Goal: Information Seeking & Learning: Check status

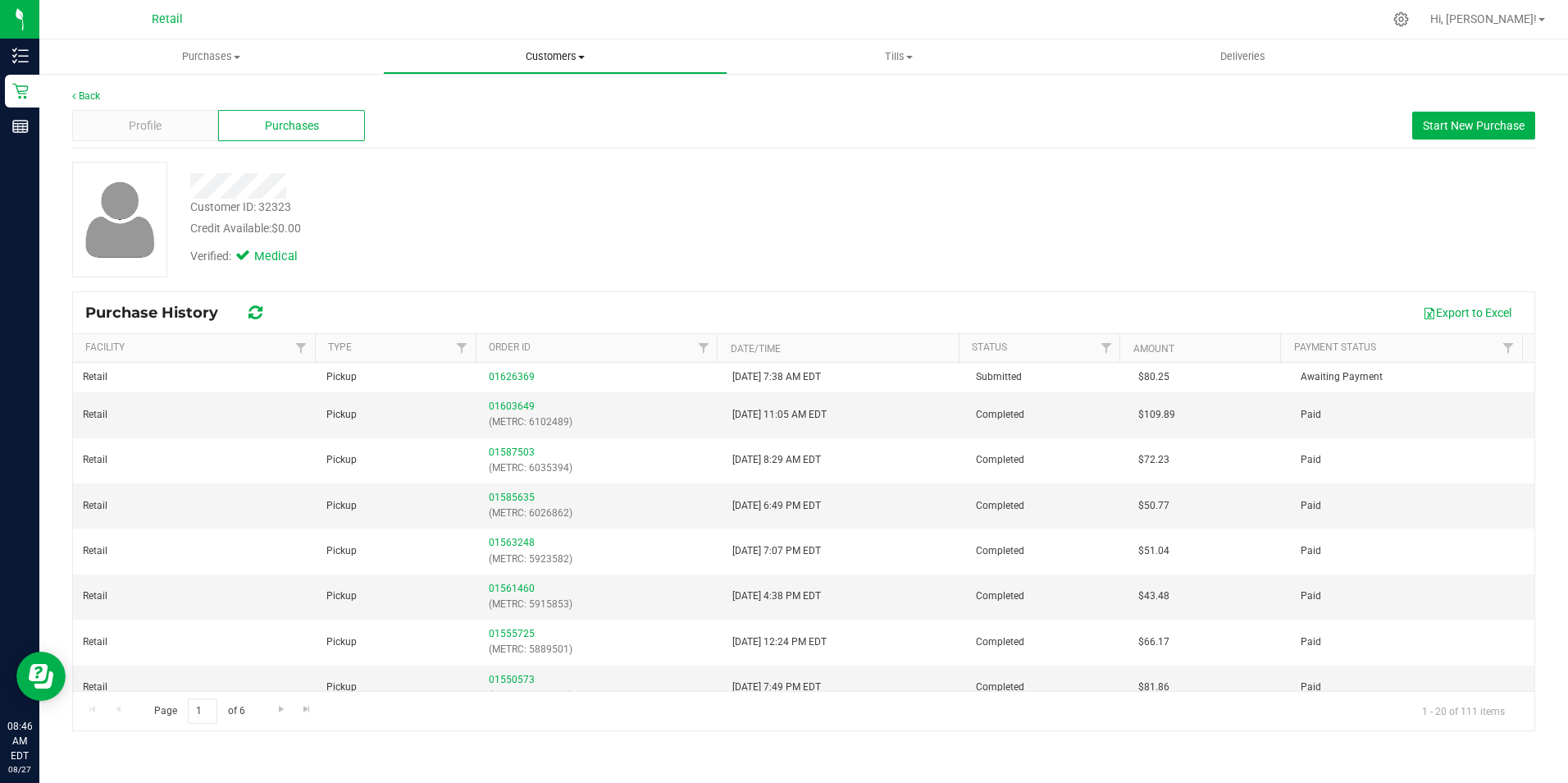
drag, startPoint x: 566, startPoint y: 56, endPoint x: 535, endPoint y: 62, distance: 31.6
click at [566, 56] on span "Customers" at bounding box center [554, 56] width 342 height 15
click at [442, 103] on span "All customers" at bounding box center [442, 99] width 118 height 14
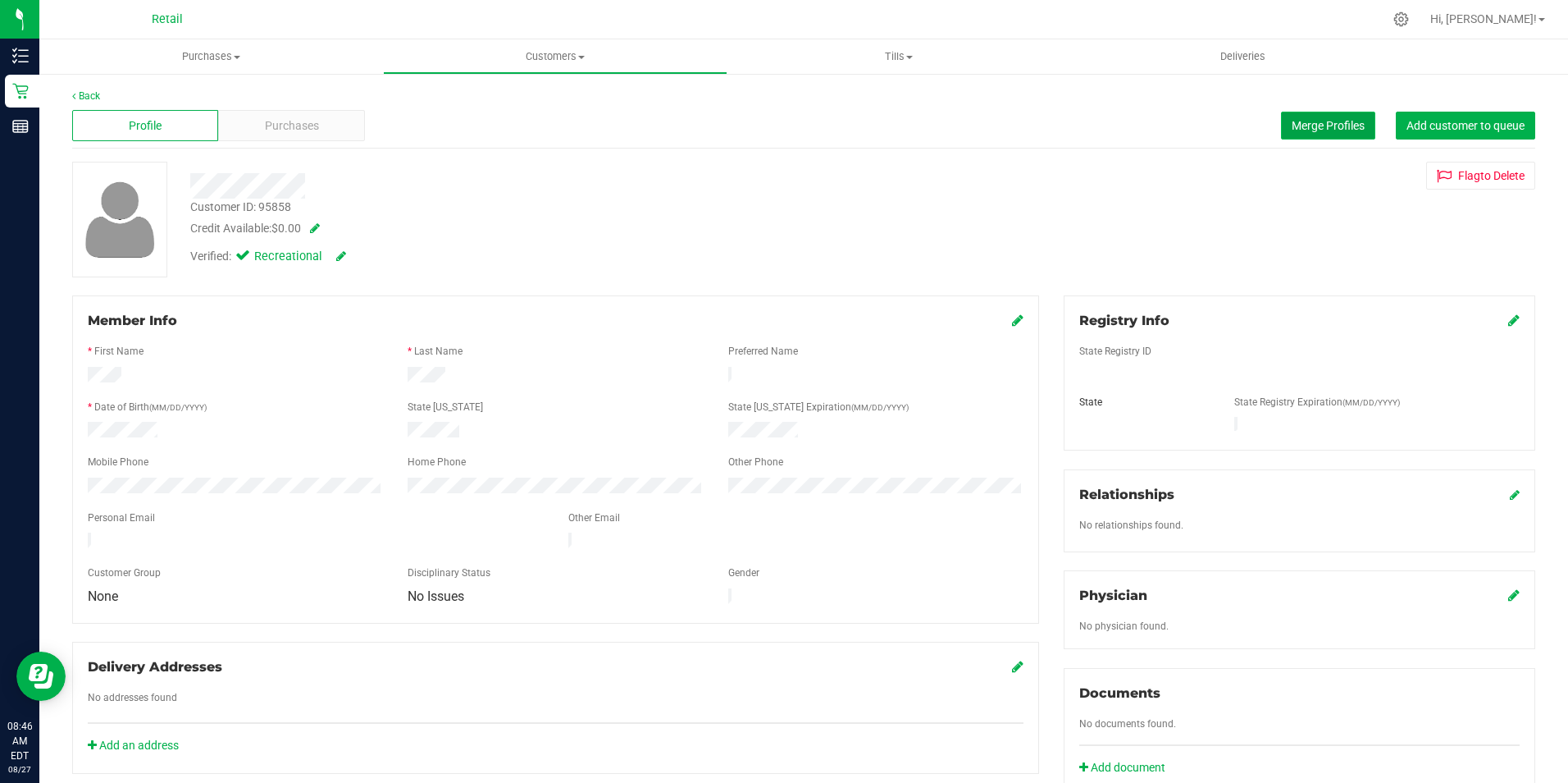
click at [1281, 134] on button "Merge Profiles" at bounding box center [1328, 125] width 94 height 28
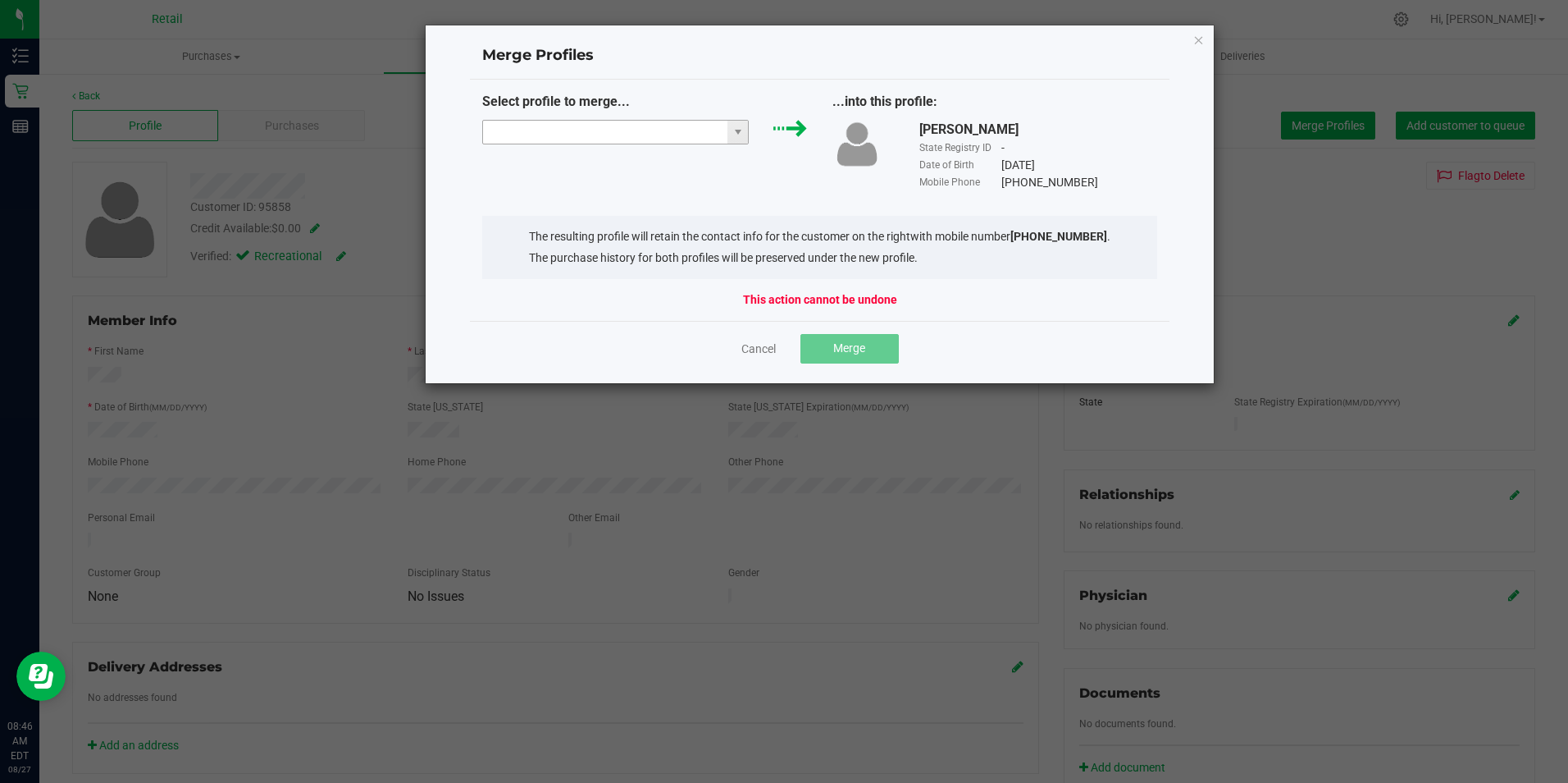
click at [648, 140] on input "NO DATA FOUND" at bounding box center [605, 132] width 245 height 23
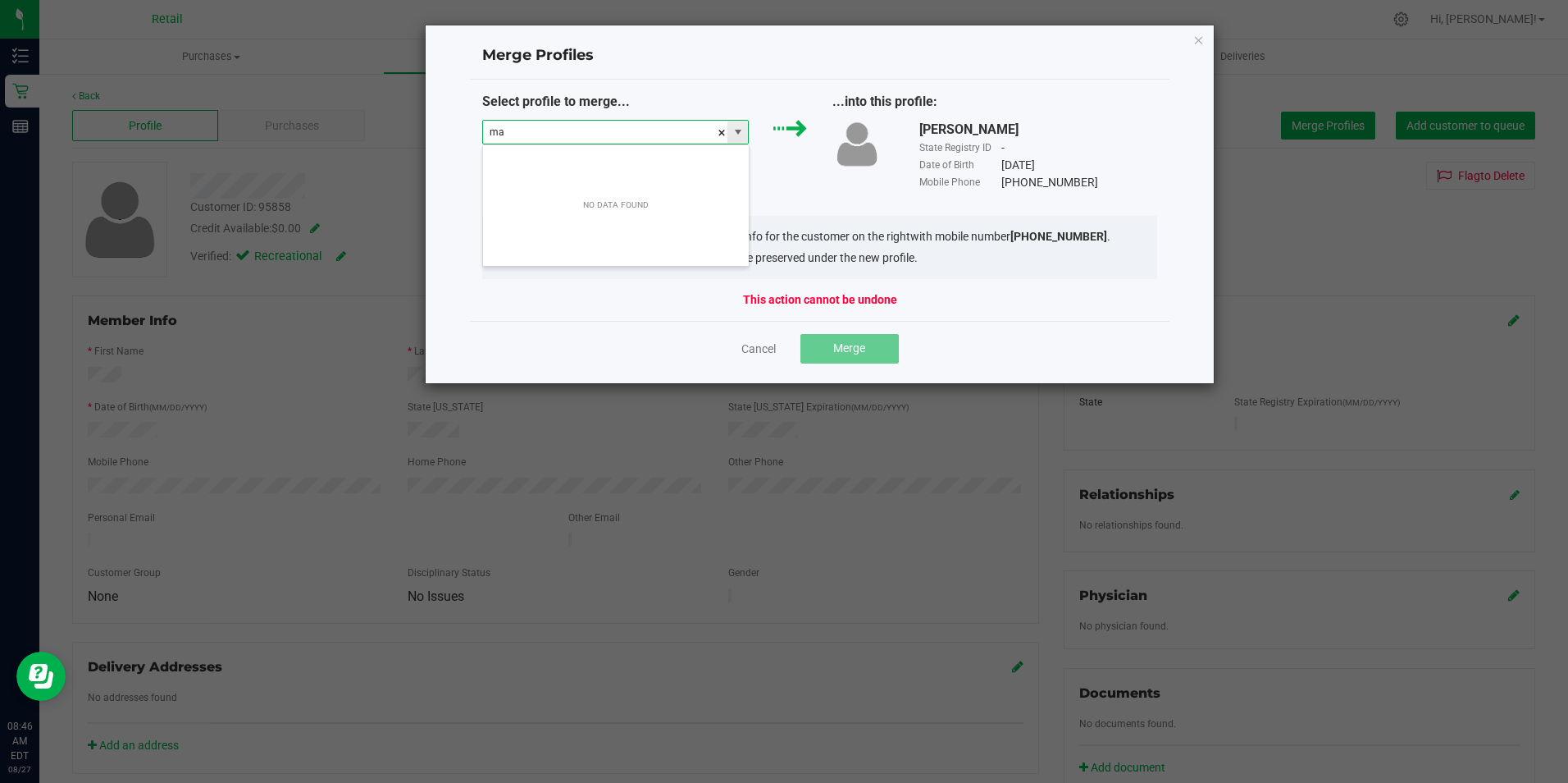
scroll to position [25, 266]
type input "[PERSON_NAME]"
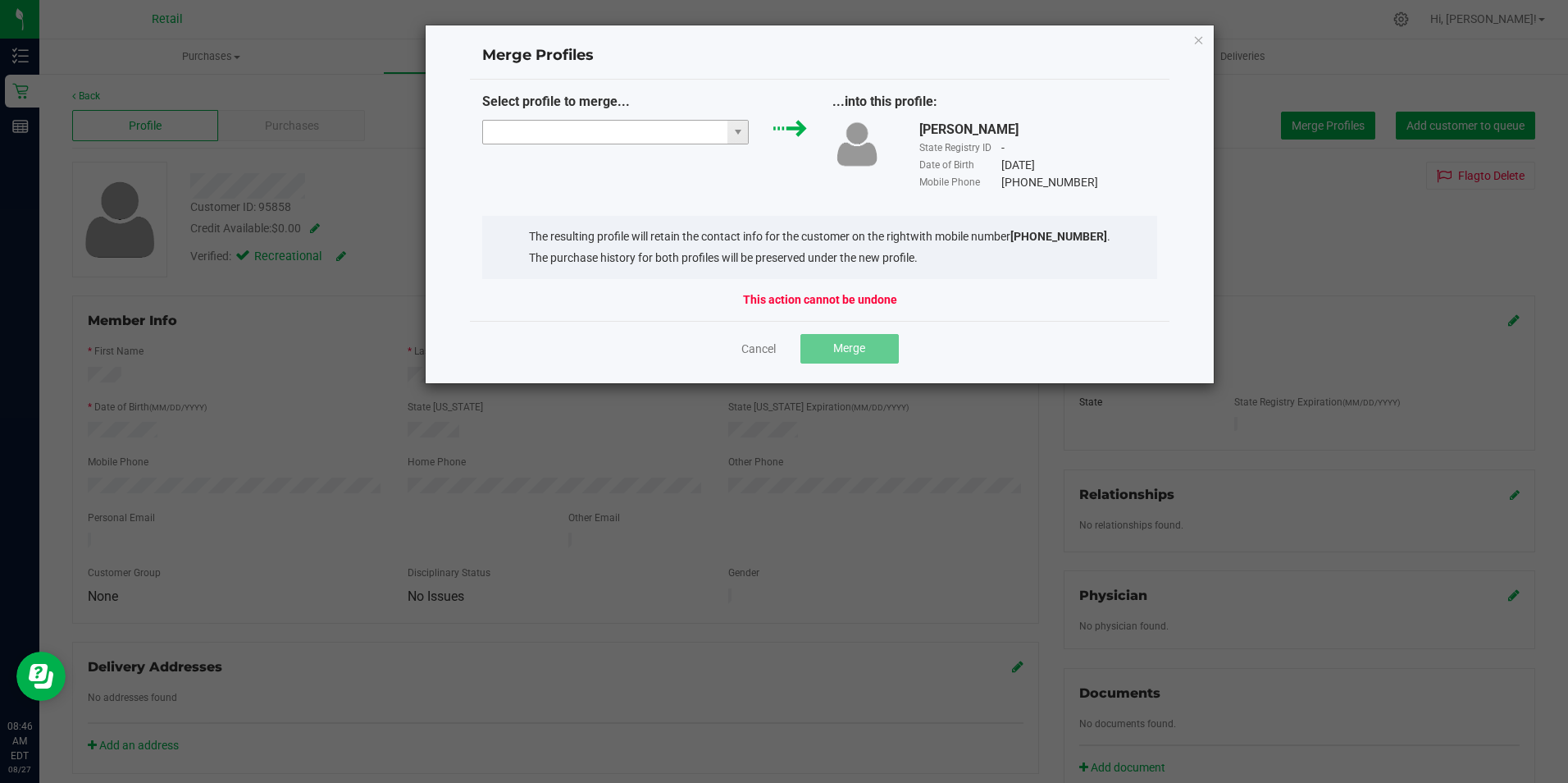
click at [651, 129] on input at bounding box center [605, 132] width 245 height 23
click at [585, 167] on li "[PERSON_NAME]" at bounding box center [616, 161] width 265 height 28
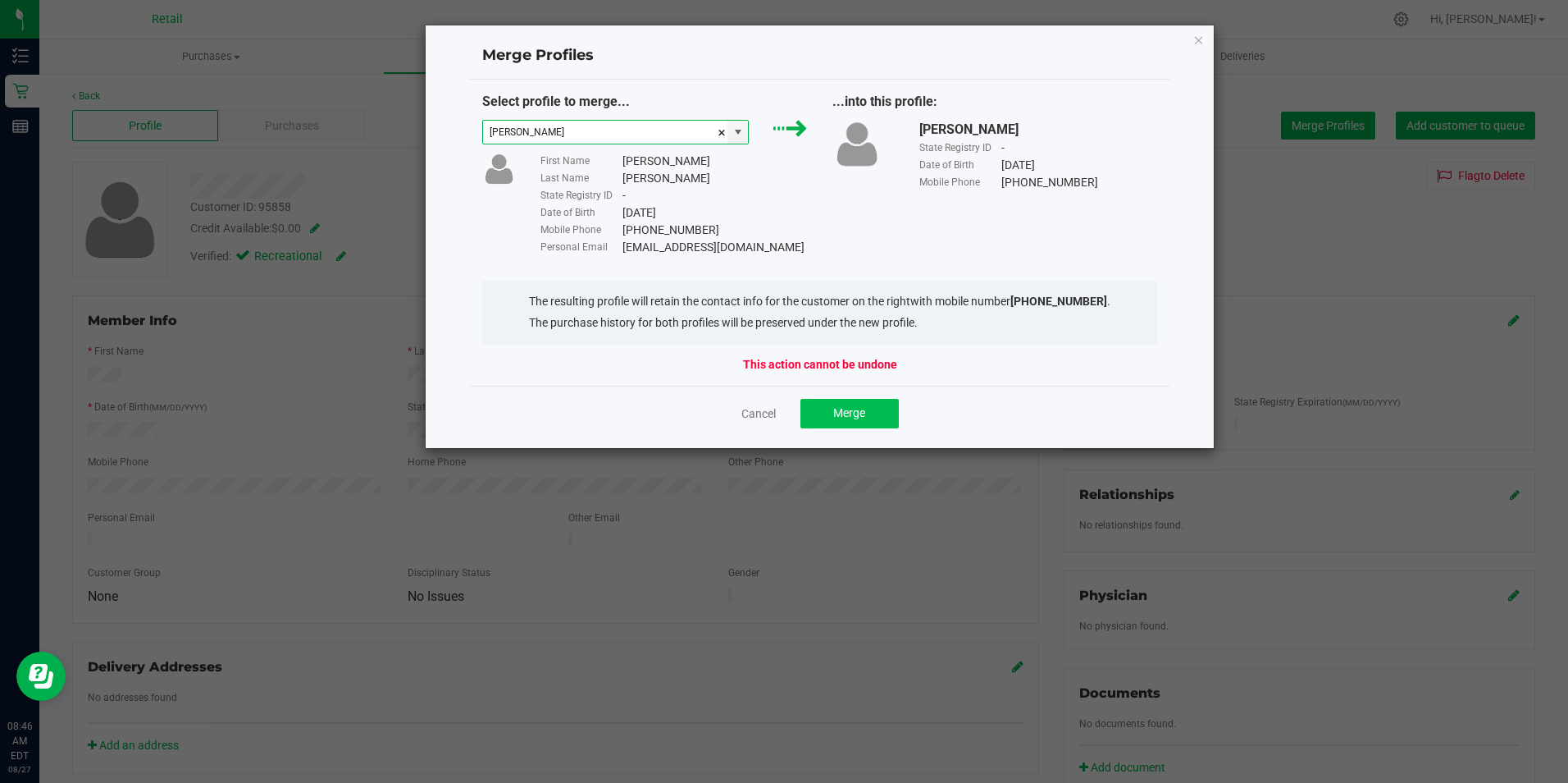
type input "[PERSON_NAME]"
click at [881, 406] on button "Merge" at bounding box center [850, 413] width 98 height 29
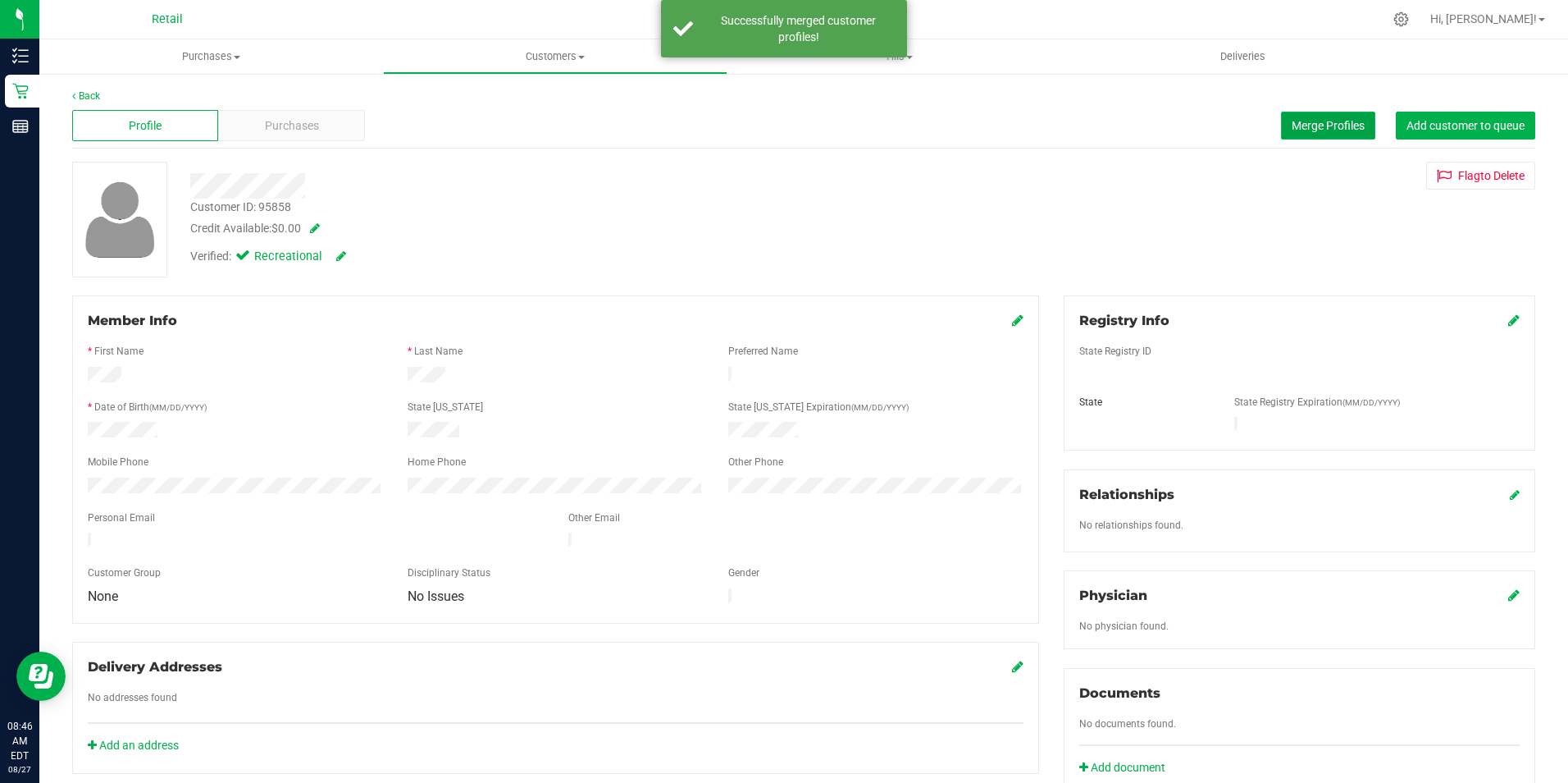
click at [1338, 121] on span "Merge Profiles" at bounding box center [1327, 125] width 73 height 13
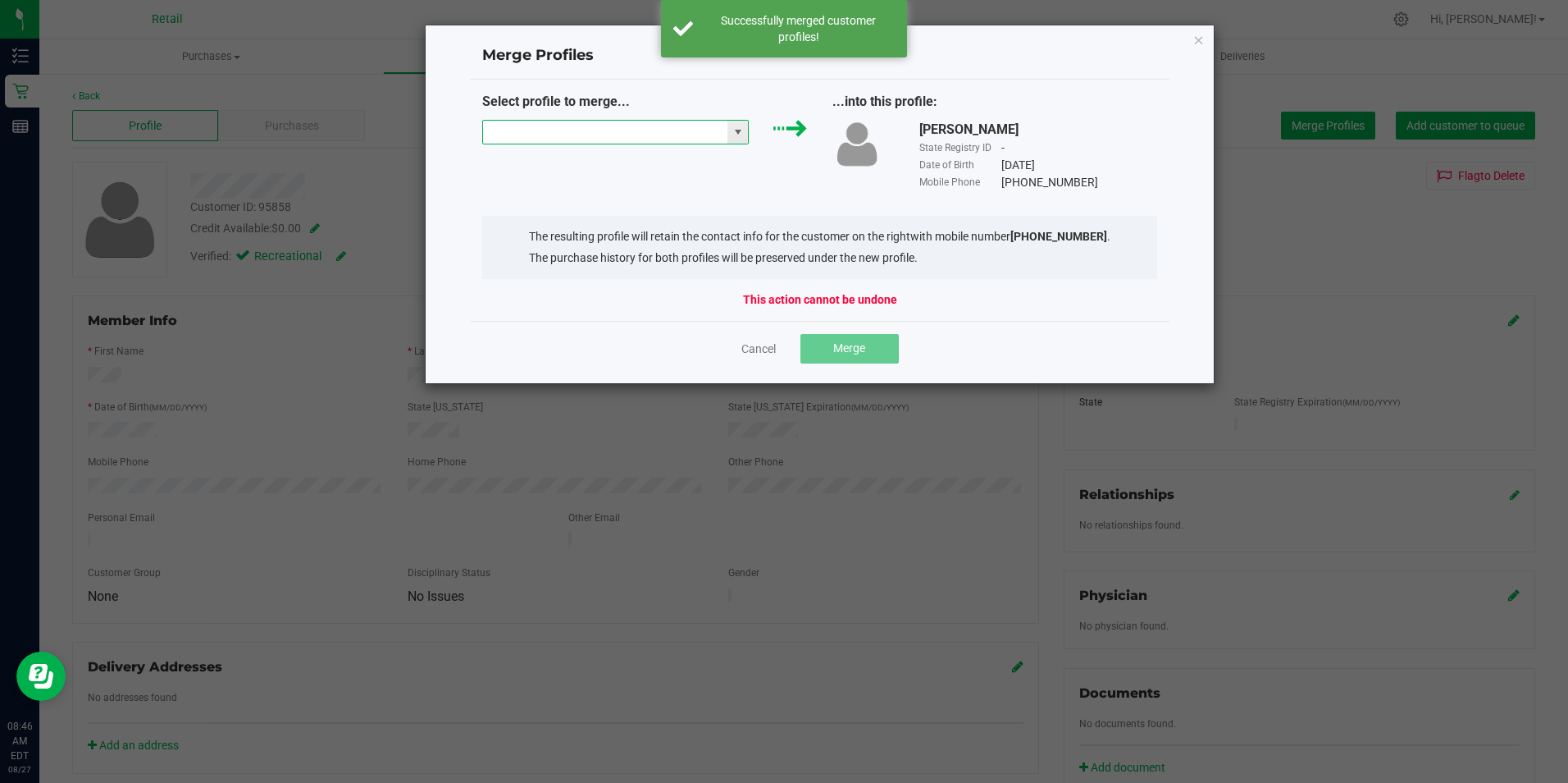
click at [613, 142] on input "NO DATA FOUND" at bounding box center [605, 132] width 245 height 23
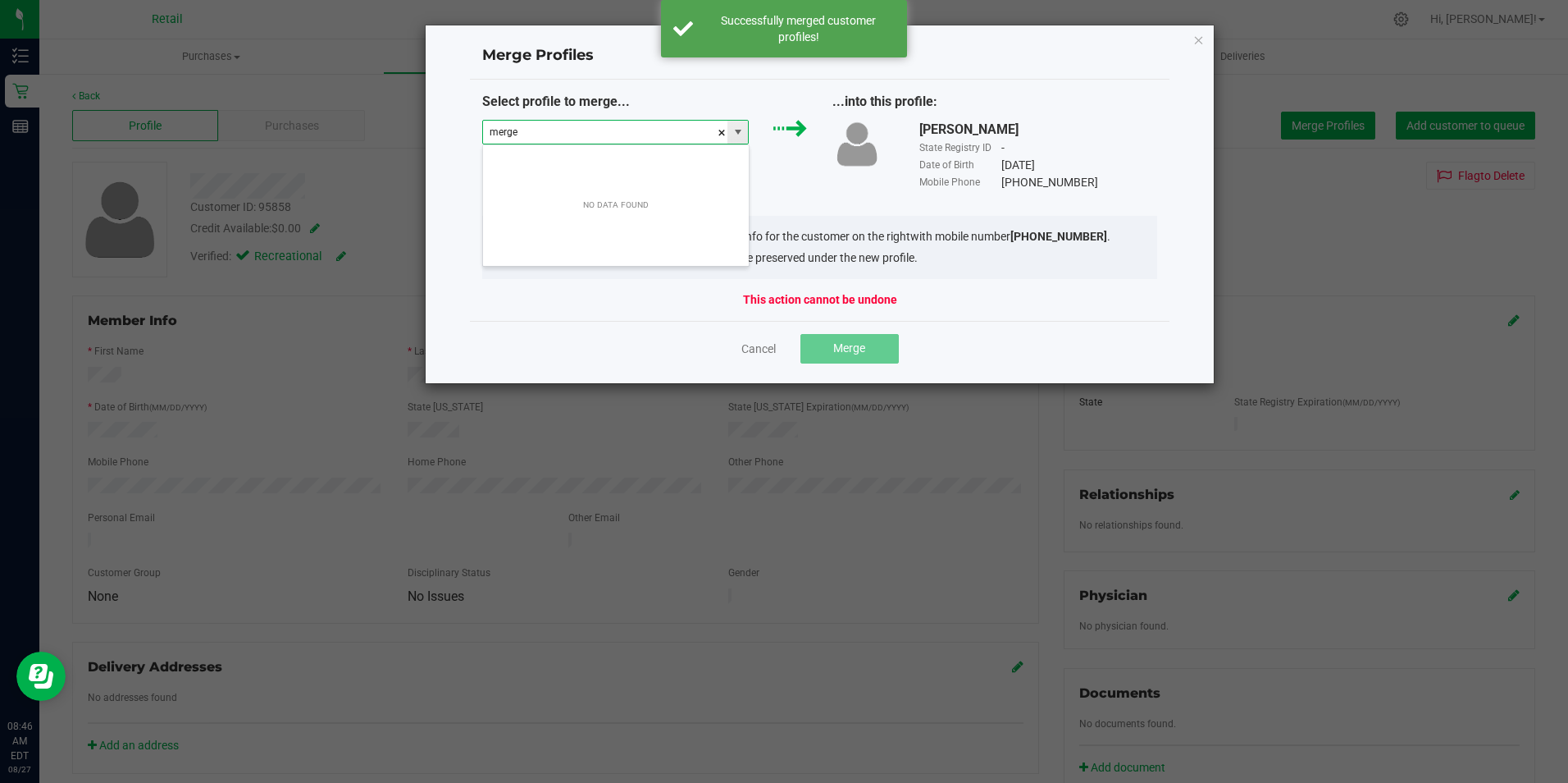
type input "merge"
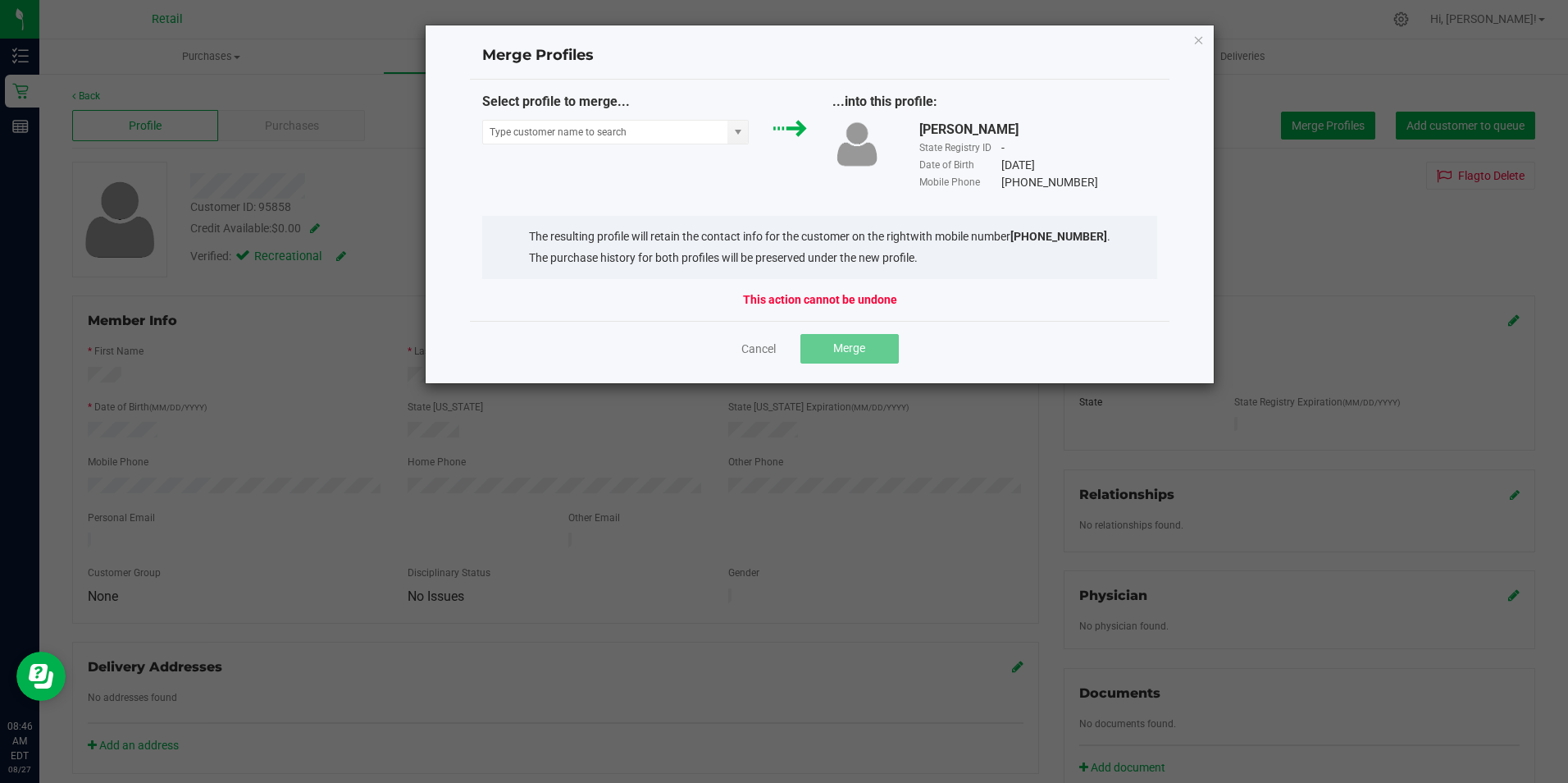
click at [623, 145] on div "Select profile to merge..." at bounding box center [645, 122] width 350 height 61
click at [624, 138] on input "NO DATA FOUND" at bounding box center [605, 132] width 245 height 23
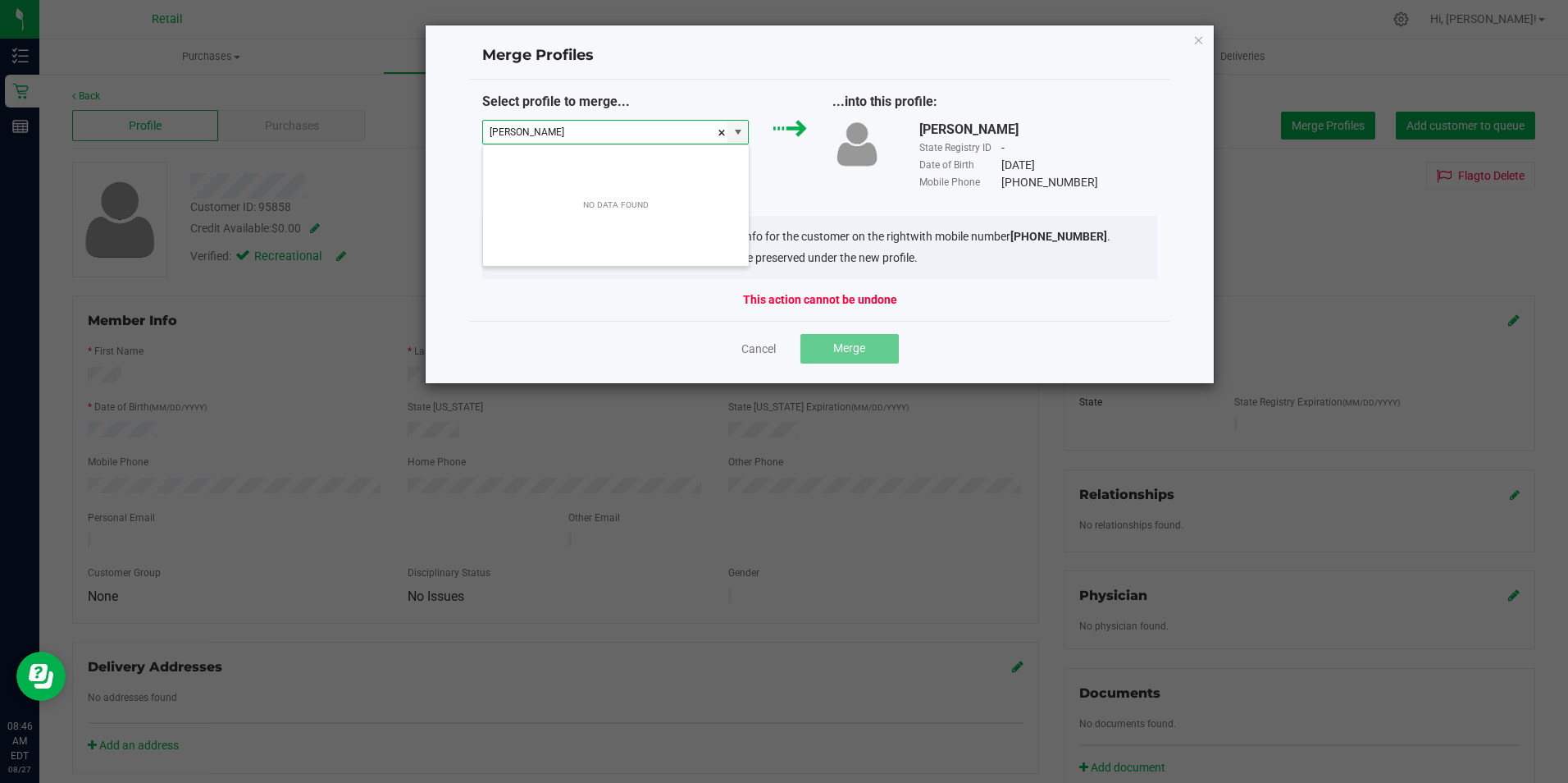
type input "[PERSON_NAME]"
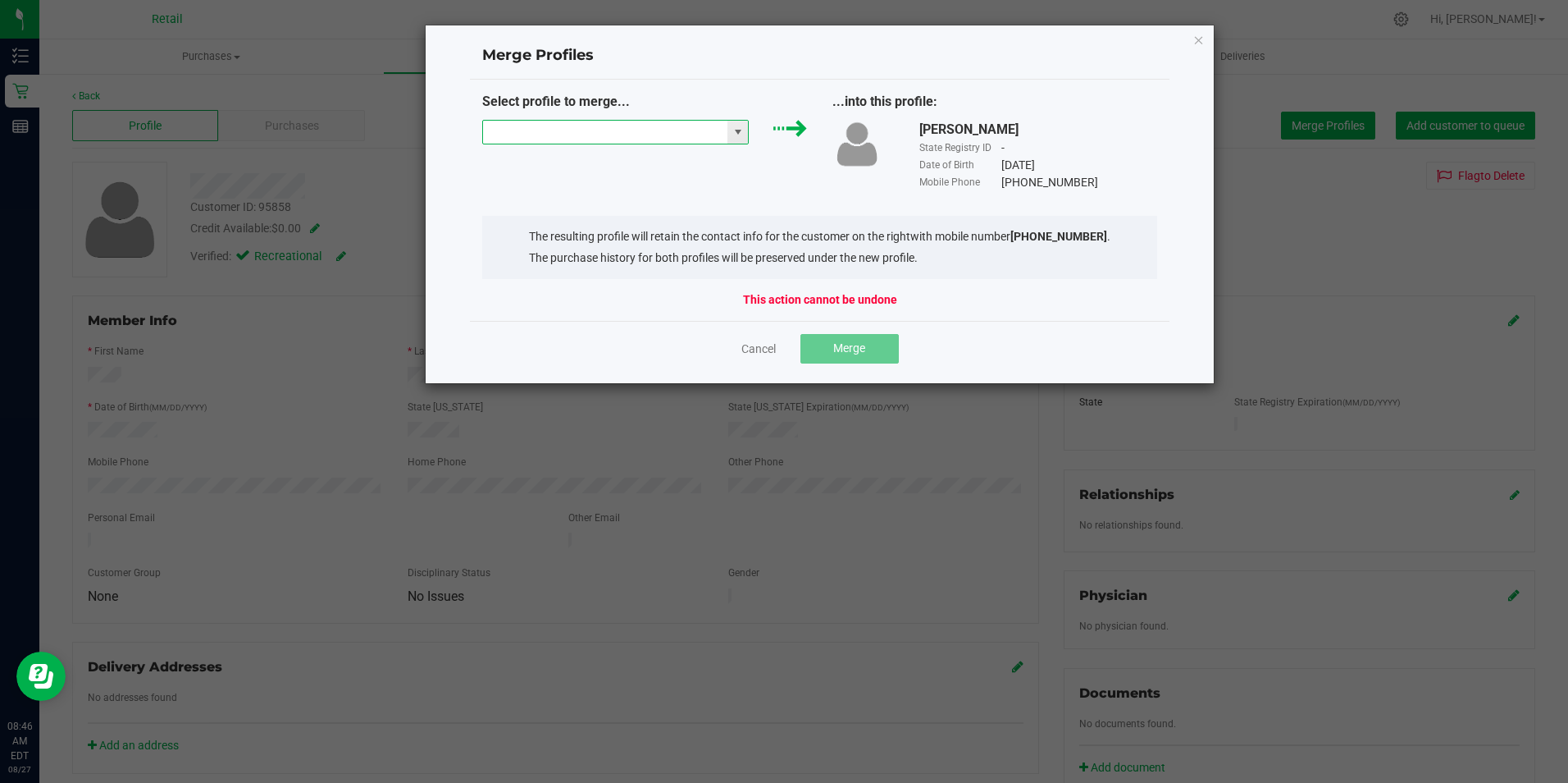
click at [528, 137] on input at bounding box center [605, 132] width 245 height 23
click at [535, 168] on li "[PERSON_NAME]" at bounding box center [616, 161] width 265 height 28
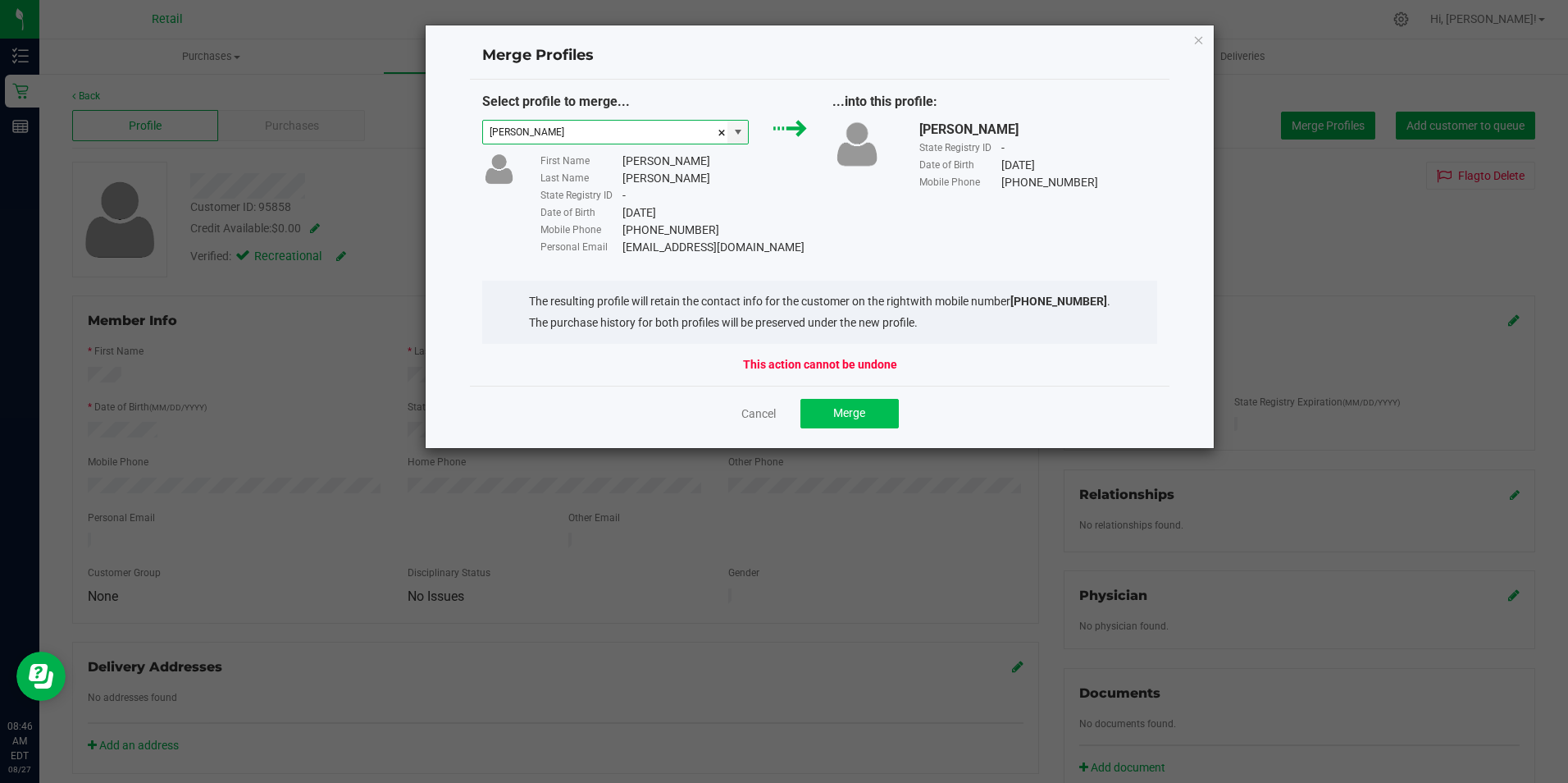
type input "[PERSON_NAME]"
click at [849, 418] on span "Merge" at bounding box center [849, 412] width 32 height 13
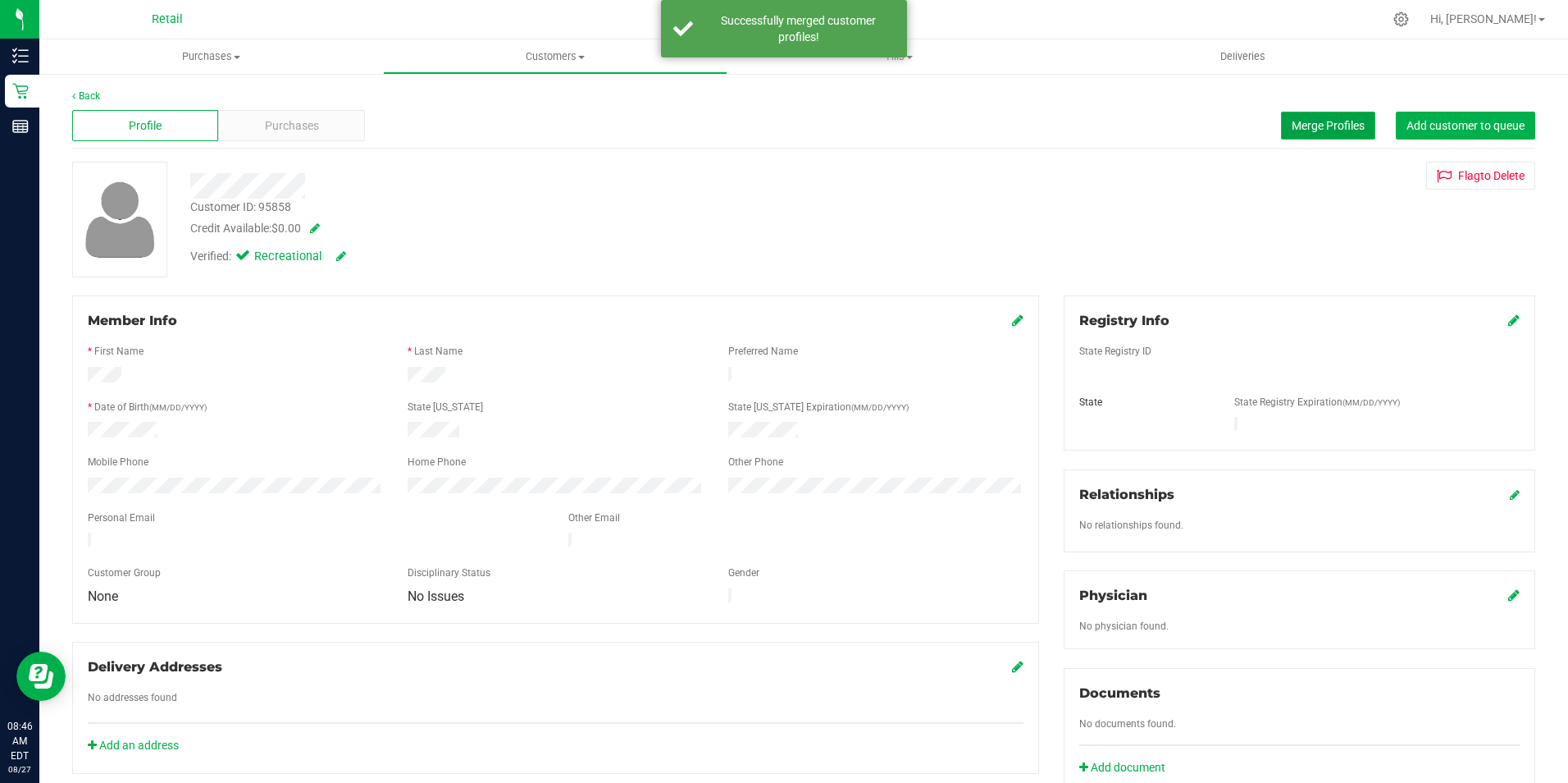
click at [1325, 126] on span "Merge Profiles" at bounding box center [1327, 125] width 73 height 13
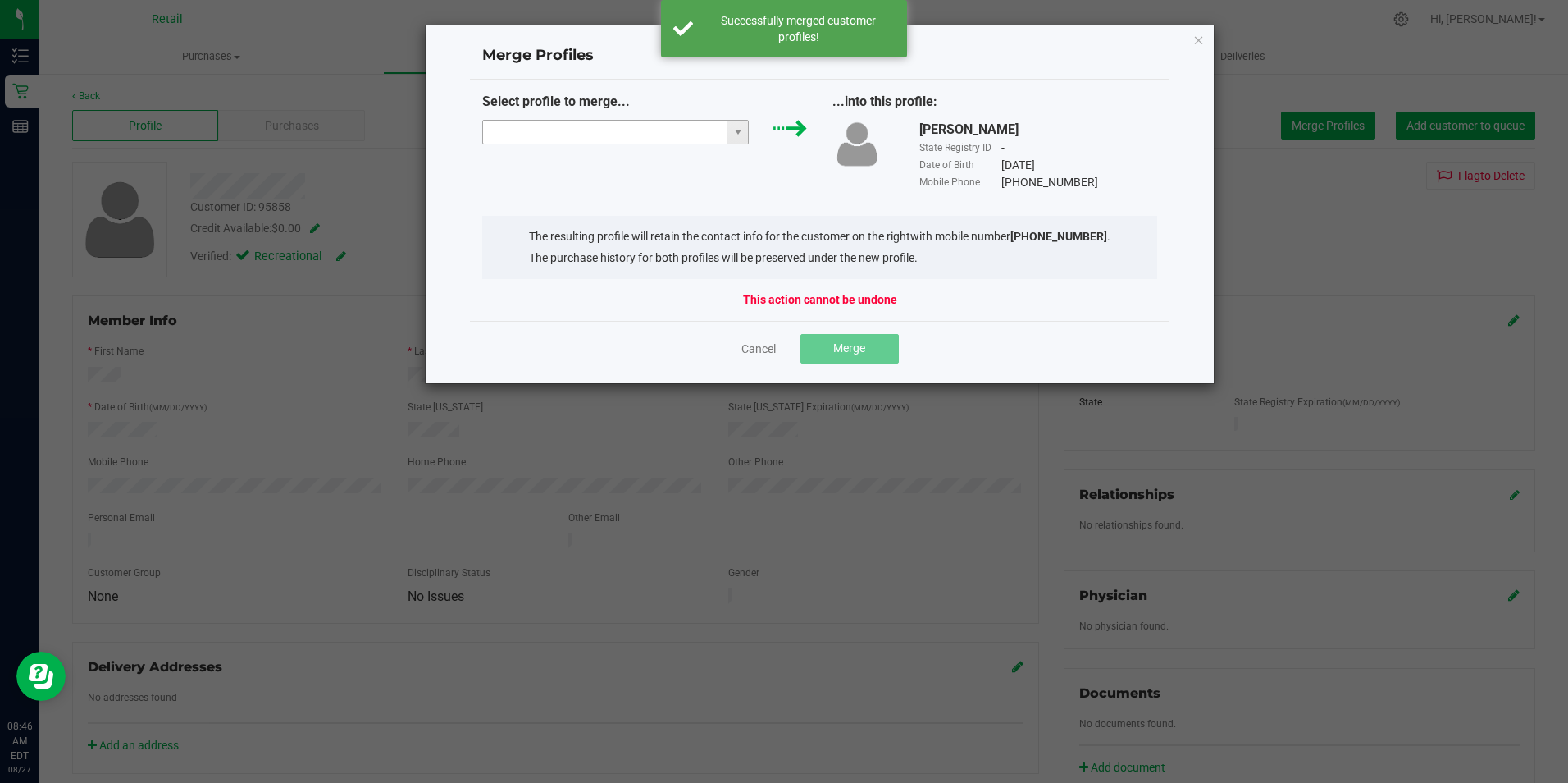
click at [634, 128] on input "NO DATA FOUND" at bounding box center [605, 132] width 245 height 23
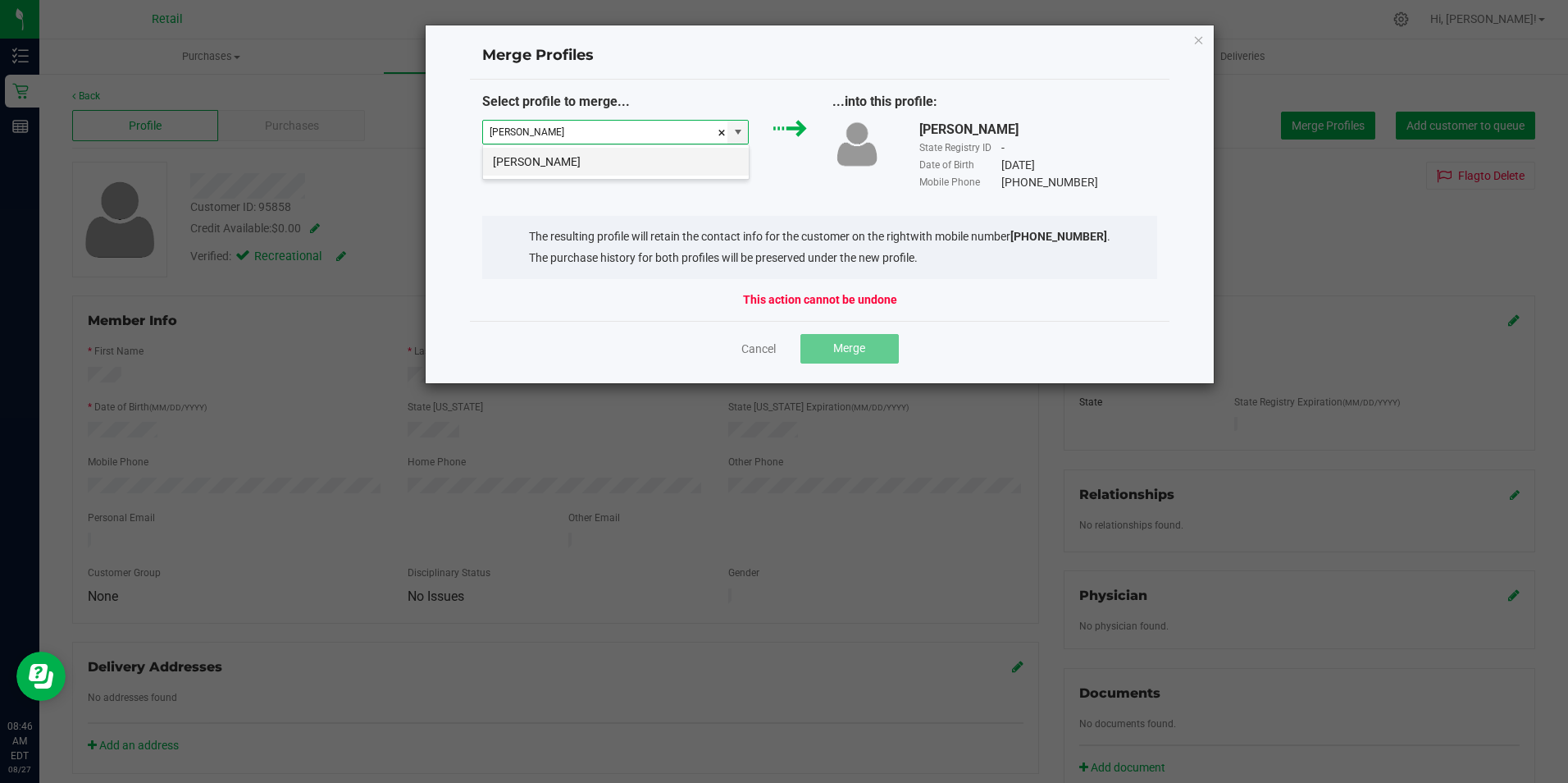
click at [600, 158] on li "[PERSON_NAME]" at bounding box center [616, 161] width 265 height 28
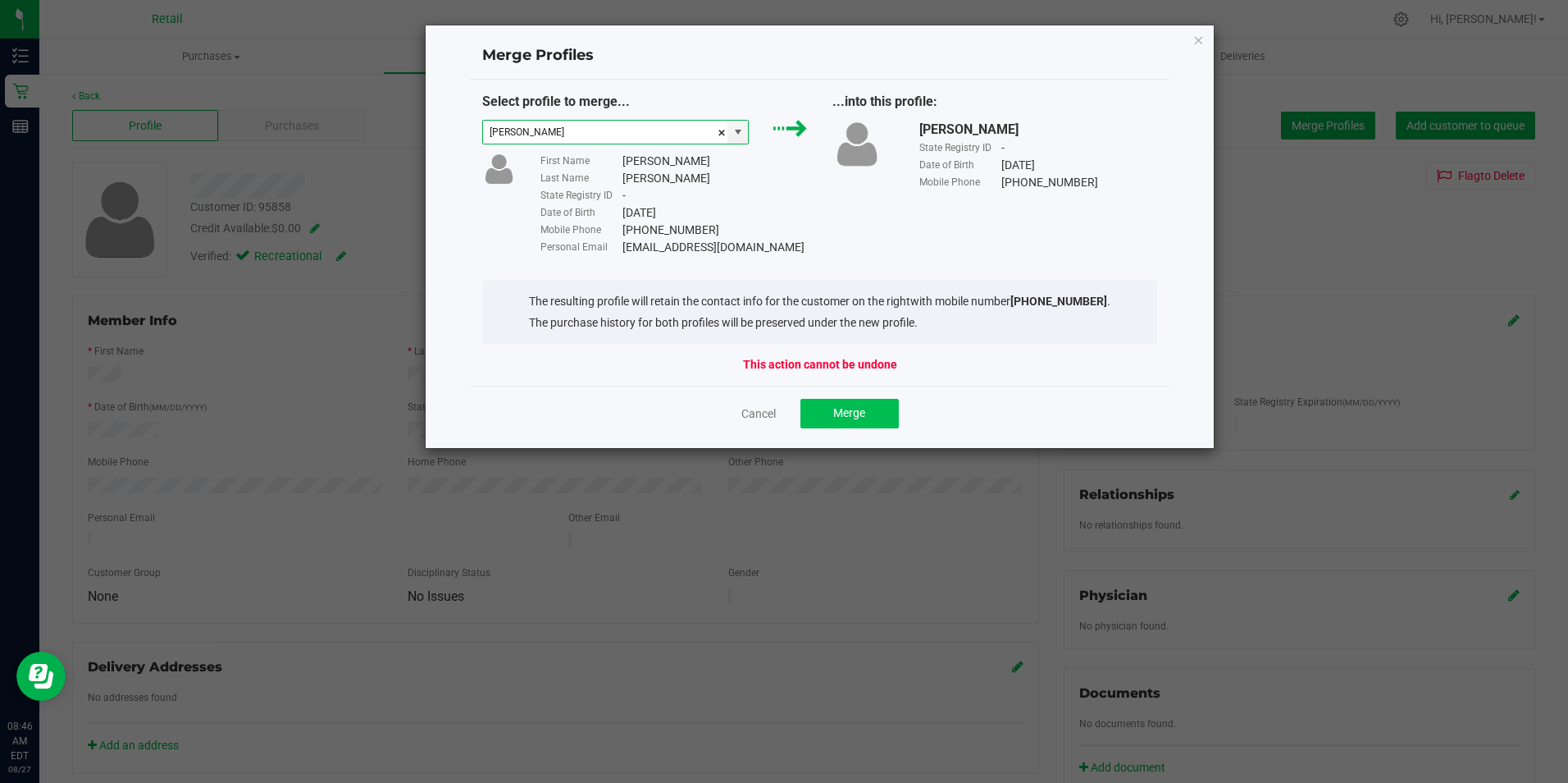
type input "[PERSON_NAME]"
click at [867, 399] on button "Merge" at bounding box center [850, 413] width 98 height 29
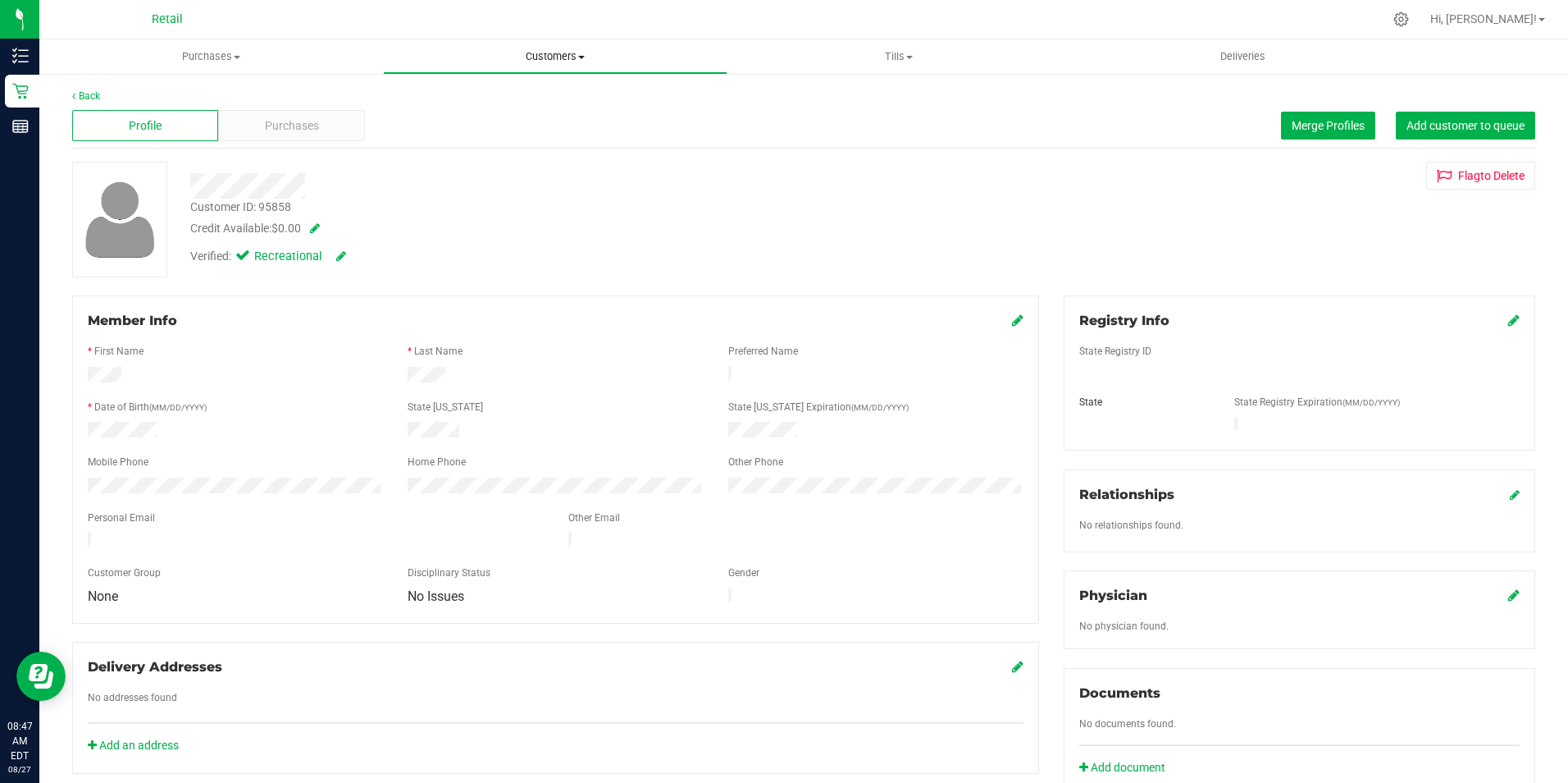
drag, startPoint x: 598, startPoint y: 52, endPoint x: 587, endPoint y: 57, distance: 12.1
click at [598, 52] on span "Customers" at bounding box center [554, 56] width 342 height 15
click at [471, 106] on span "All customers" at bounding box center [442, 99] width 118 height 14
click at [93, 98] on link "Back" at bounding box center [86, 95] width 28 height 11
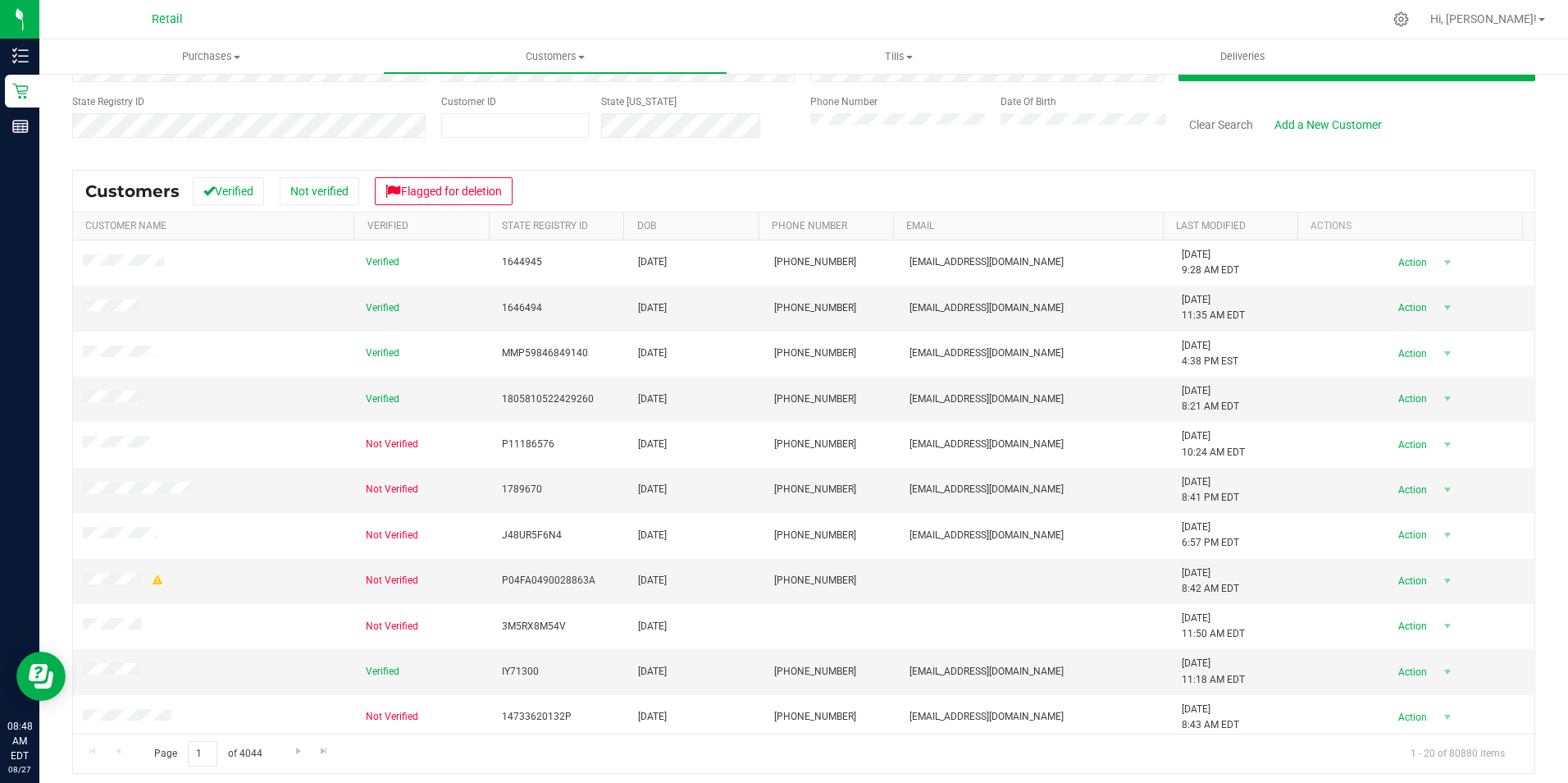
scroll to position [134, 0]
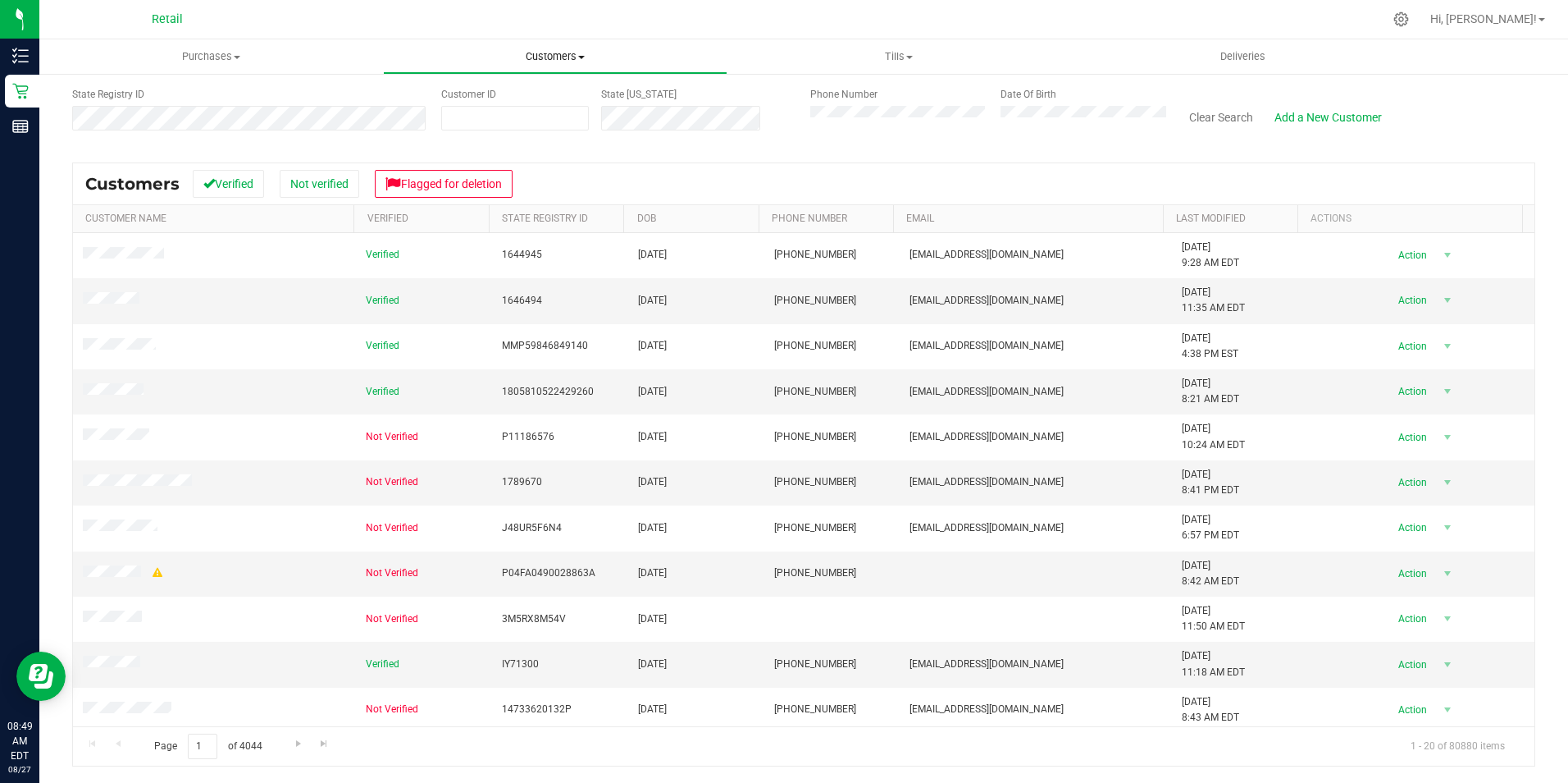
click at [581, 48] on uib-tab-heading "Customers All customers Add a new customer All physicians" at bounding box center [554, 57] width 342 height 33
click at [478, 97] on span "All customers" at bounding box center [442, 99] width 118 height 14
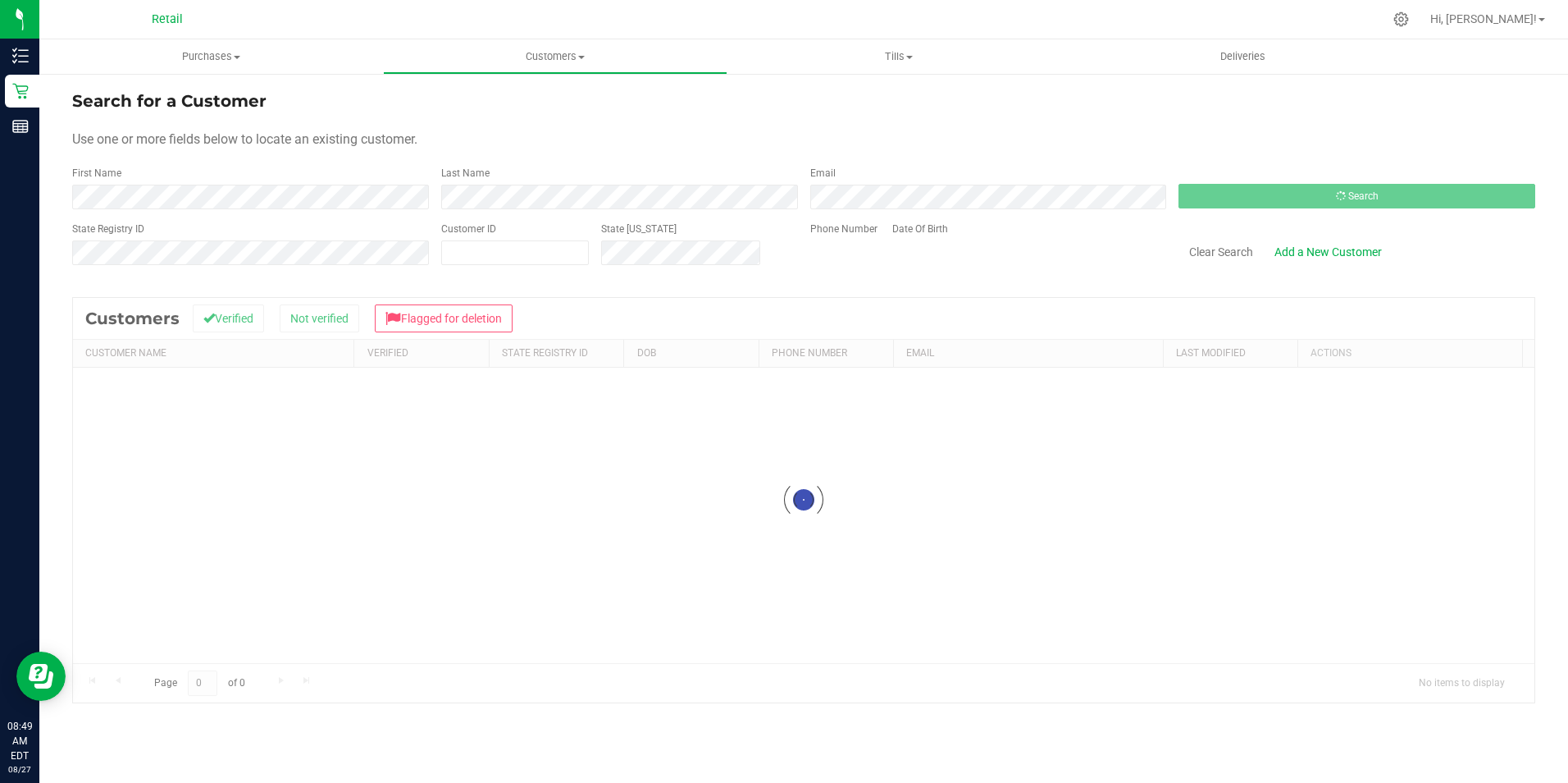
scroll to position [0, 0]
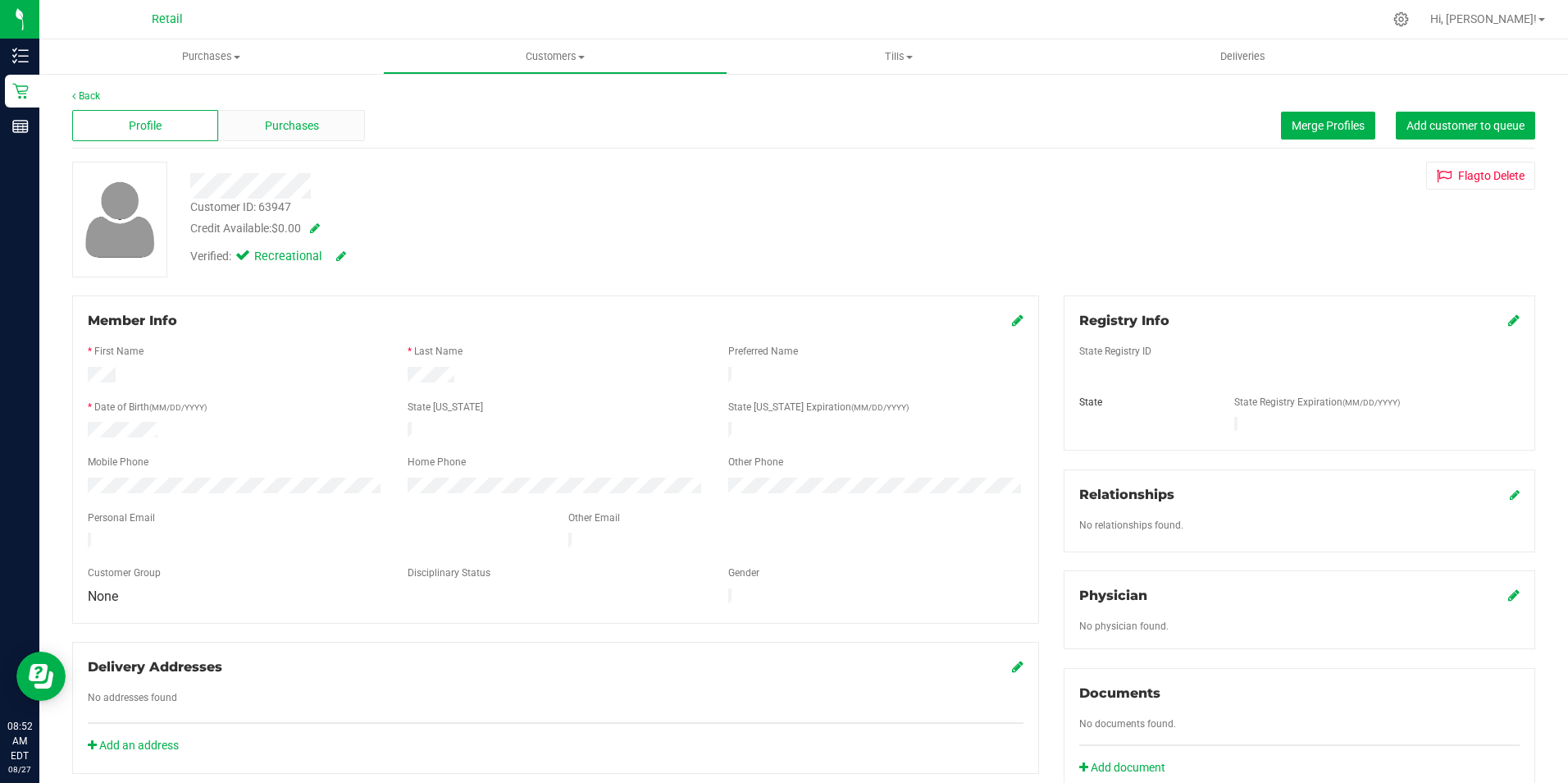
click at [324, 127] on div "Purchases" at bounding box center [291, 125] width 146 height 31
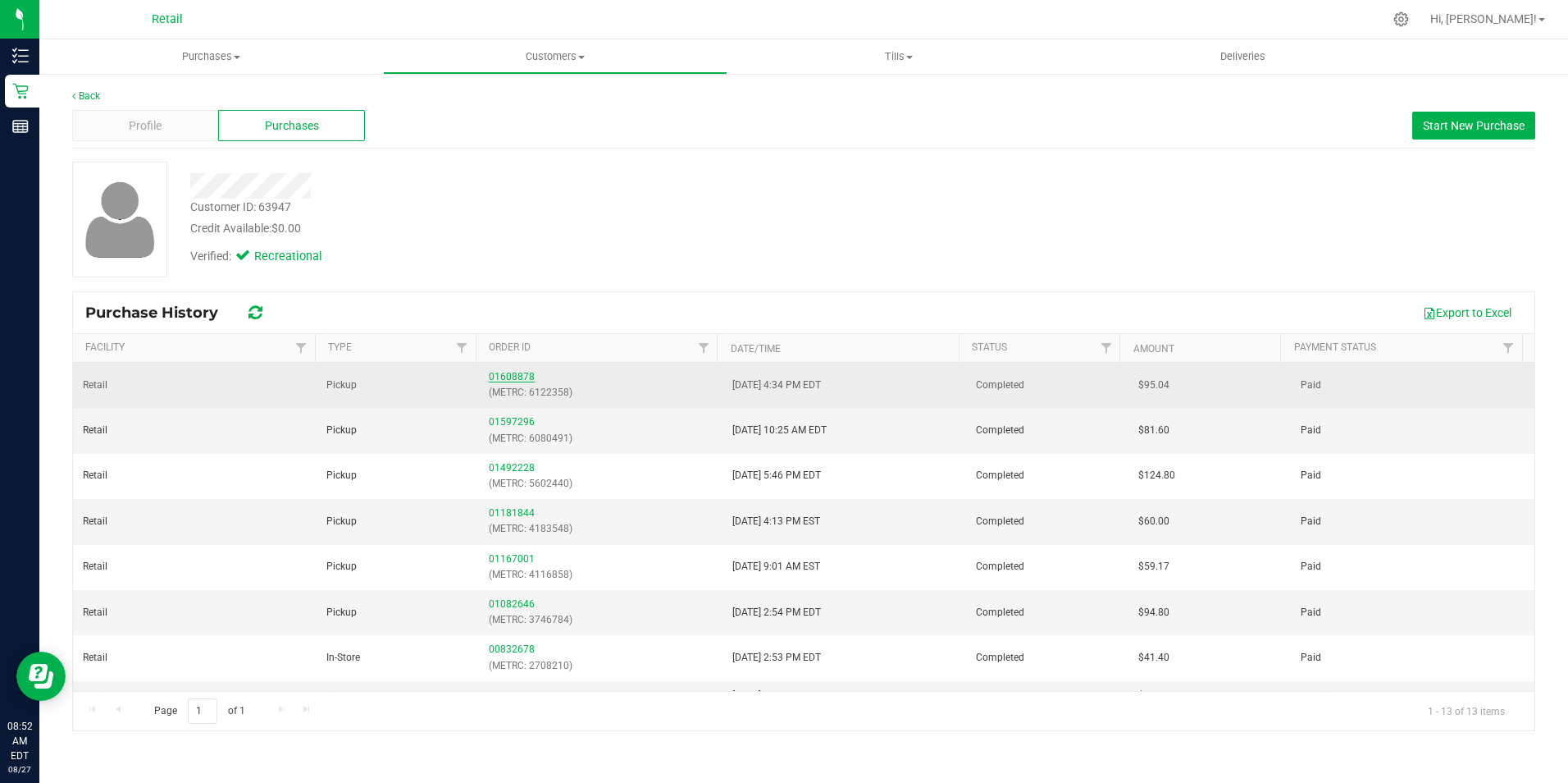
click at [519, 378] on link "01608878" at bounding box center [512, 376] width 46 height 11
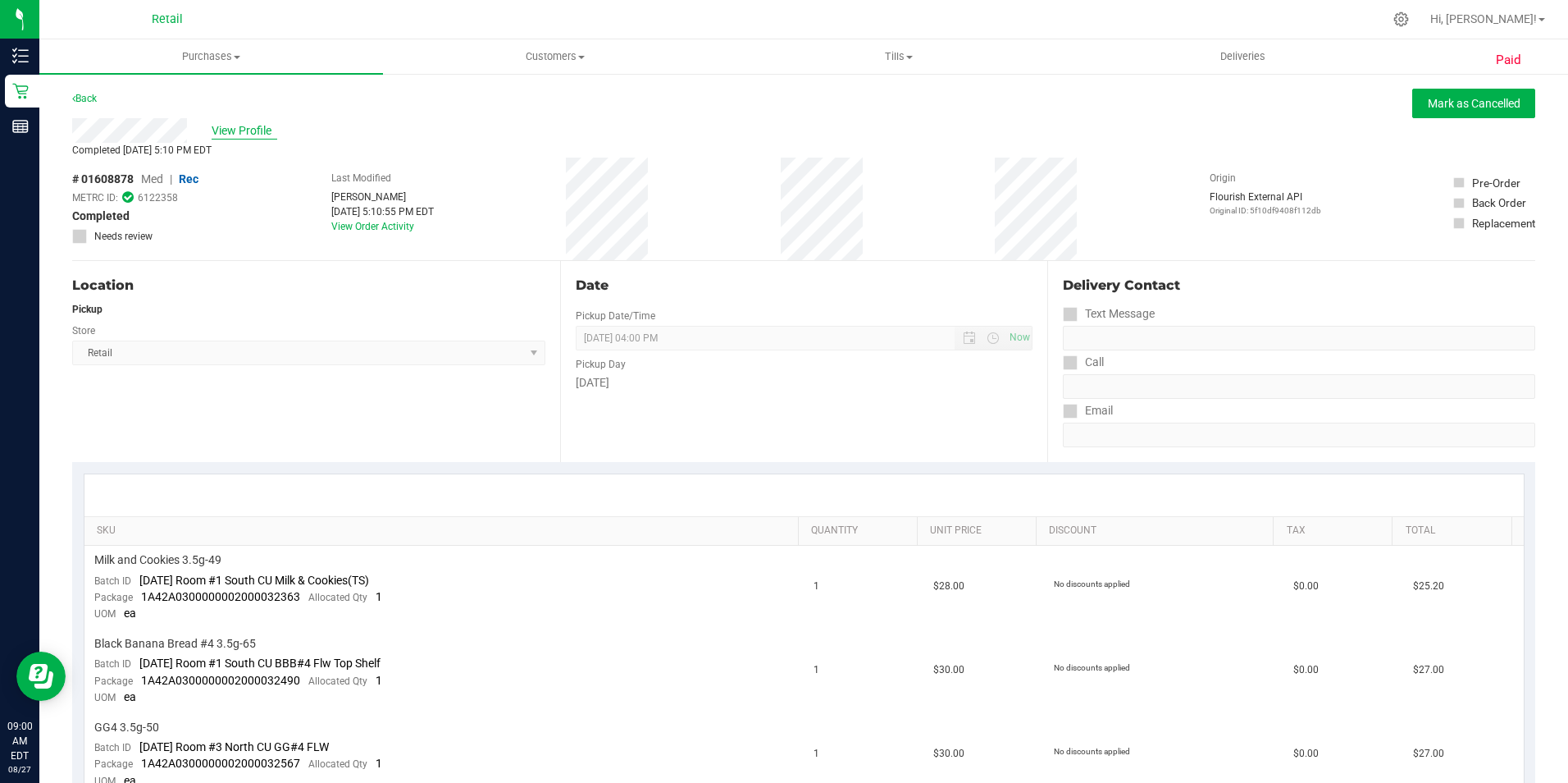
click at [269, 133] on span "View Profile" at bounding box center [244, 131] width 66 height 17
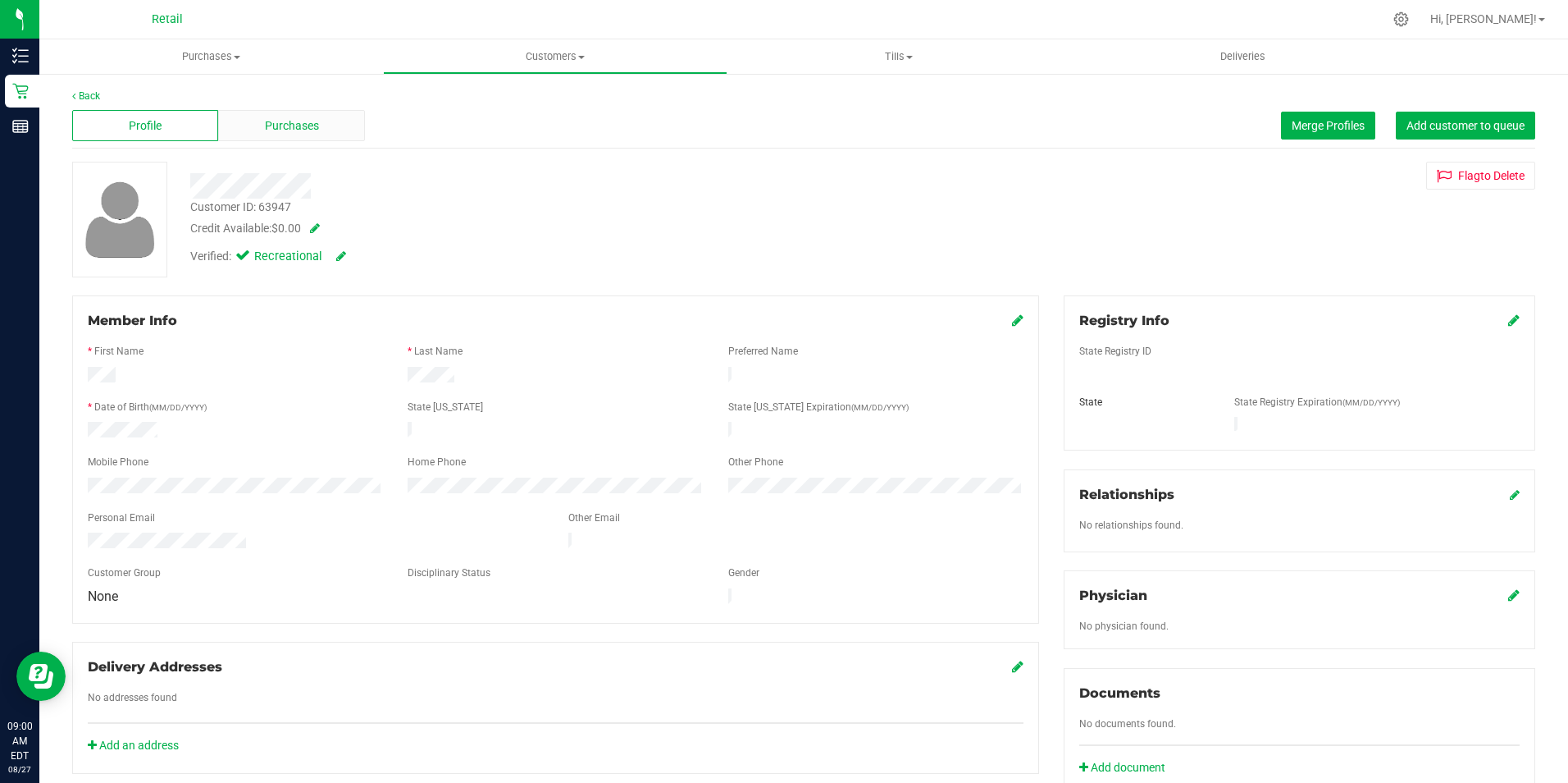
click at [309, 138] on div "Purchases" at bounding box center [291, 125] width 146 height 31
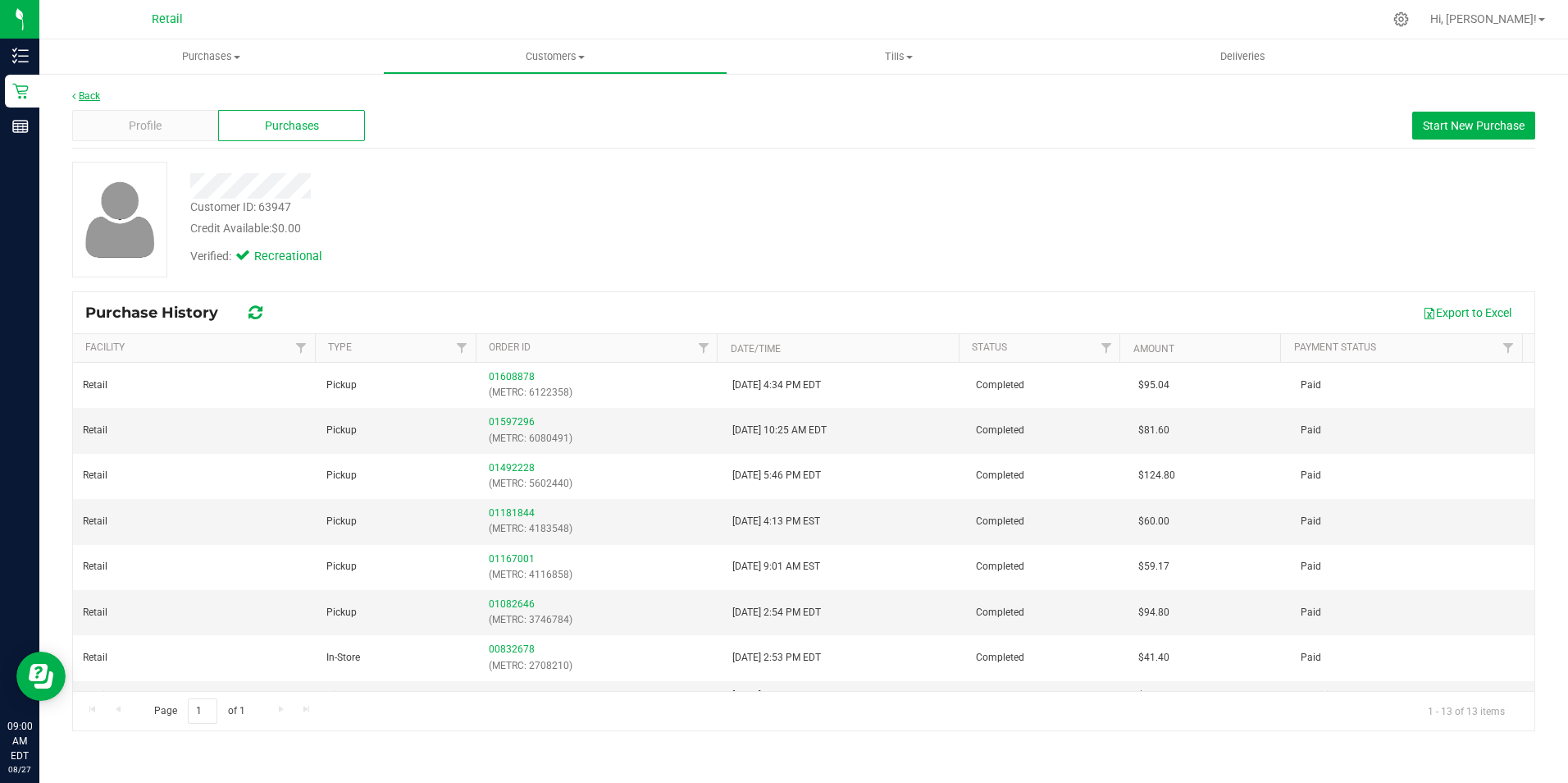
click at [93, 94] on link "Back" at bounding box center [86, 95] width 28 height 11
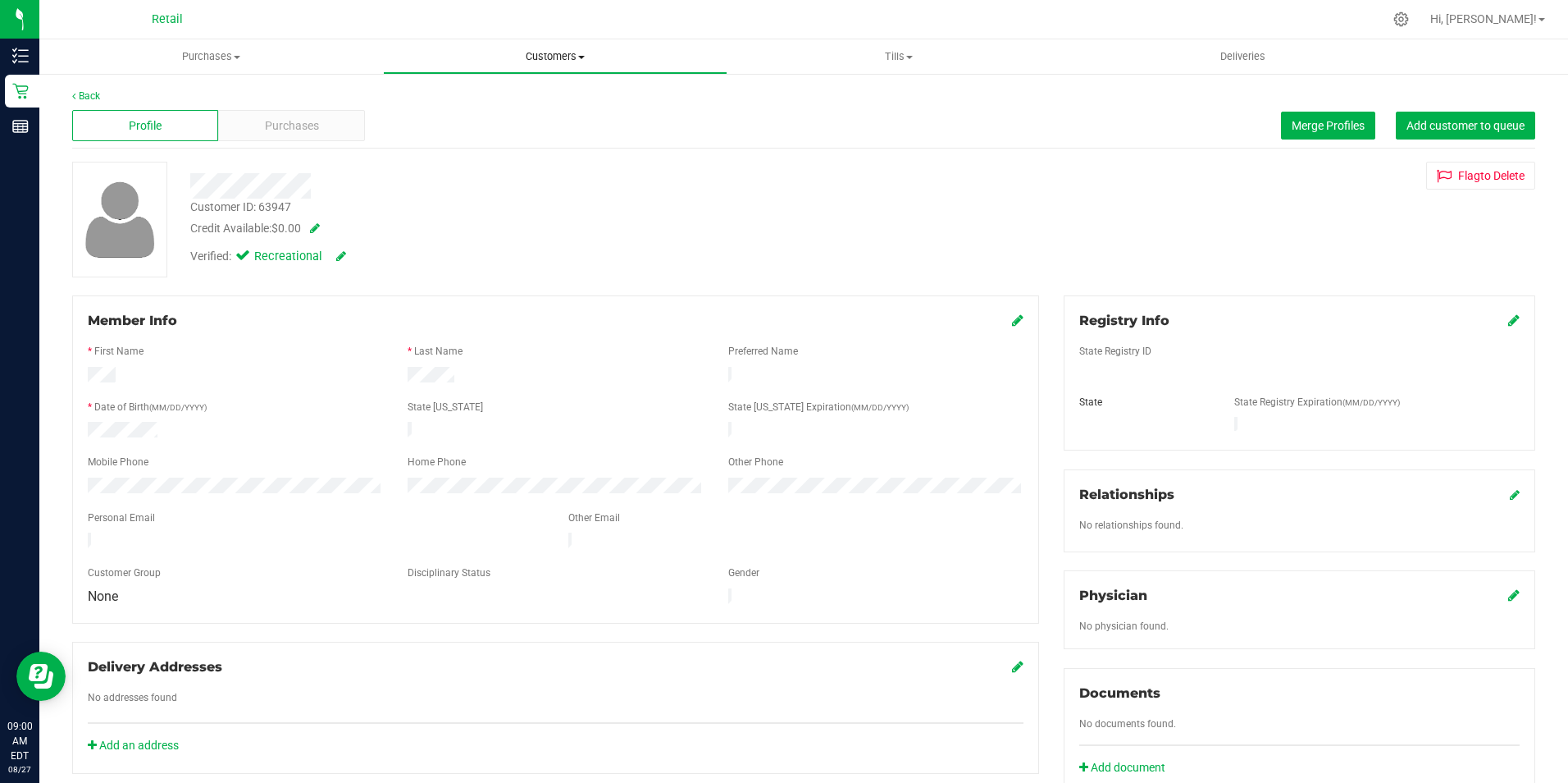
click at [552, 59] on span "Customers" at bounding box center [554, 56] width 342 height 15
click at [465, 97] on span "All customers" at bounding box center [442, 99] width 118 height 14
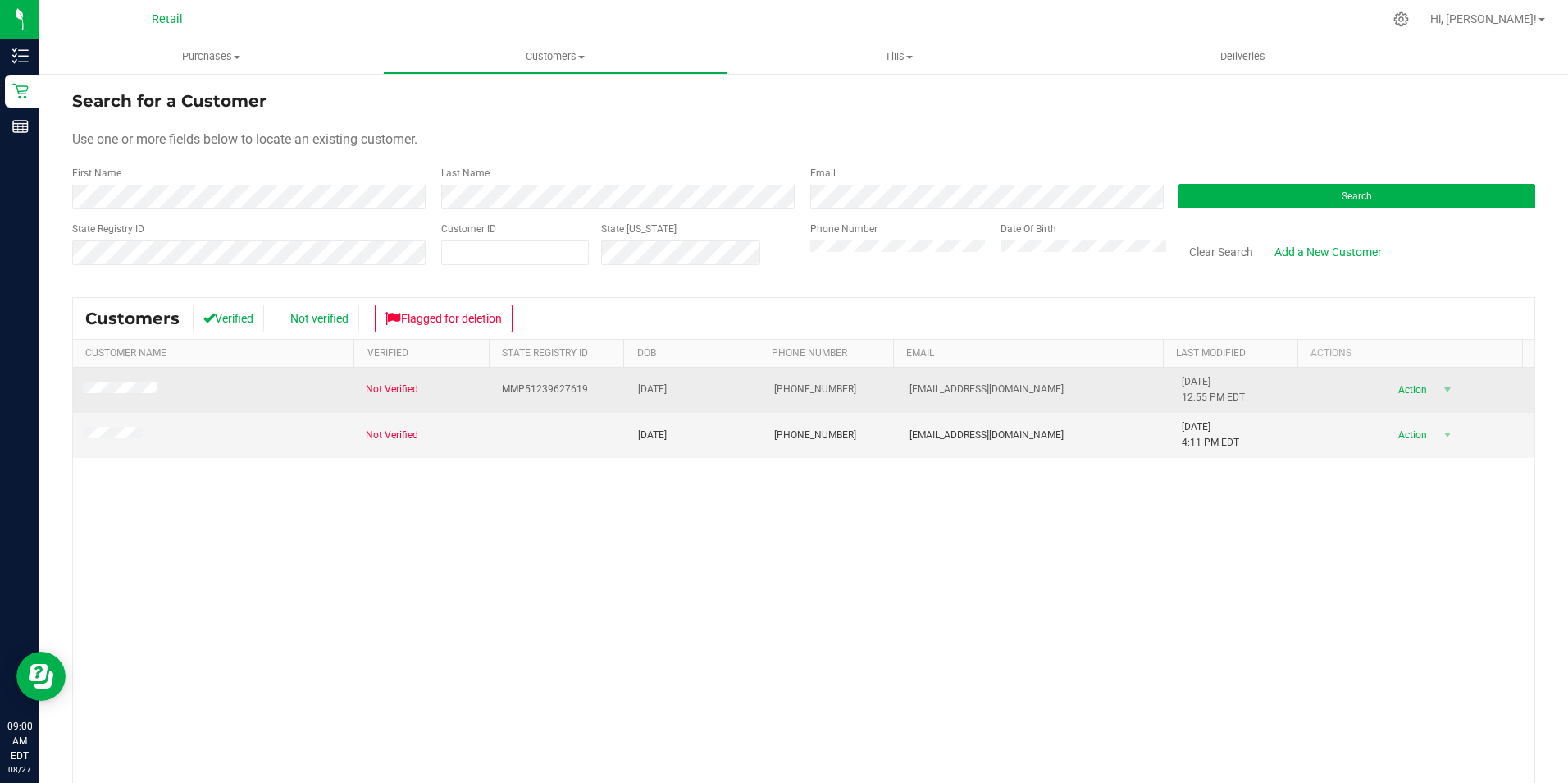
click at [130, 400] on td at bounding box center [214, 390] width 283 height 45
click at [139, 396] on span at bounding box center [122, 389] width 79 height 16
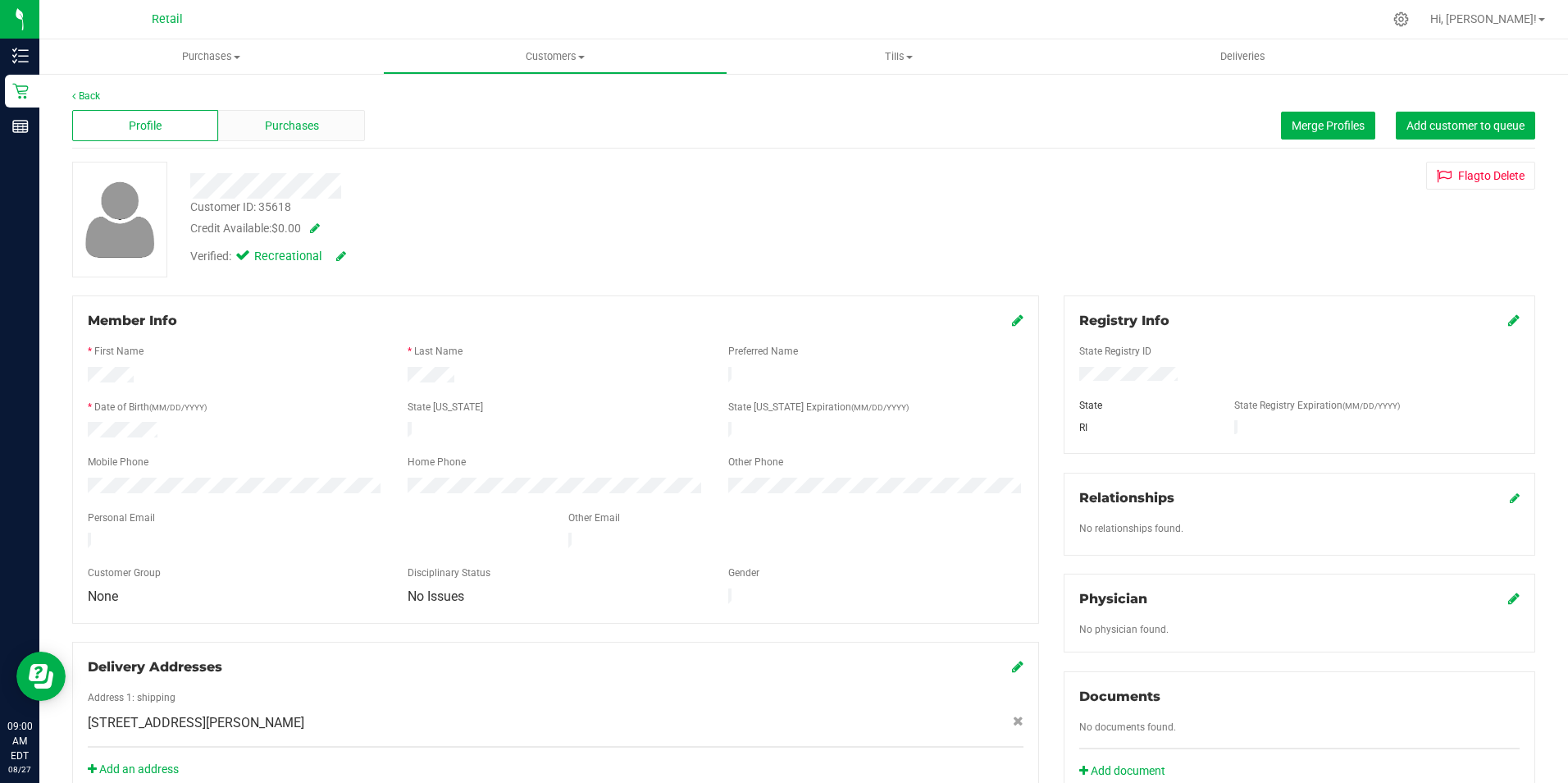
click at [271, 132] on span "Purchases" at bounding box center [291, 126] width 54 height 17
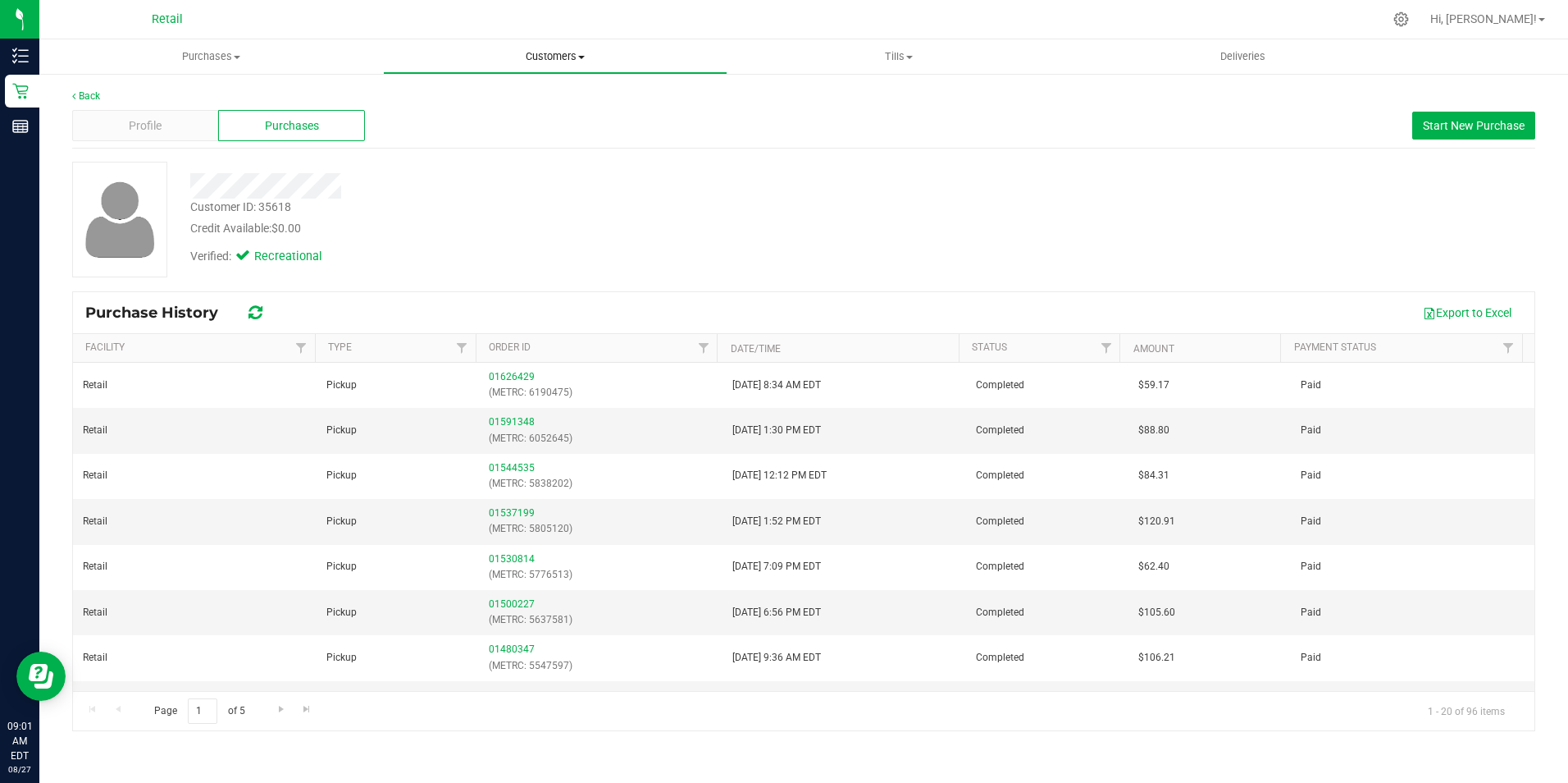
click at [558, 49] on span "Customers" at bounding box center [554, 56] width 342 height 15
click at [468, 95] on span "All customers" at bounding box center [442, 99] width 118 height 14
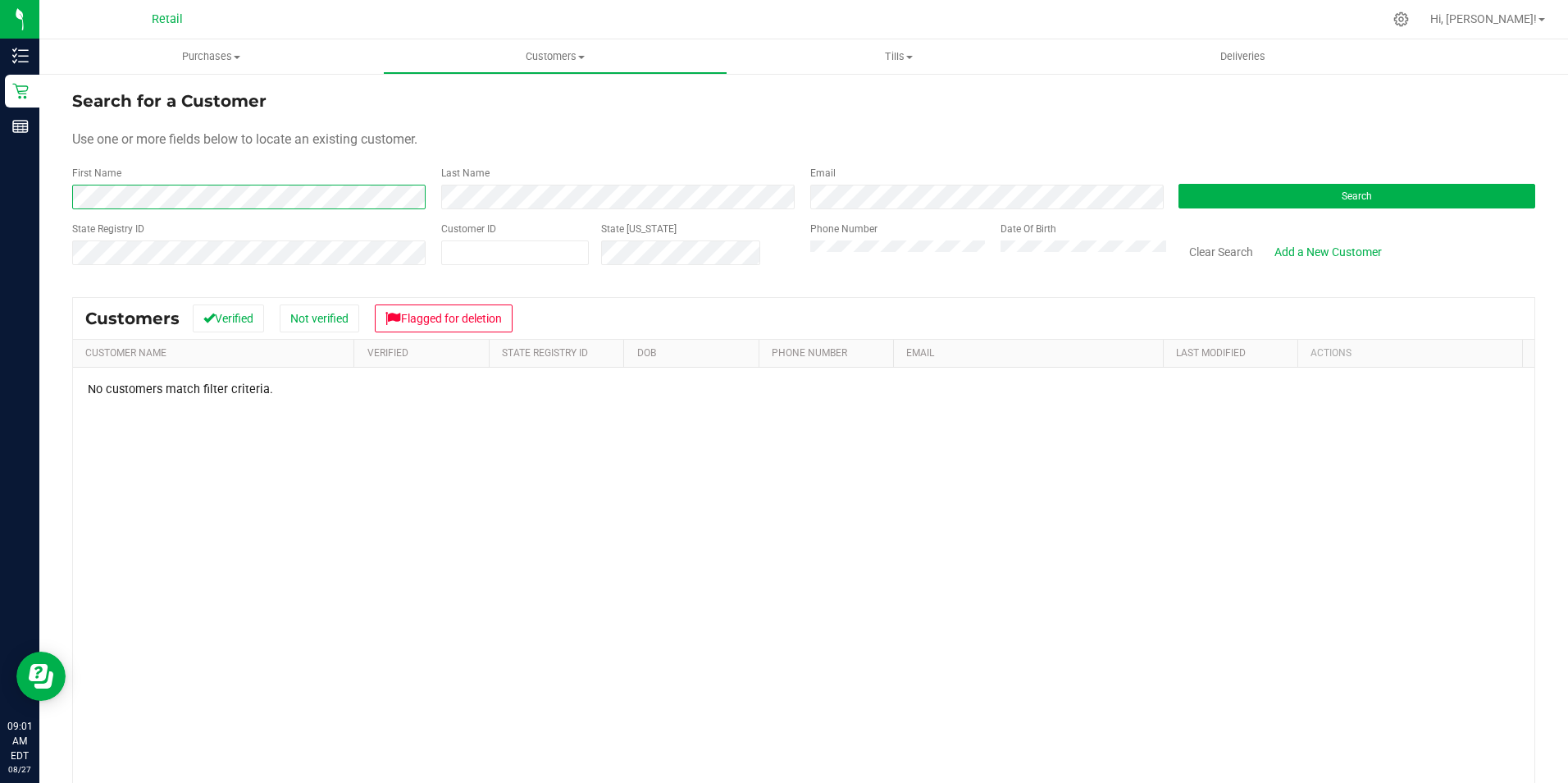
click at [0, 218] on html "Inventory Retail Reports 09:01 AM EDT [DATE] 08/27 Retail Hi, Brayam! Purchases…" at bounding box center [784, 392] width 1568 height 783
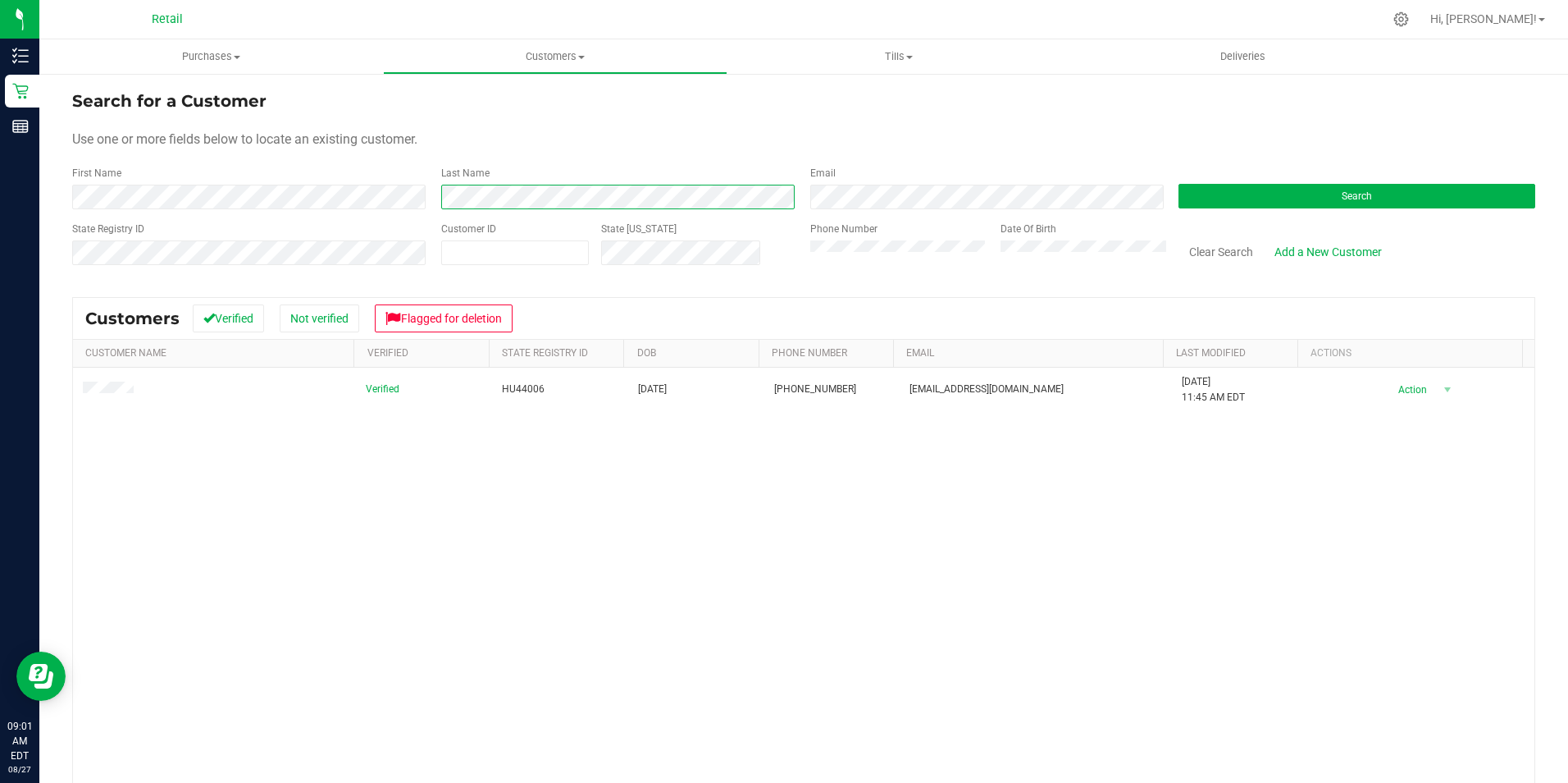
click at [281, 225] on form "Search for a Customer Use one or more fields below to locate an existing custom…" at bounding box center [803, 183] width 1463 height 191
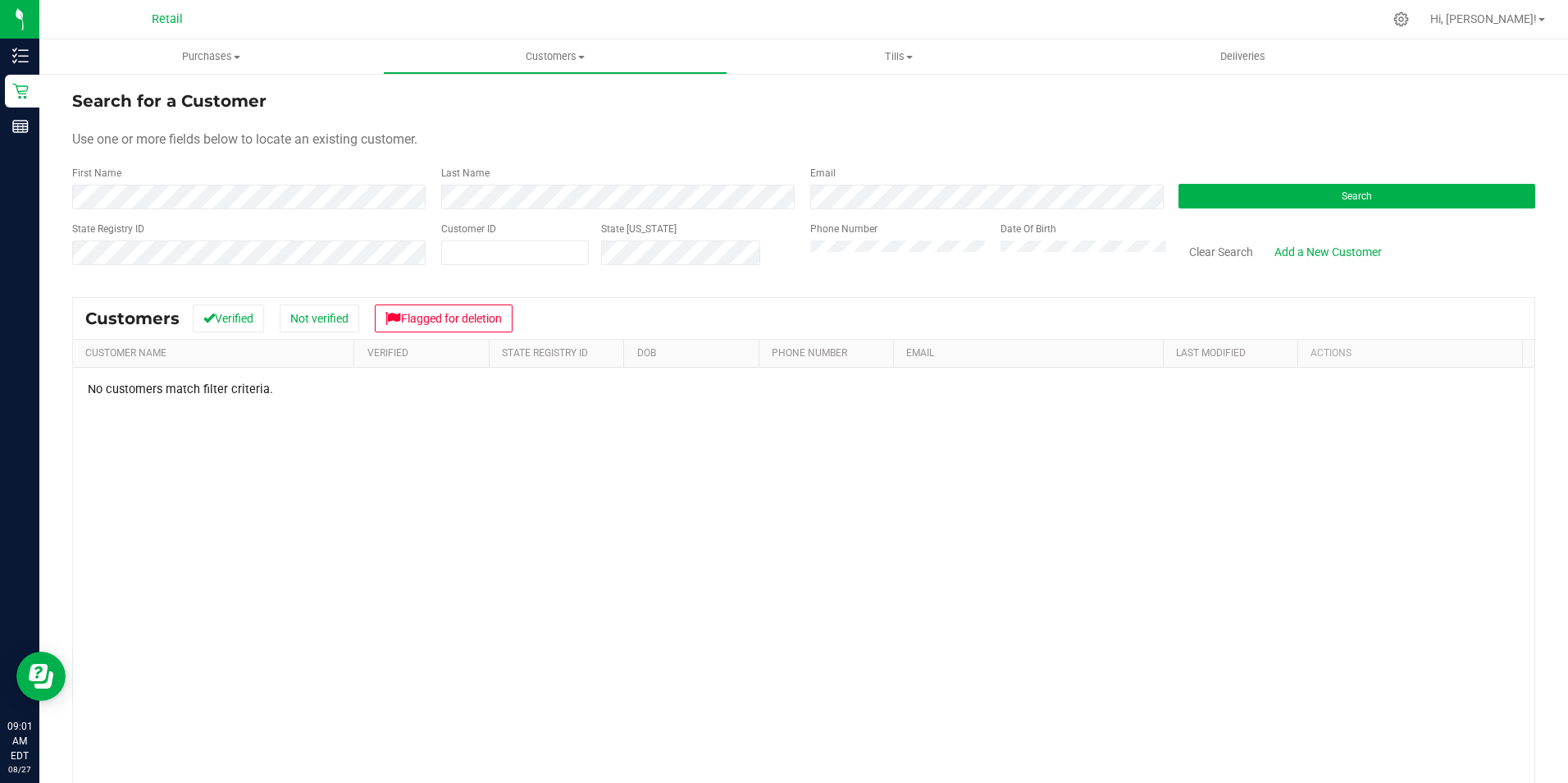
click at [724, 276] on div "State Registry ID Customer ID State [US_STATE] Phone Number Date Of Birth Clear…" at bounding box center [803, 251] width 1463 height 58
click at [0, 207] on html "Inventory Retail Reports 09:11 AM EDT [DATE] 08/27 Retail Hi, Brayam! Purchases…" at bounding box center [784, 392] width 1568 height 783
click at [516, 256] on div "State Registry ID Customer ID State [US_STATE] Phone Number Date Of Birth Clear…" at bounding box center [803, 251] width 1463 height 58
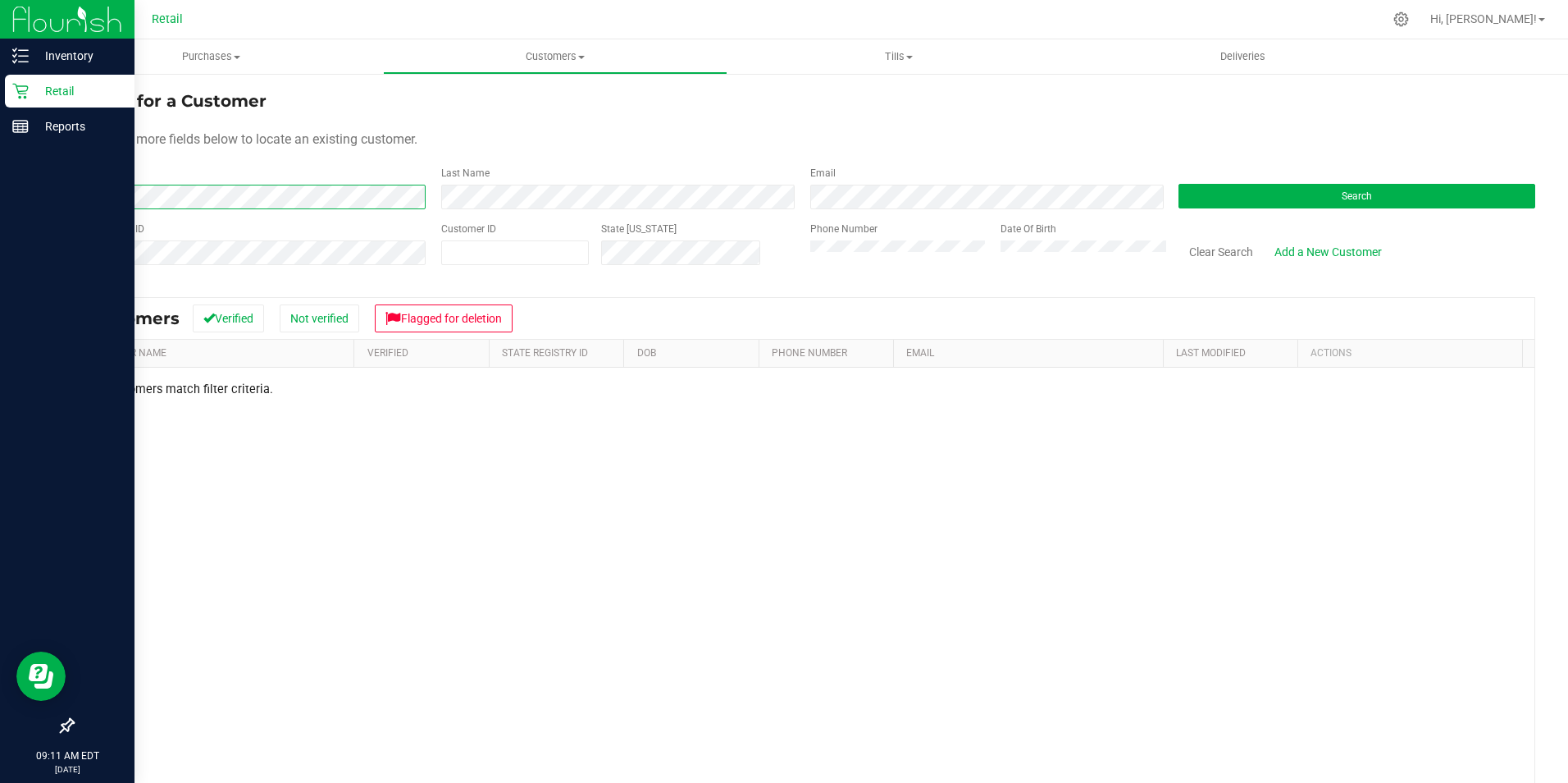
click at [0, 217] on html "Inventory Retail Reports 09:11 AM EDT [DATE] 08/27 Retail Hi, Brayam! Purchases…" at bounding box center [784, 392] width 1568 height 783
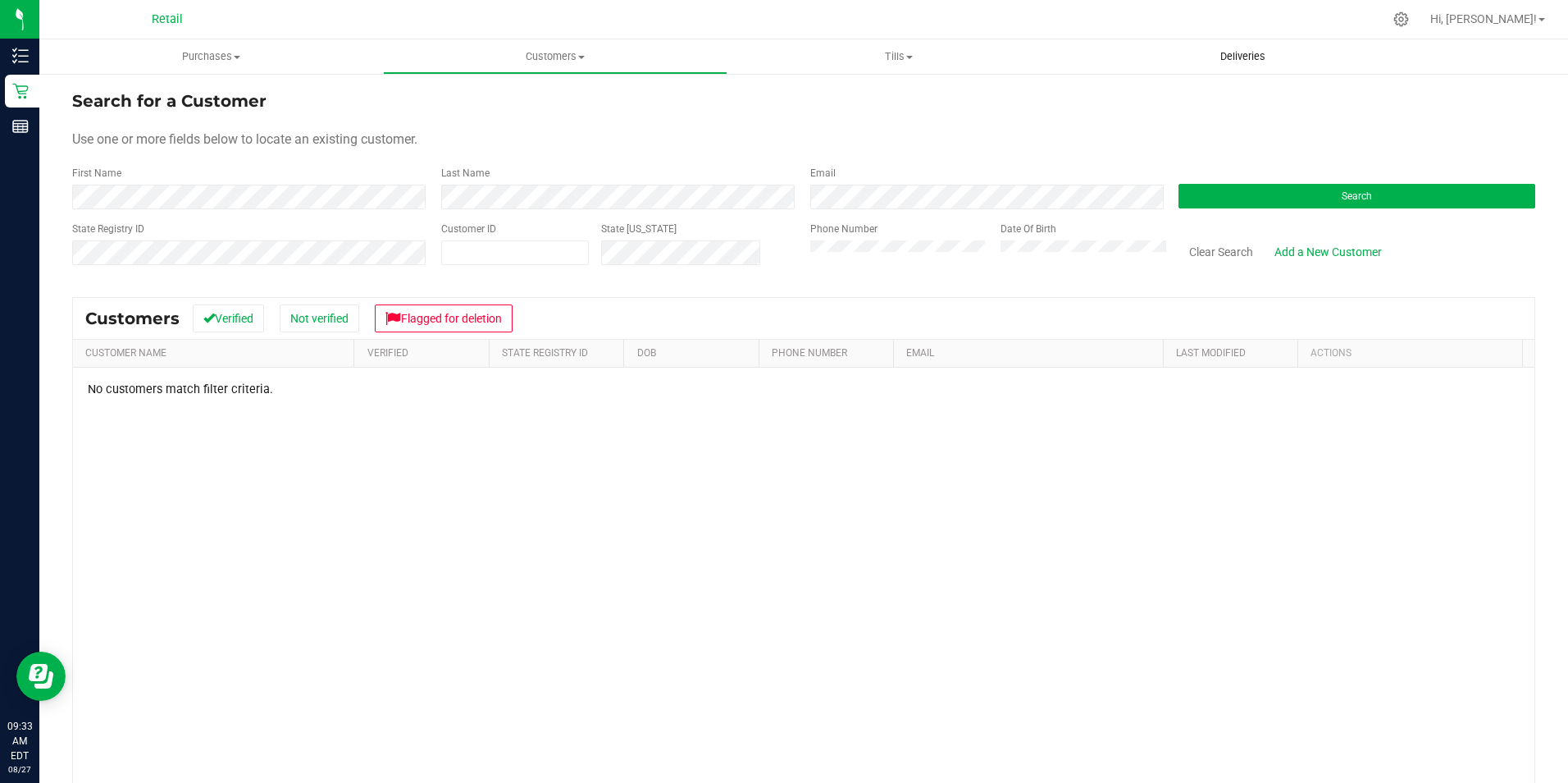
click at [1235, 49] on span "Deliveries" at bounding box center [1243, 56] width 89 height 15
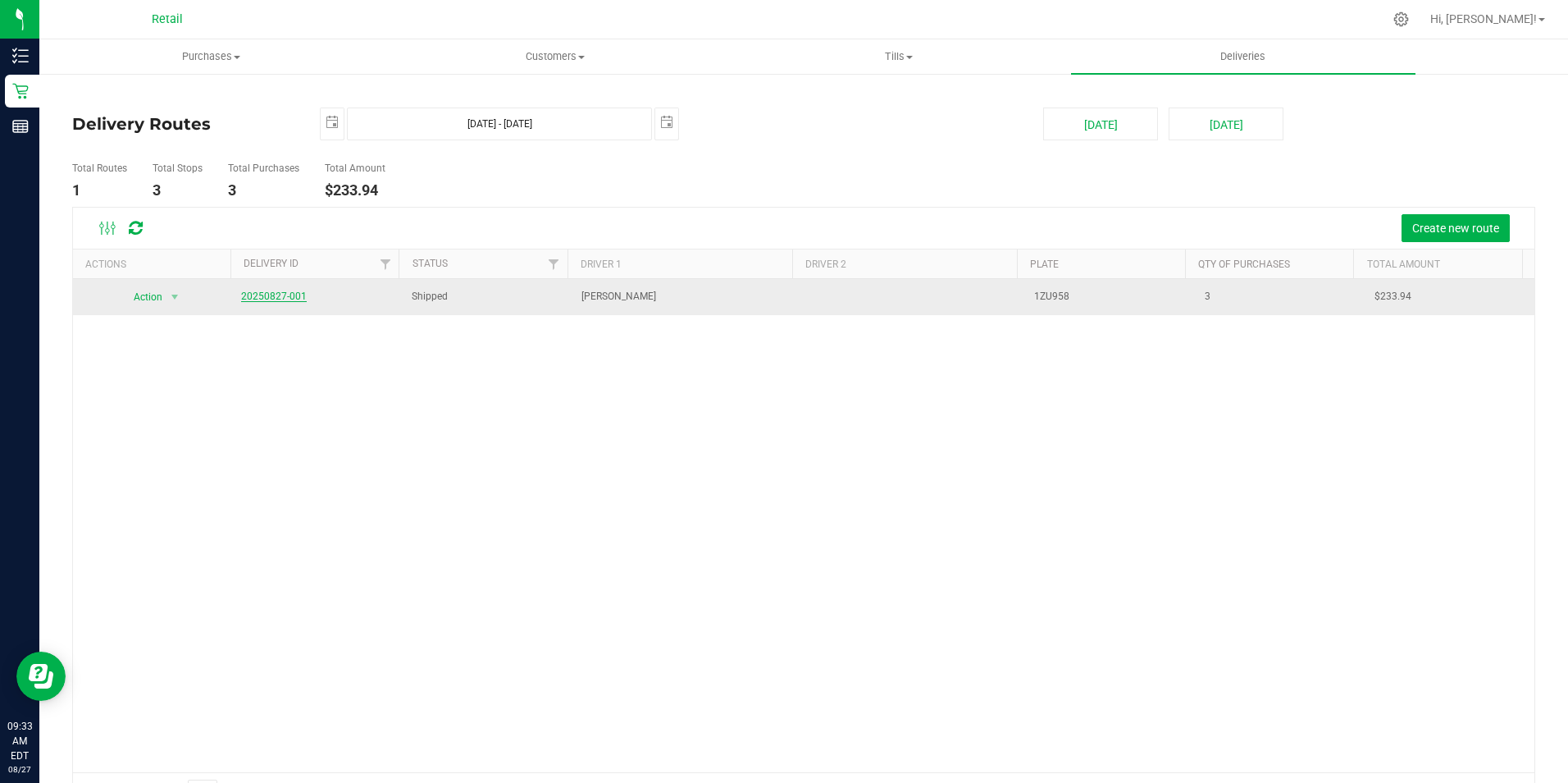
click at [258, 295] on link "20250827-001" at bounding box center [274, 296] width 66 height 11
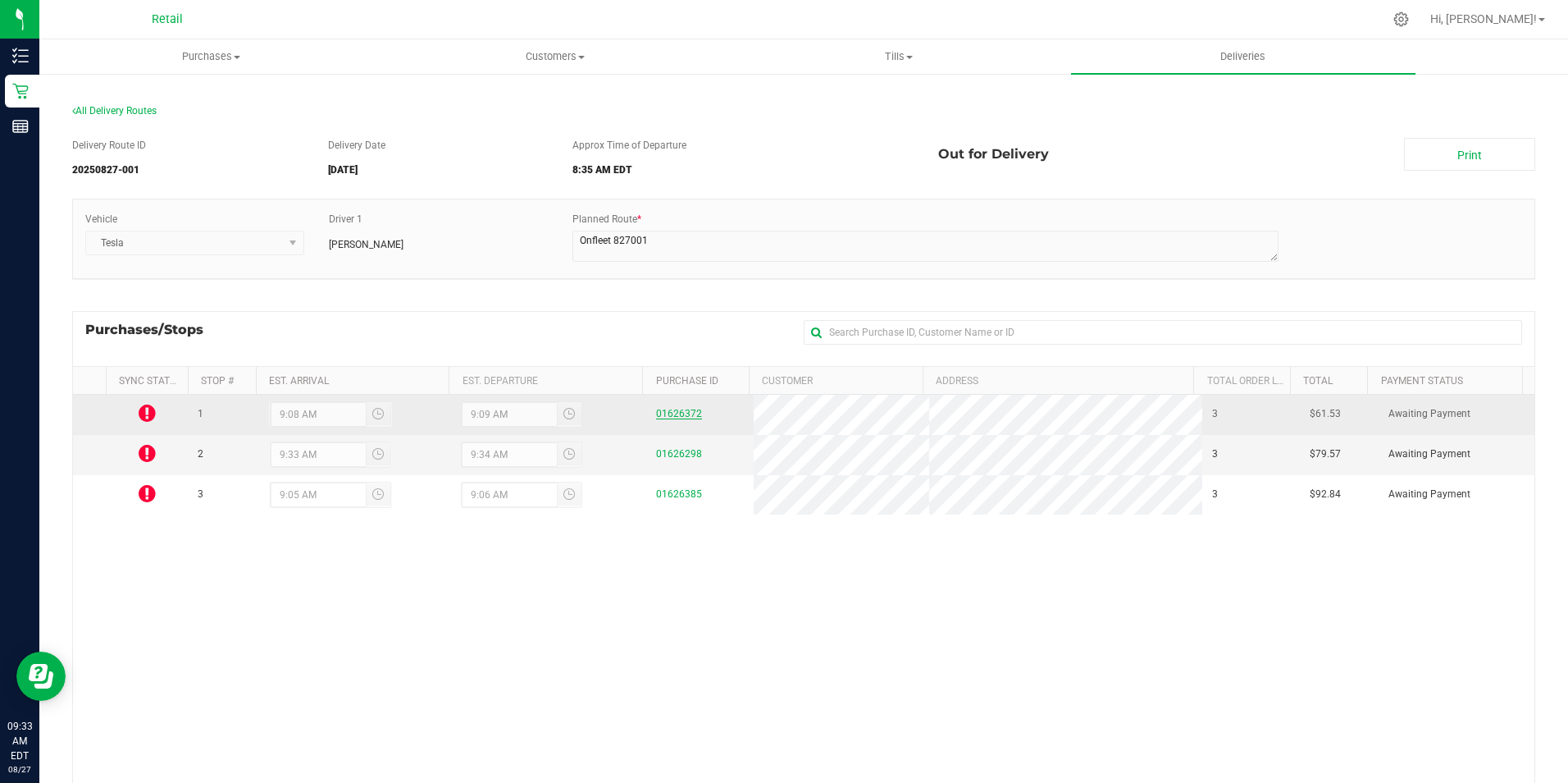
click at [660, 409] on link "01626372" at bounding box center [679, 413] width 46 height 11
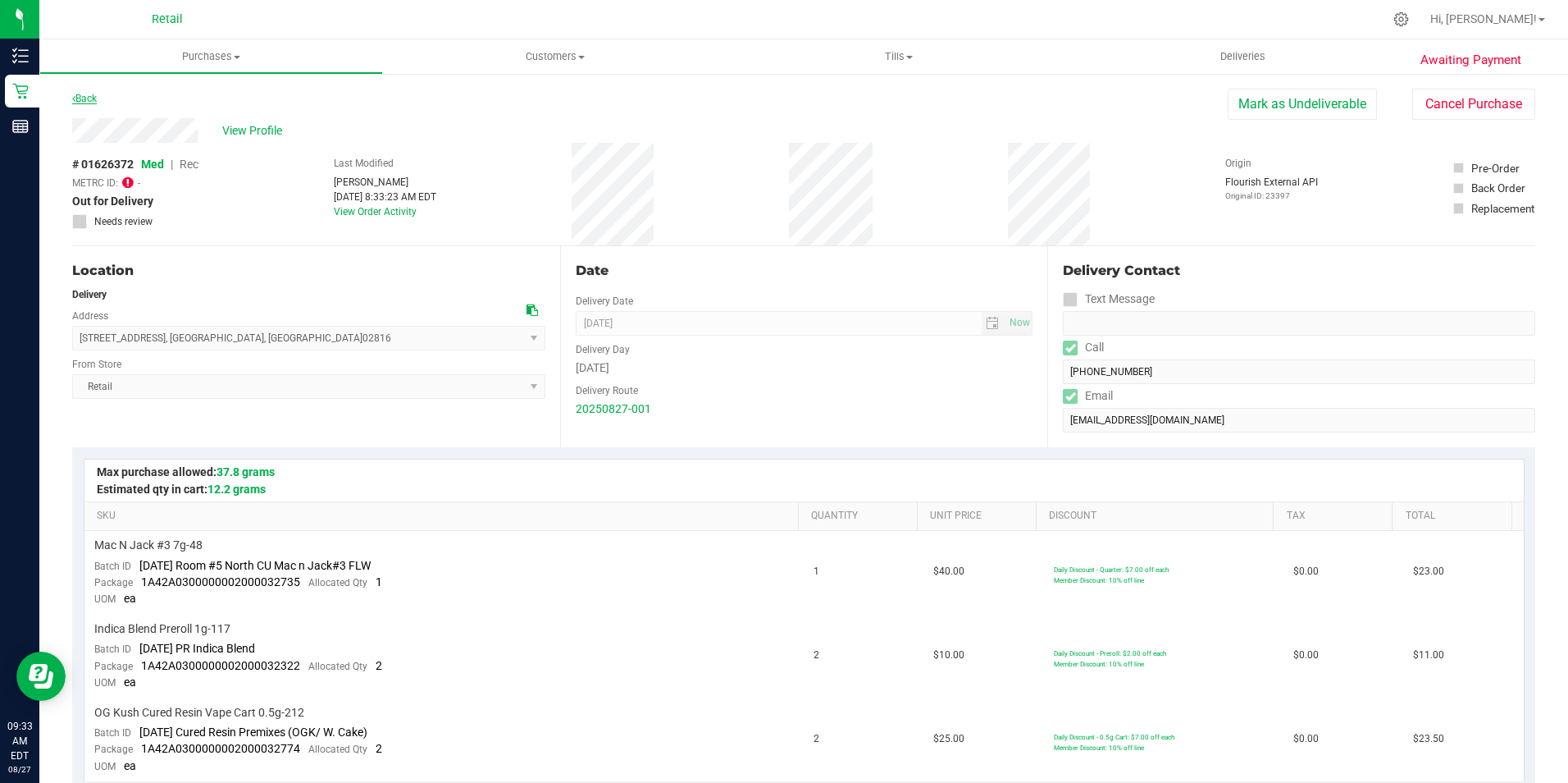
click at [87, 96] on link "Back" at bounding box center [84, 98] width 25 height 11
click at [96, 97] on link "Back" at bounding box center [84, 98] width 25 height 11
click at [1251, 57] on span "Deliveries" at bounding box center [1243, 56] width 89 height 15
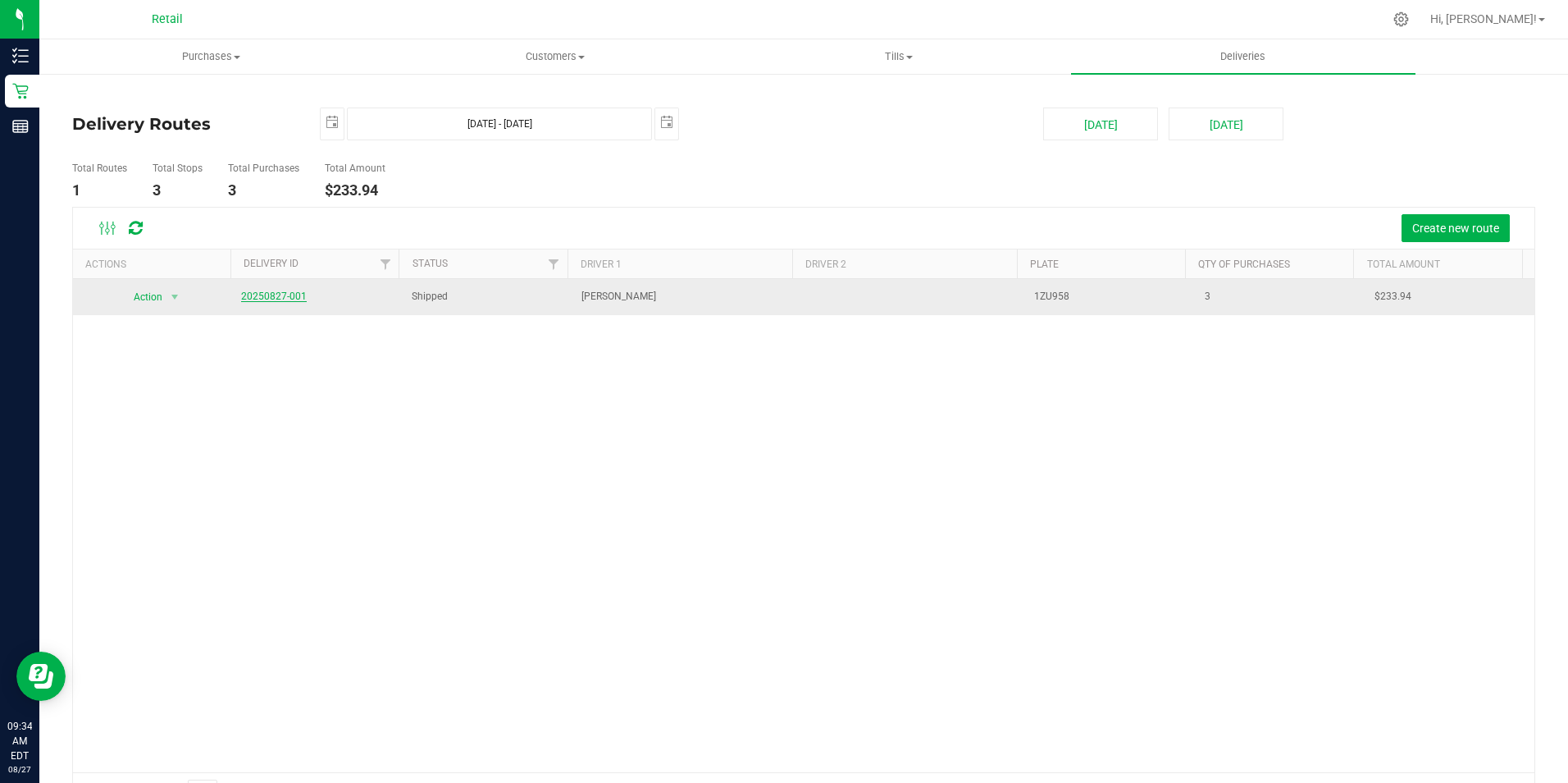
click at [253, 299] on link "20250827-001" at bounding box center [274, 296] width 66 height 11
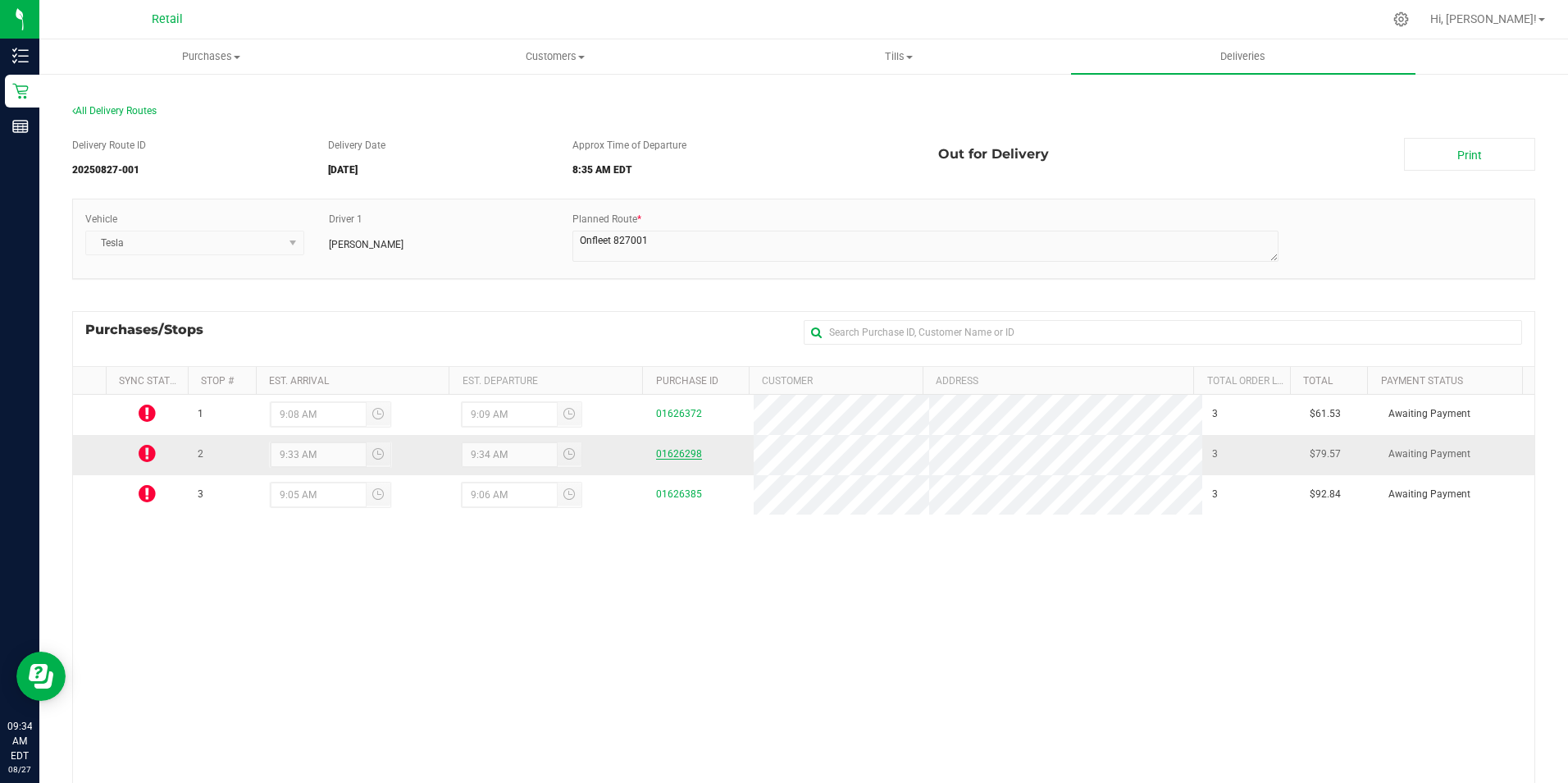
click at [679, 452] on link "01626298" at bounding box center [679, 453] width 46 height 11
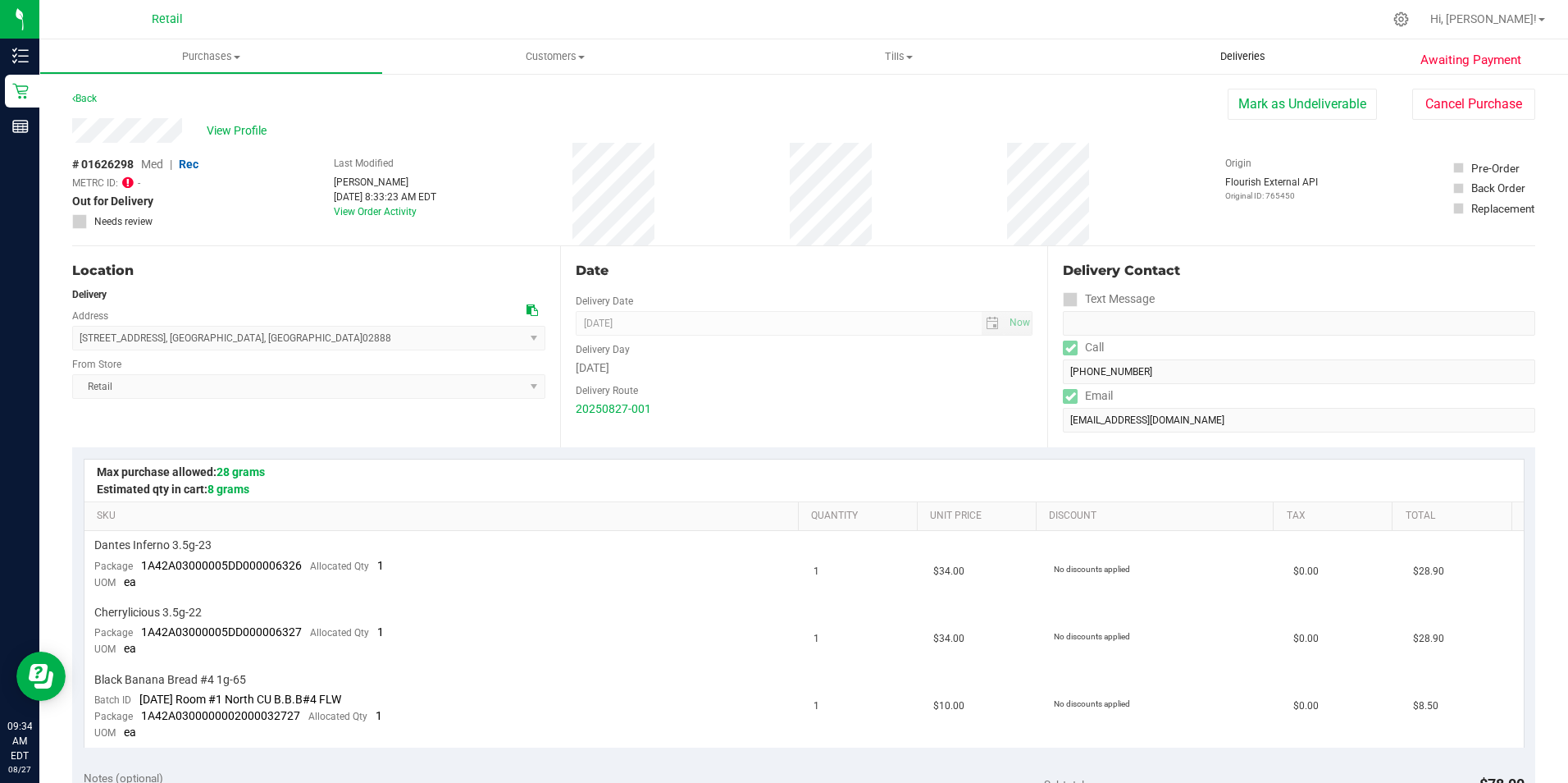
click at [1240, 46] on uib-tab-heading "Deliveries" at bounding box center [1243, 57] width 343 height 34
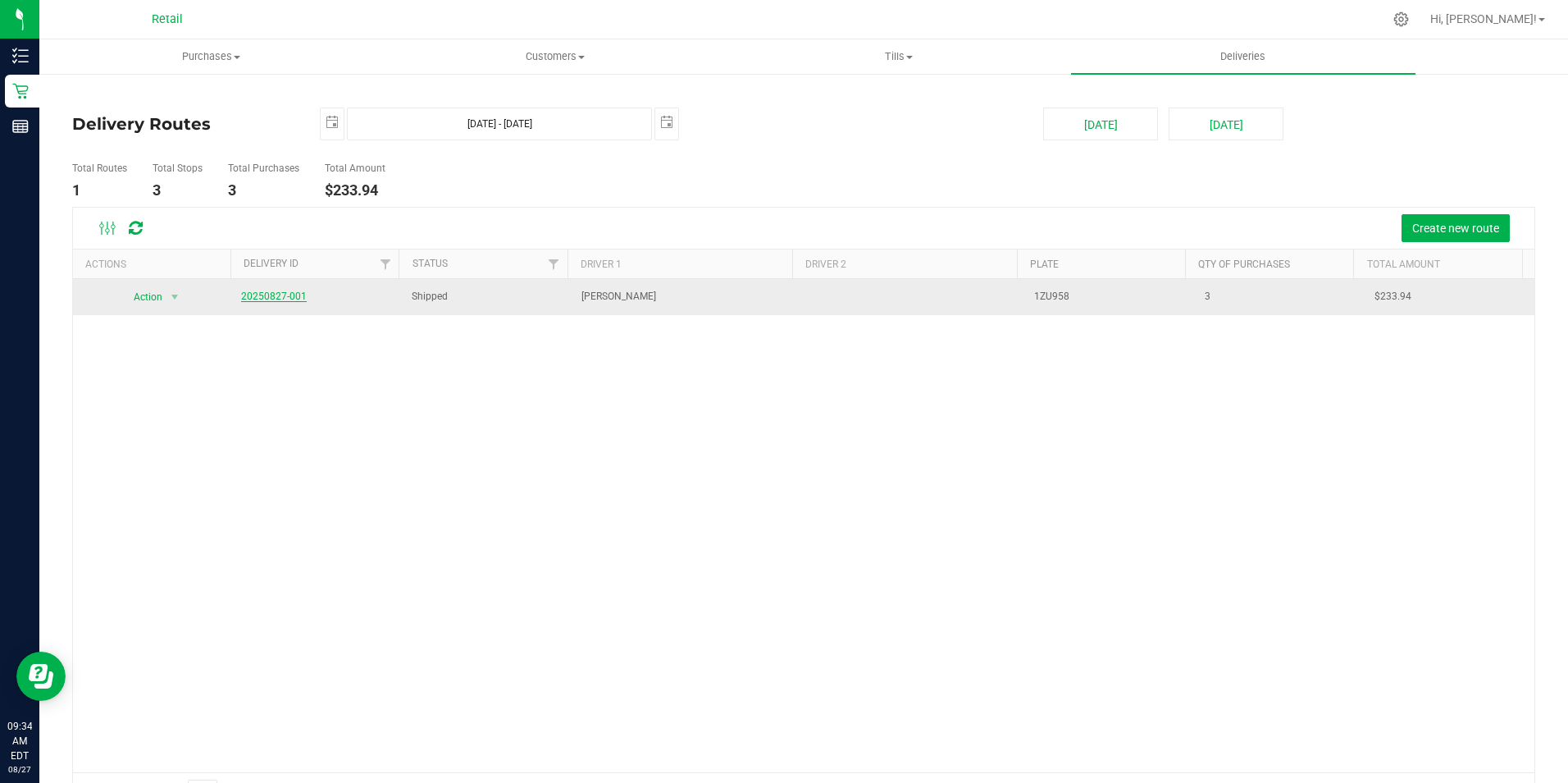
click at [270, 292] on link "20250827-001" at bounding box center [274, 296] width 66 height 11
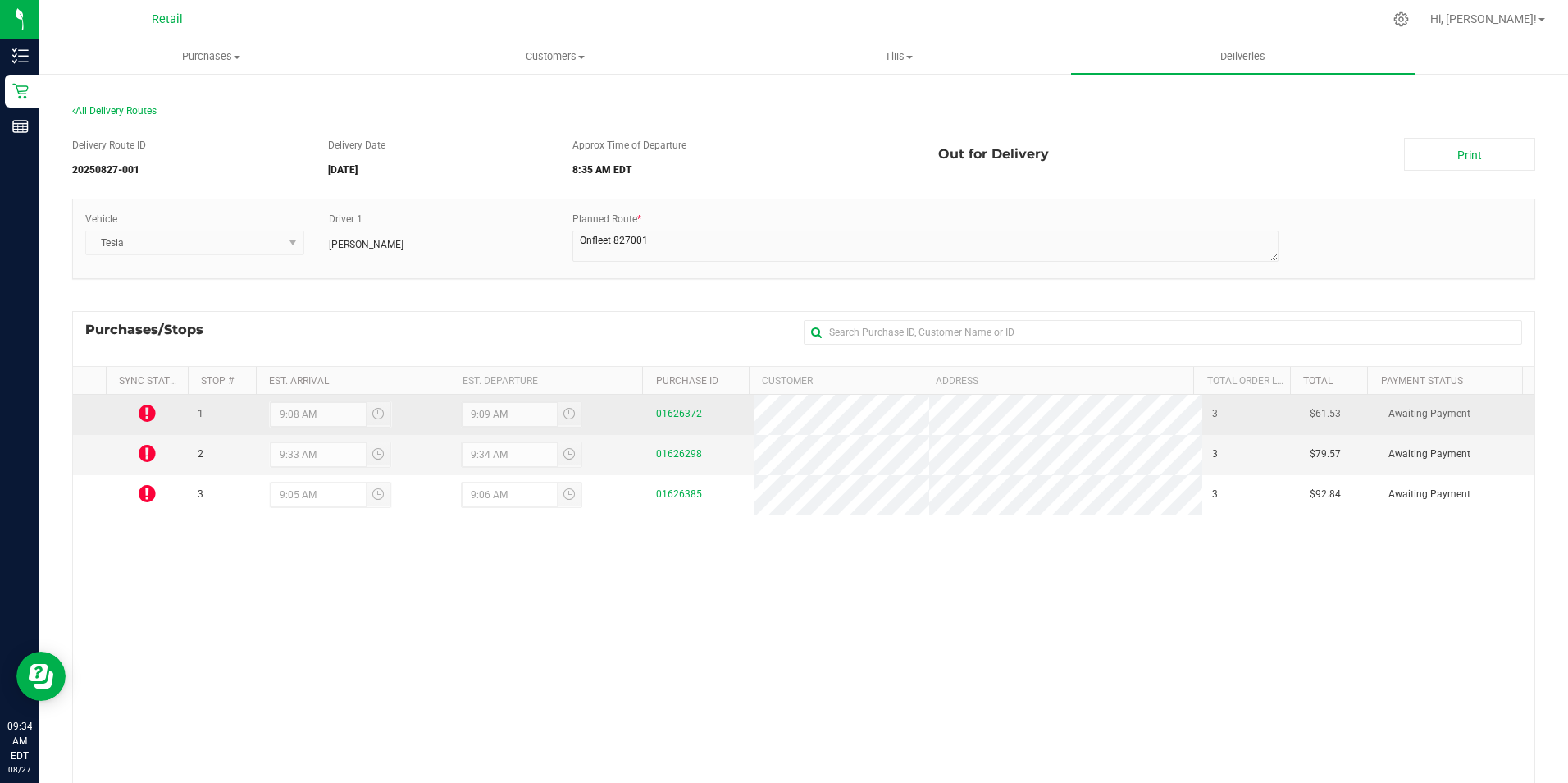
click at [675, 415] on link "01626372" at bounding box center [679, 413] width 46 height 11
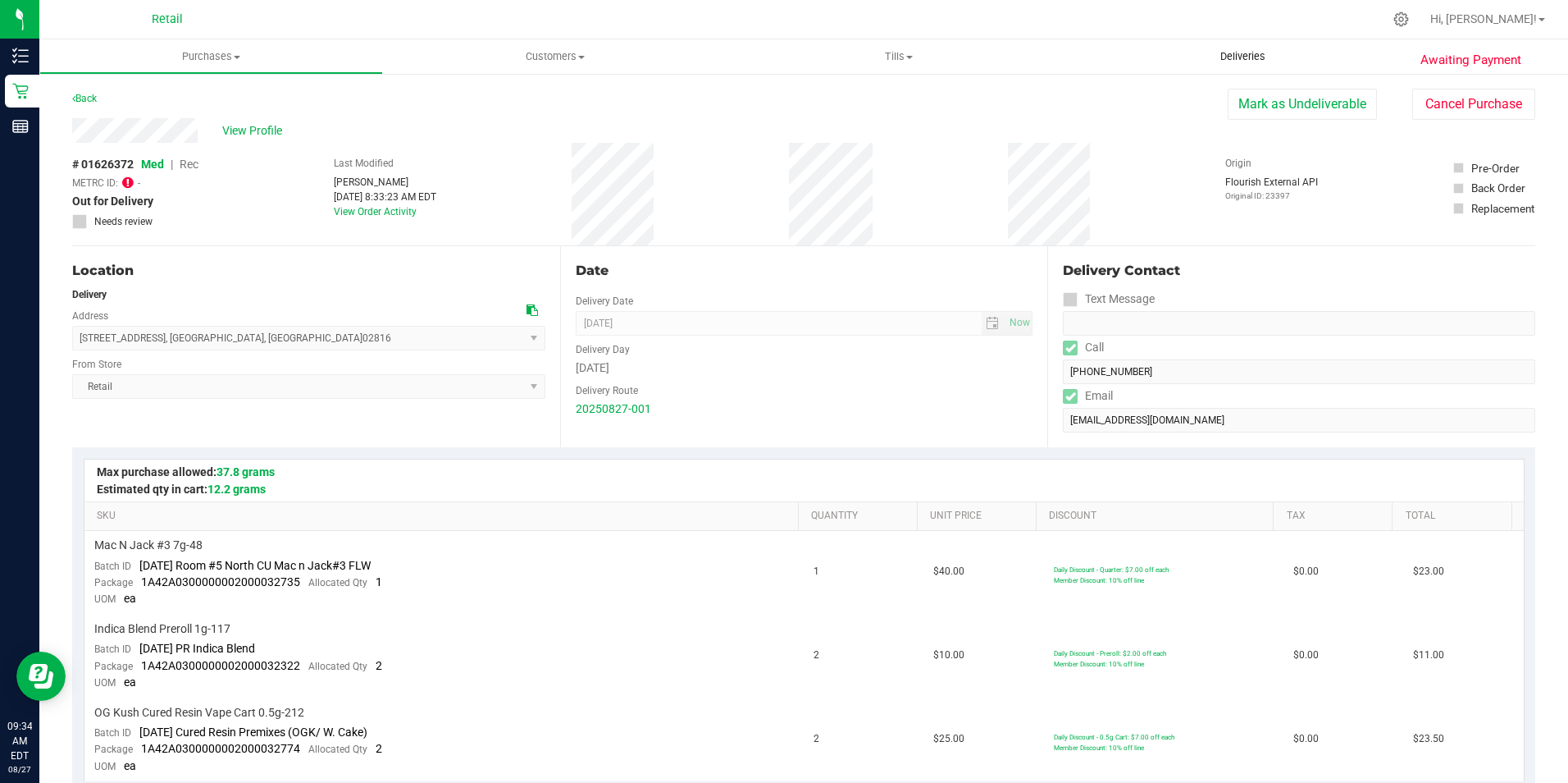
click at [1255, 55] on span "Deliveries" at bounding box center [1243, 56] width 89 height 15
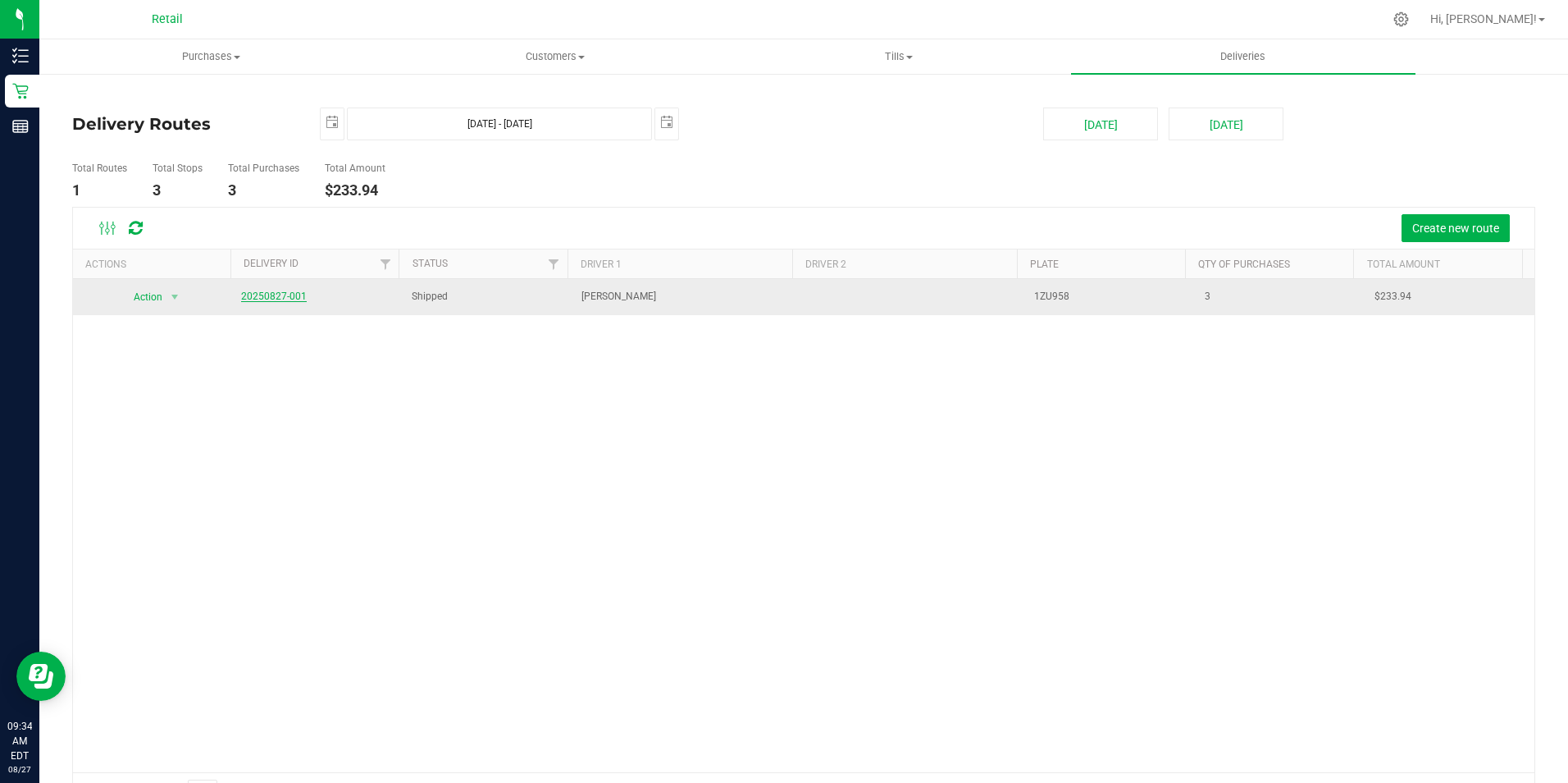
click at [283, 299] on link "20250827-001" at bounding box center [274, 296] width 66 height 11
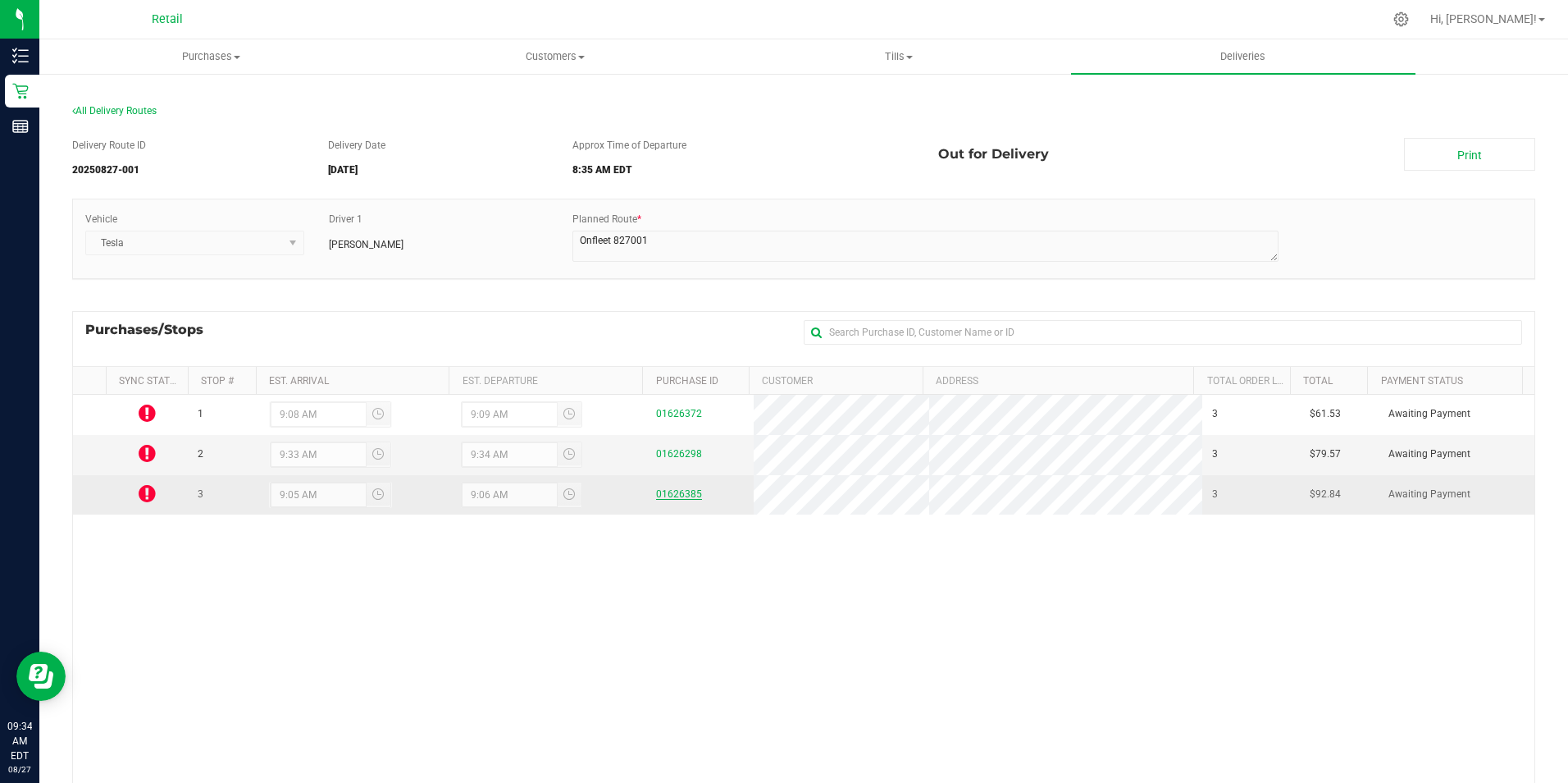
click at [667, 493] on link "01626385" at bounding box center [679, 493] width 46 height 11
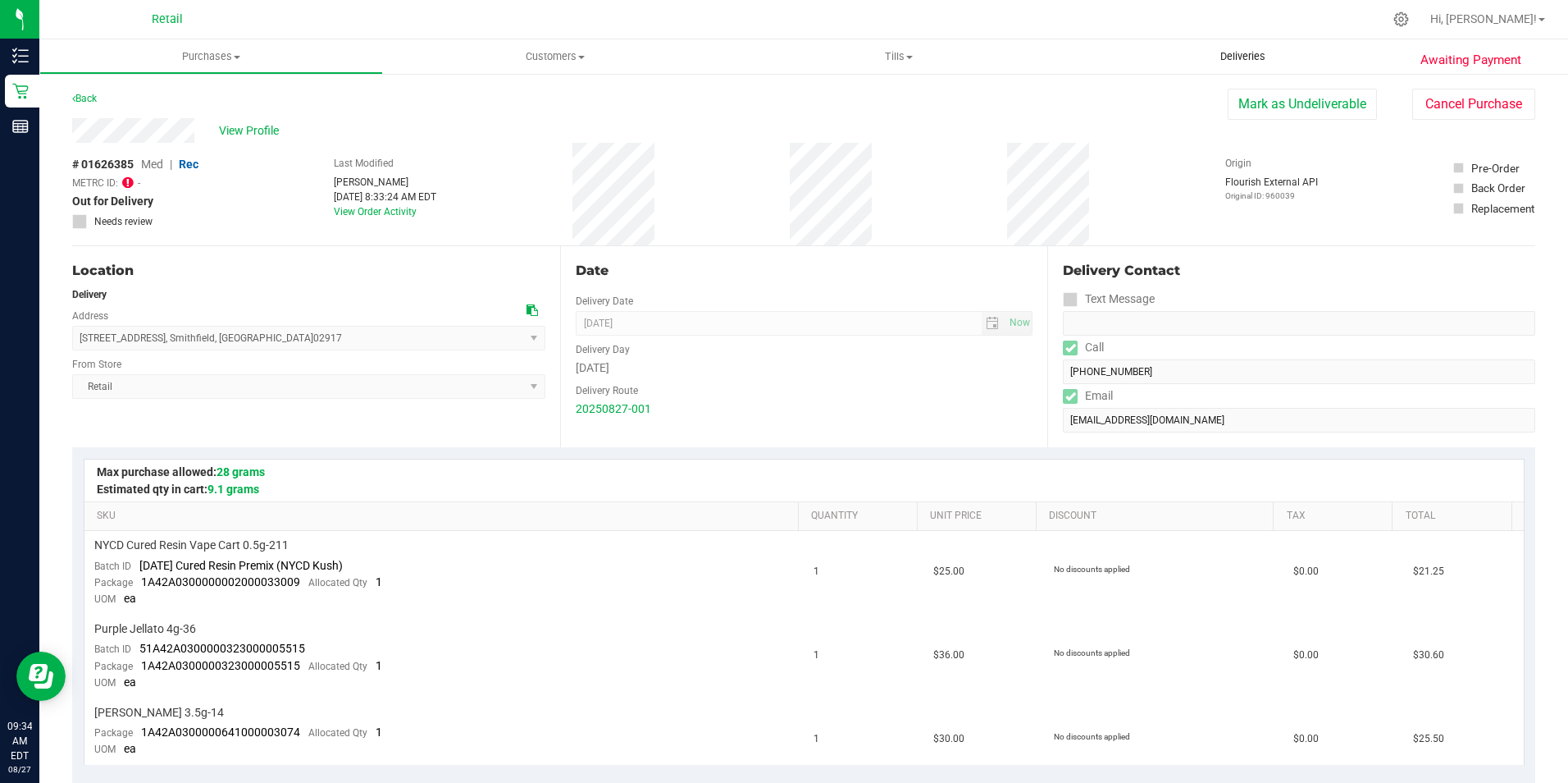
click at [1259, 58] on span "Deliveries" at bounding box center [1243, 56] width 89 height 15
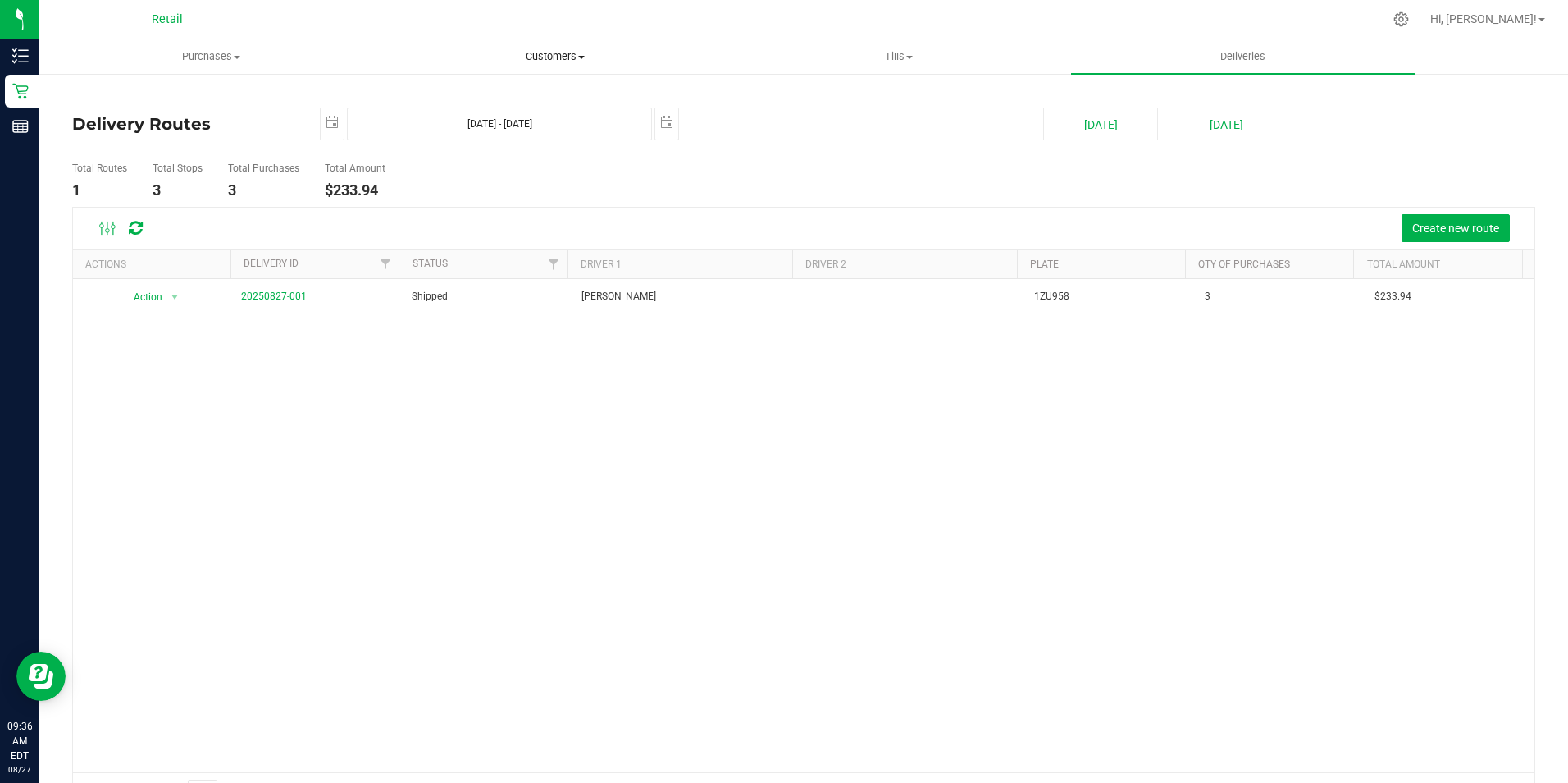
click at [544, 51] on span "Customers" at bounding box center [554, 56] width 342 height 15
click at [475, 97] on span "All customers" at bounding box center [442, 99] width 118 height 14
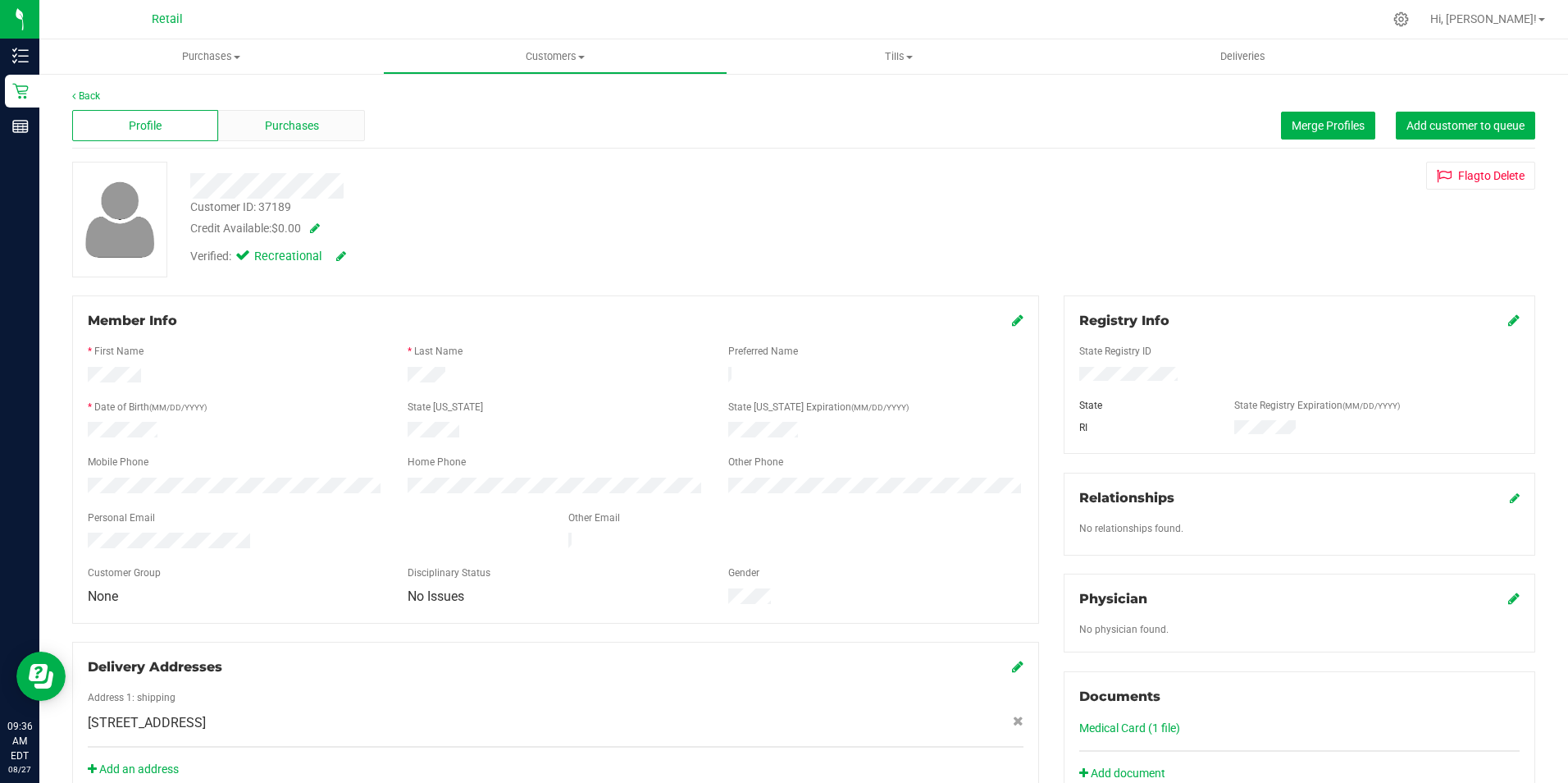
click at [287, 124] on span "Purchases" at bounding box center [291, 126] width 54 height 17
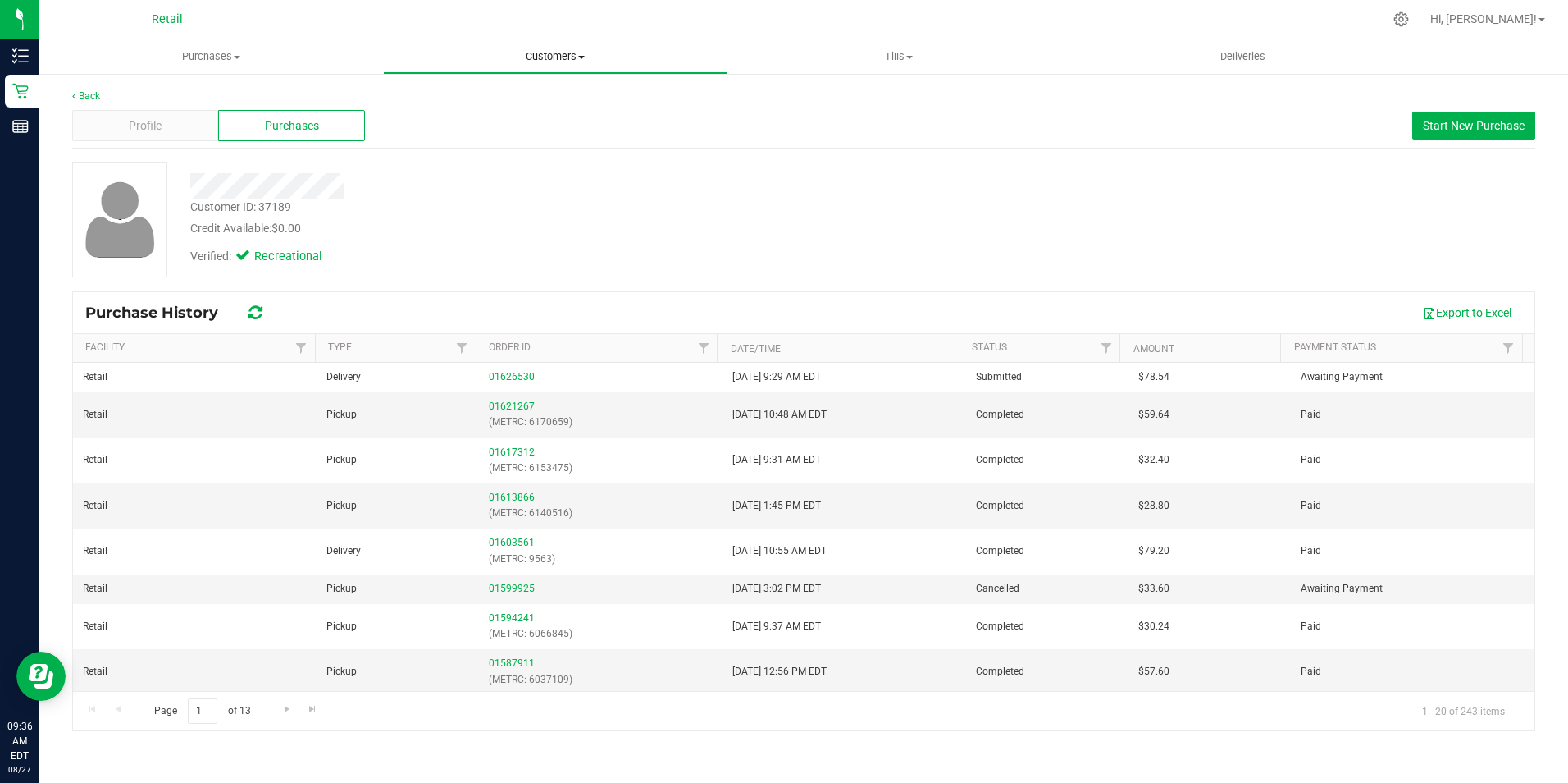
click at [571, 52] on span "Customers" at bounding box center [554, 56] width 342 height 15
click at [461, 92] on span "All customers" at bounding box center [442, 99] width 118 height 14
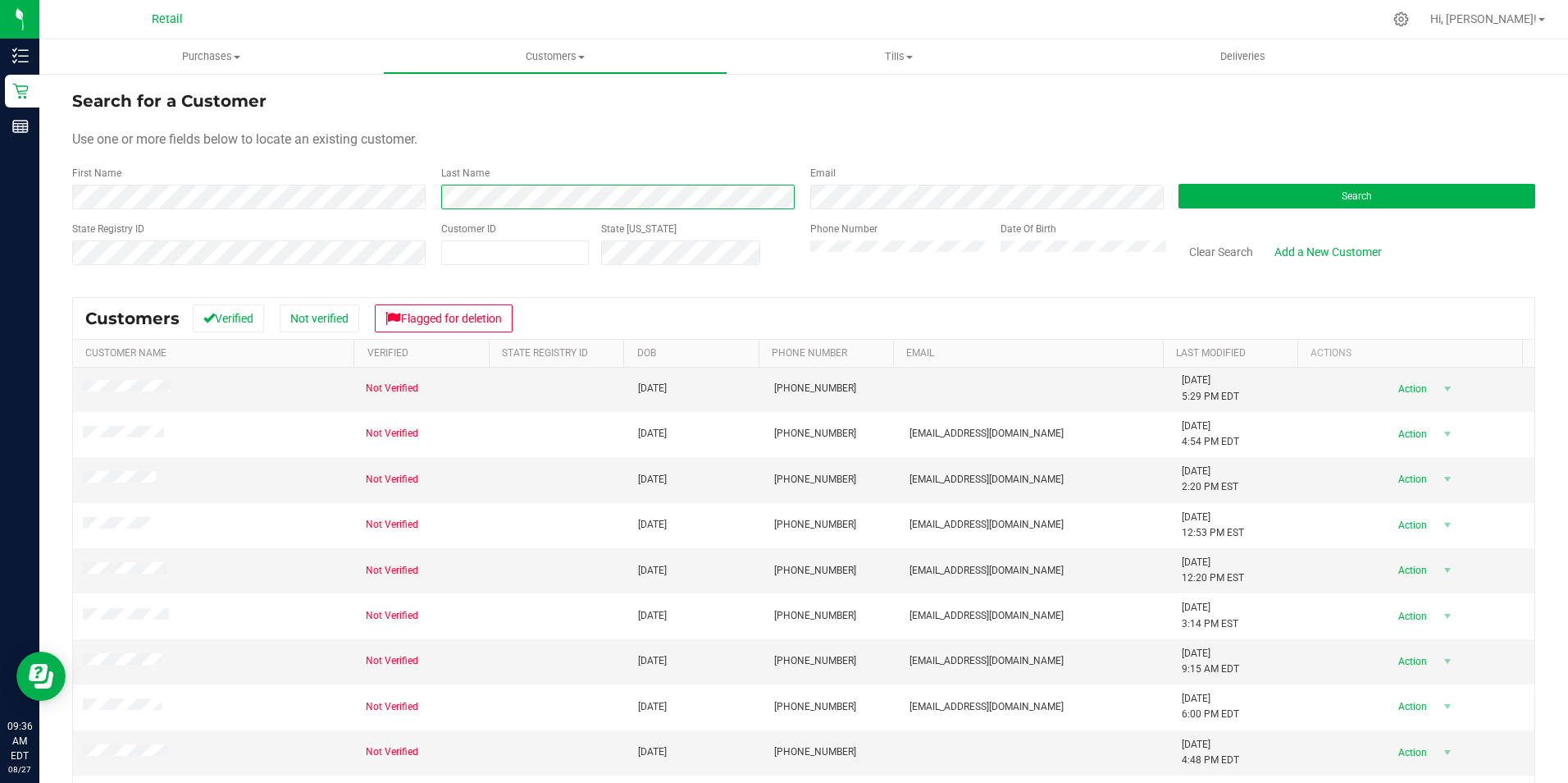
scroll to position [415, 0]
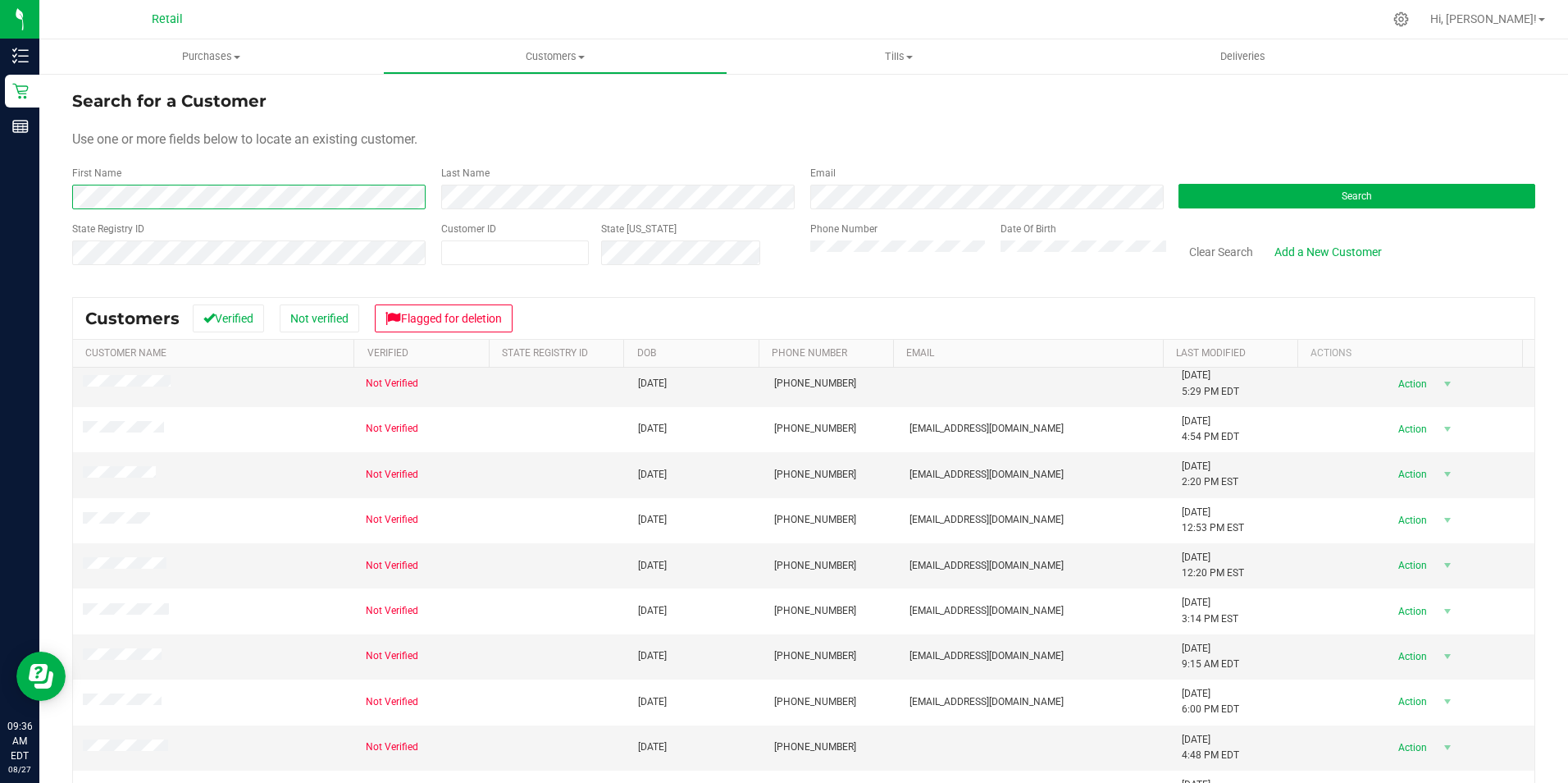
click at [92, 224] on form "Search for a Customer Use one or more fields below to locate an existing custom…" at bounding box center [803, 183] width 1463 height 191
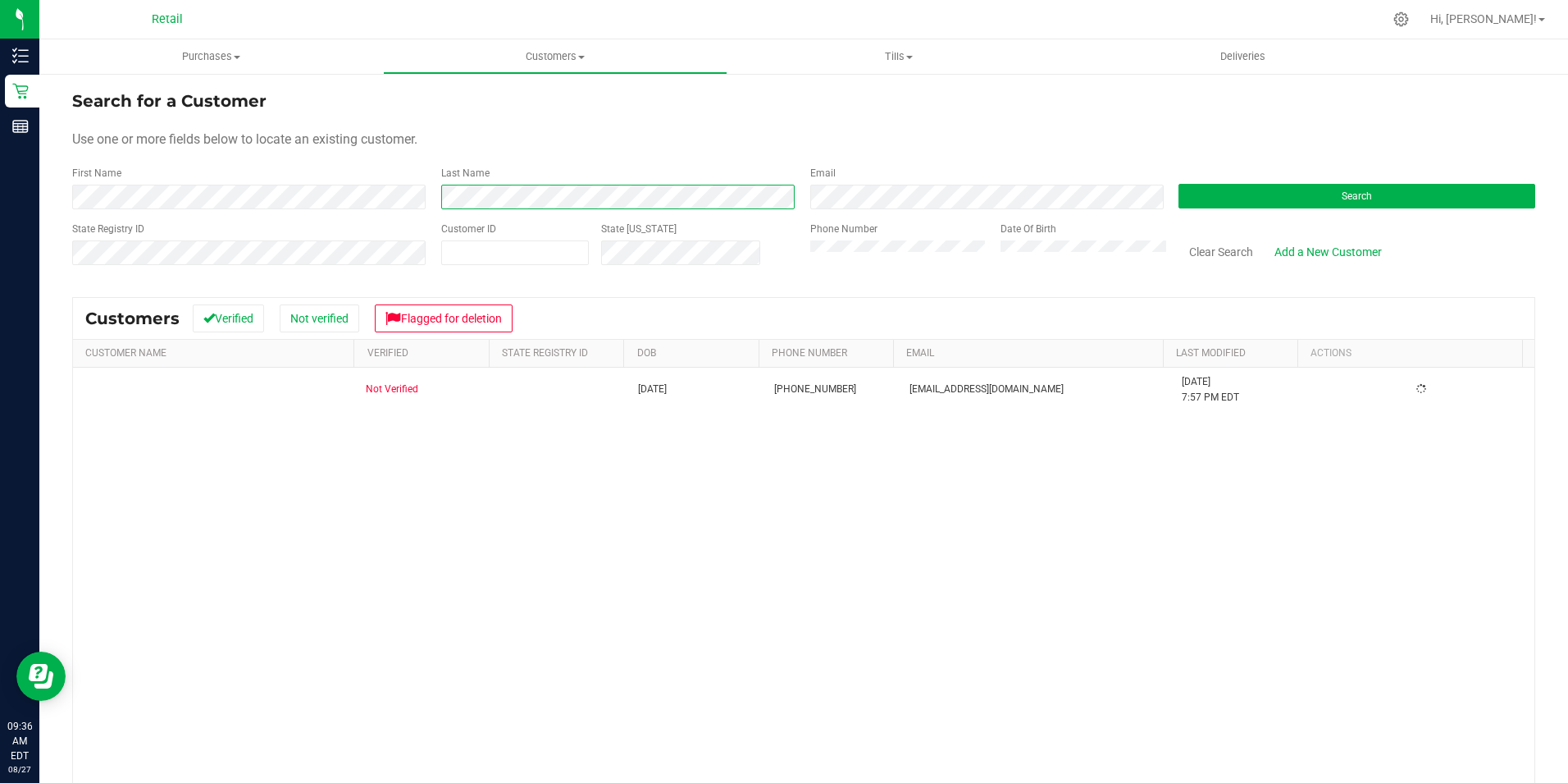
scroll to position [0, 0]
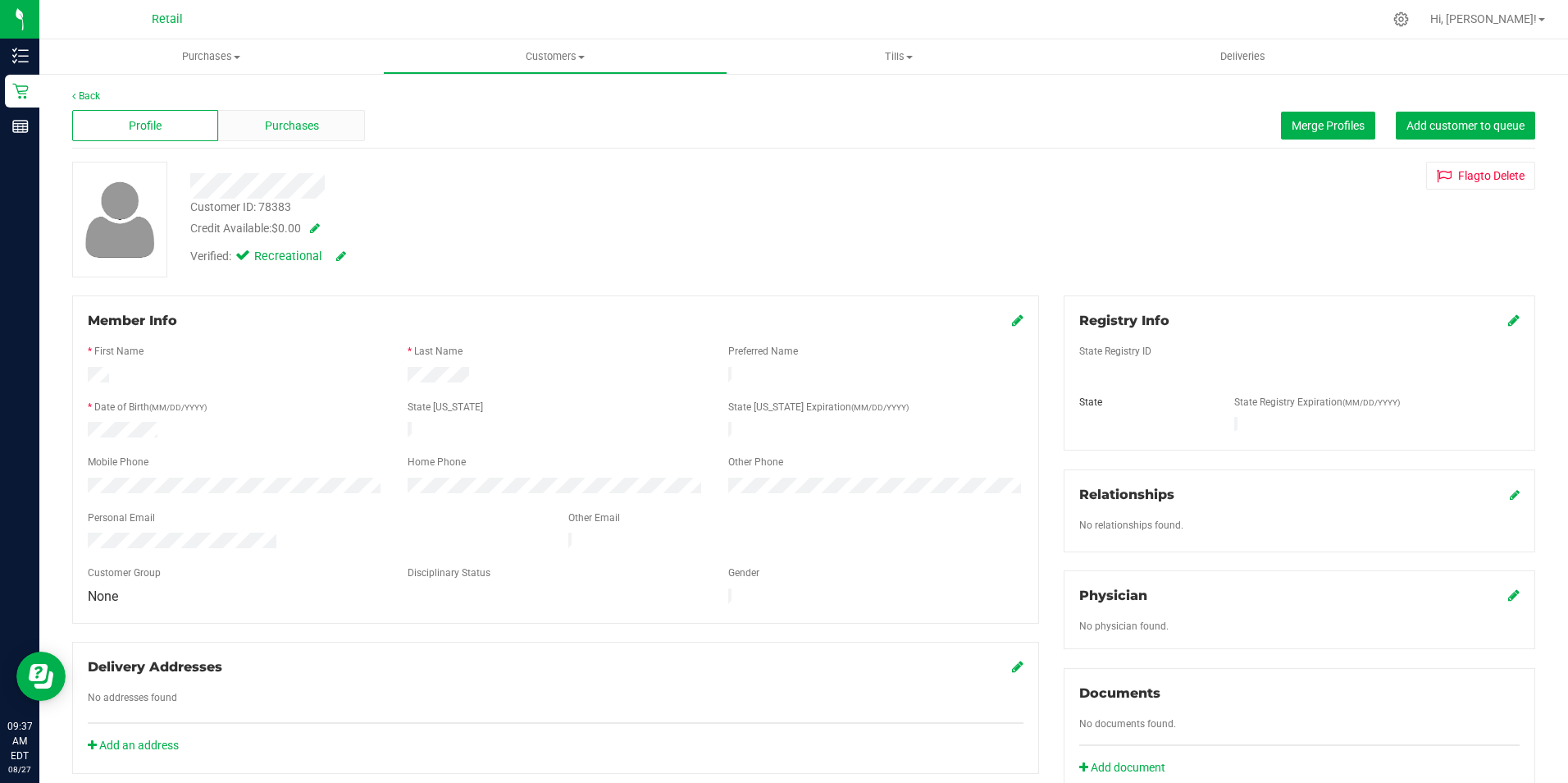
click at [339, 118] on div "Purchases" at bounding box center [291, 125] width 146 height 31
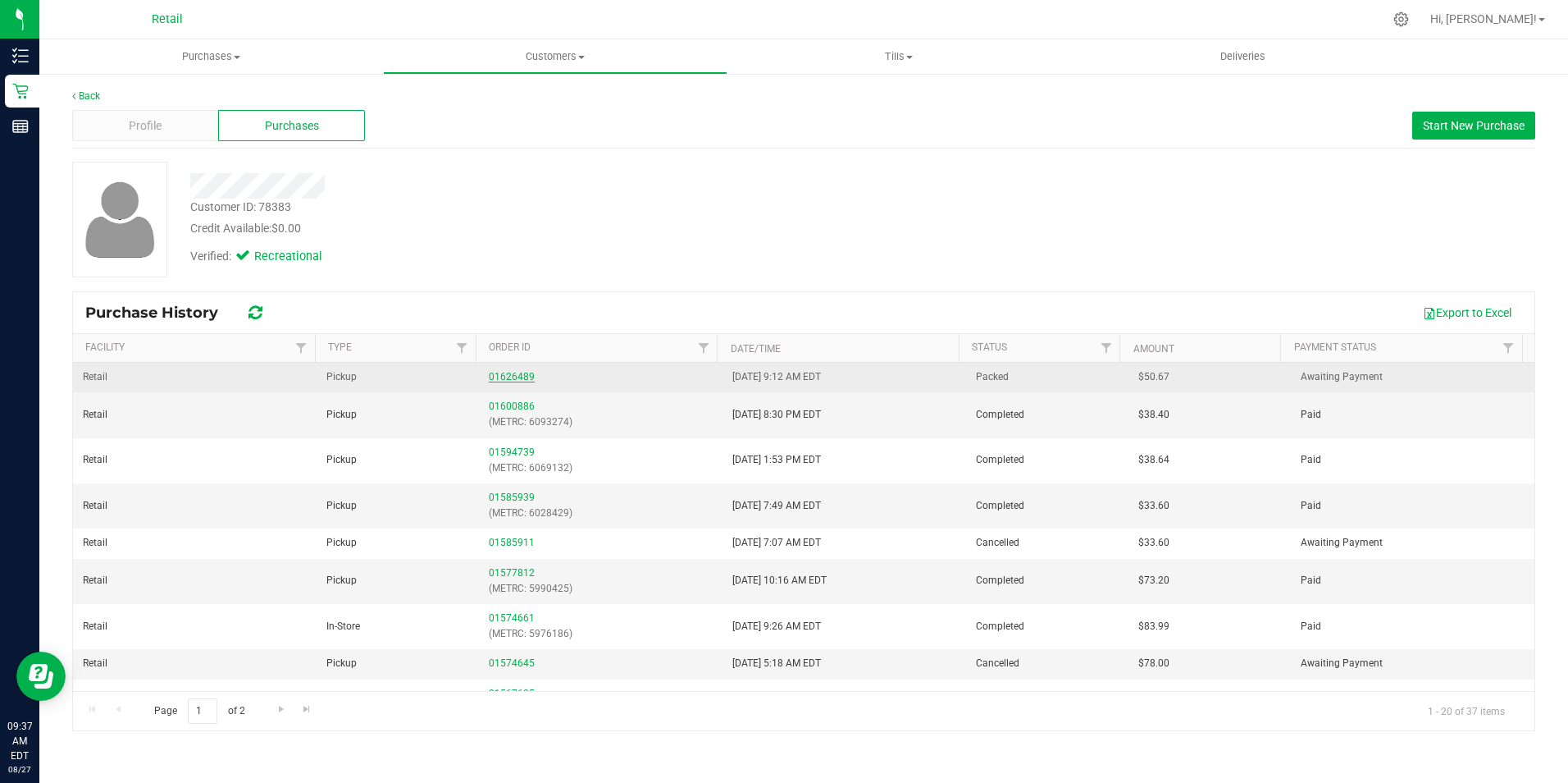
click at [502, 371] on link "01626489" at bounding box center [512, 376] width 46 height 11
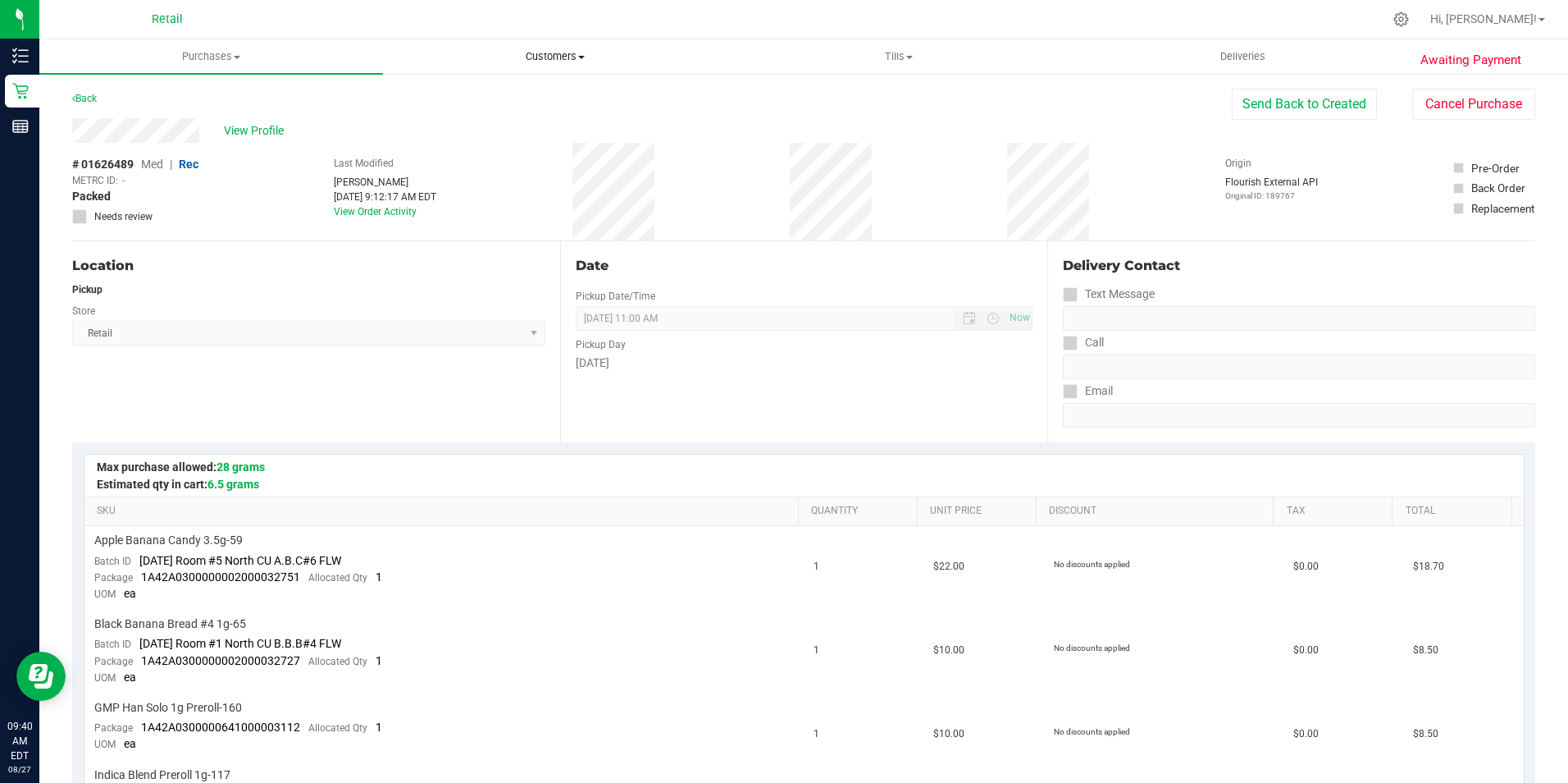
click at [564, 59] on span "Customers" at bounding box center [554, 56] width 342 height 15
click at [480, 99] on span "All customers" at bounding box center [442, 99] width 118 height 14
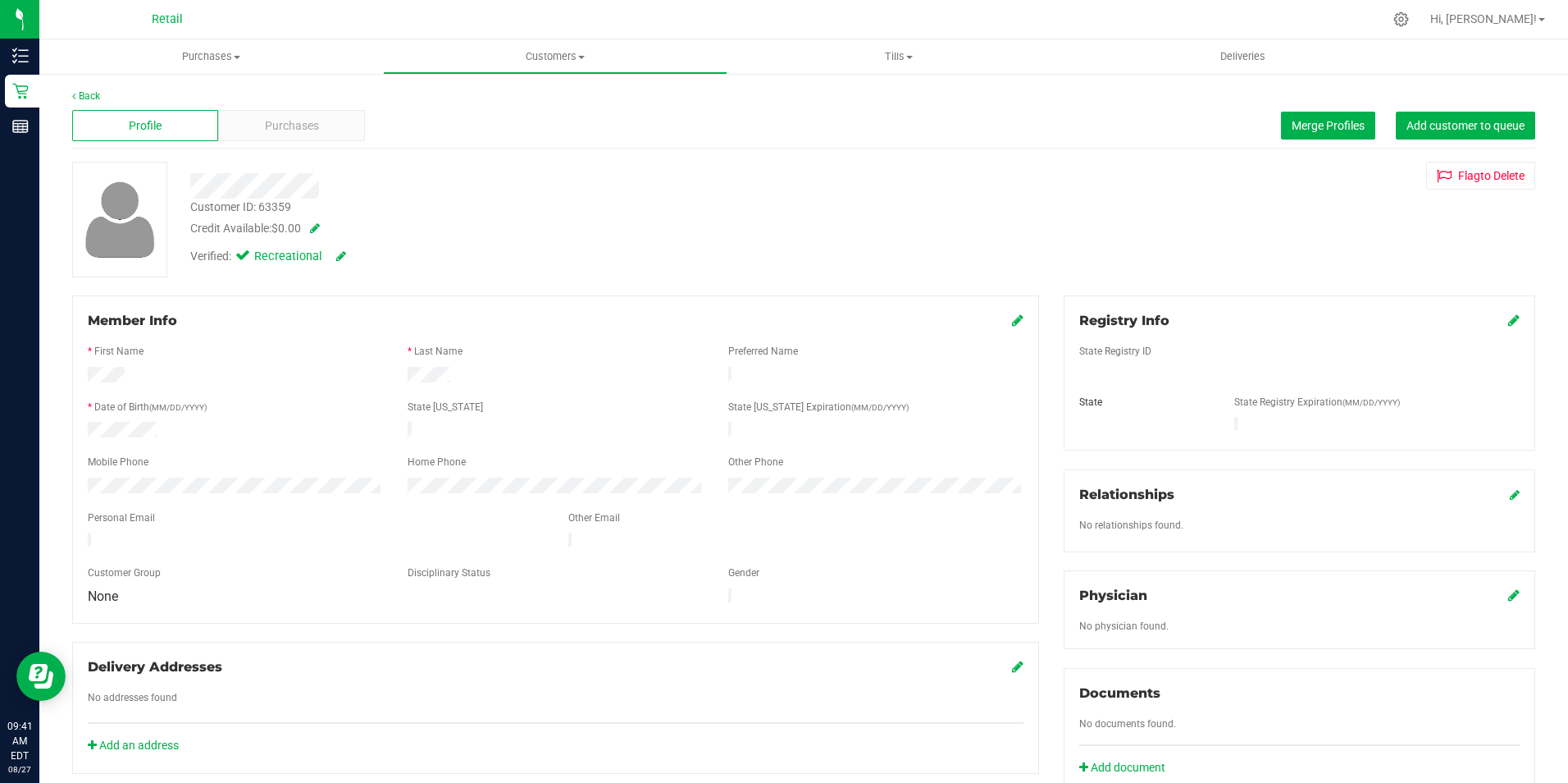
click at [1012, 320] on icon at bounding box center [1017, 320] width 11 height 13
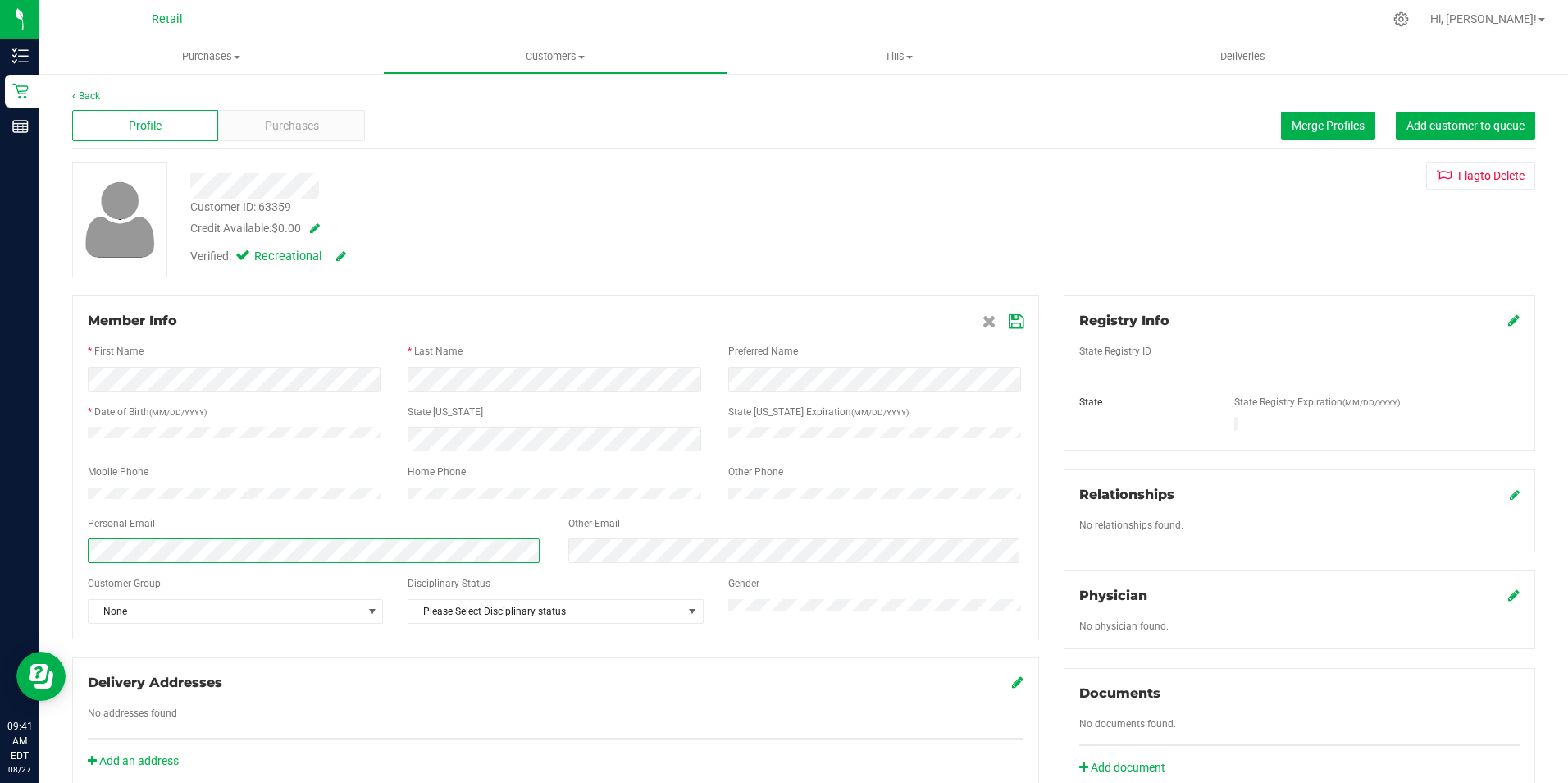
click at [0, 510] on html "Inventory Retail Reports 09:41 AM EDT [DATE] 08/27 Retail Hi, Brayam! Purchases…" at bounding box center [784, 392] width 1568 height 783
click at [1009, 318] on icon at bounding box center [1016, 321] width 15 height 13
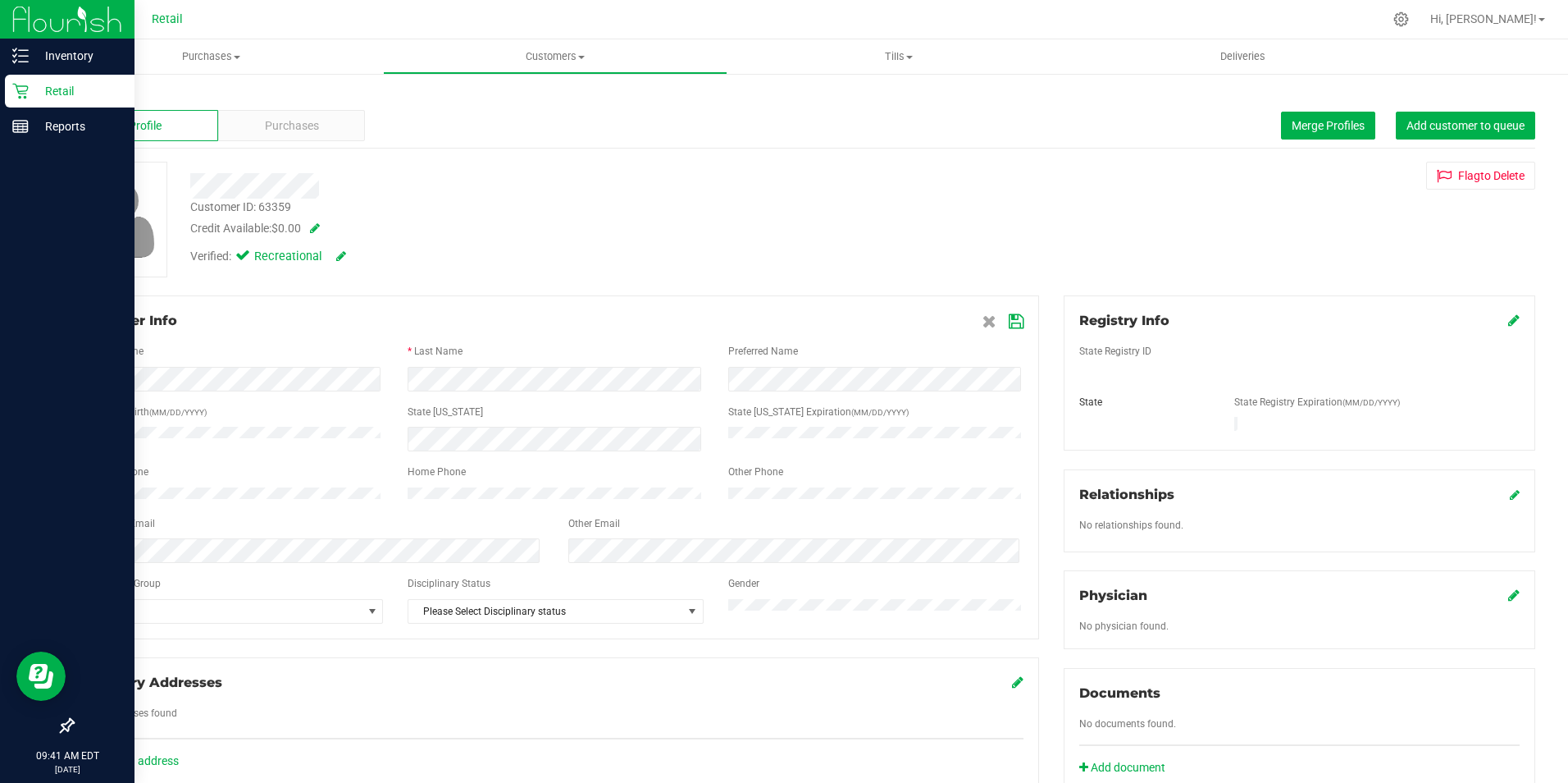
click at [18, 499] on div "Inventory Retail Reports 09:41 AM EDT [DATE] 08/27 Retail Hi, Brayam! Purchases…" at bounding box center [784, 392] width 1568 height 783
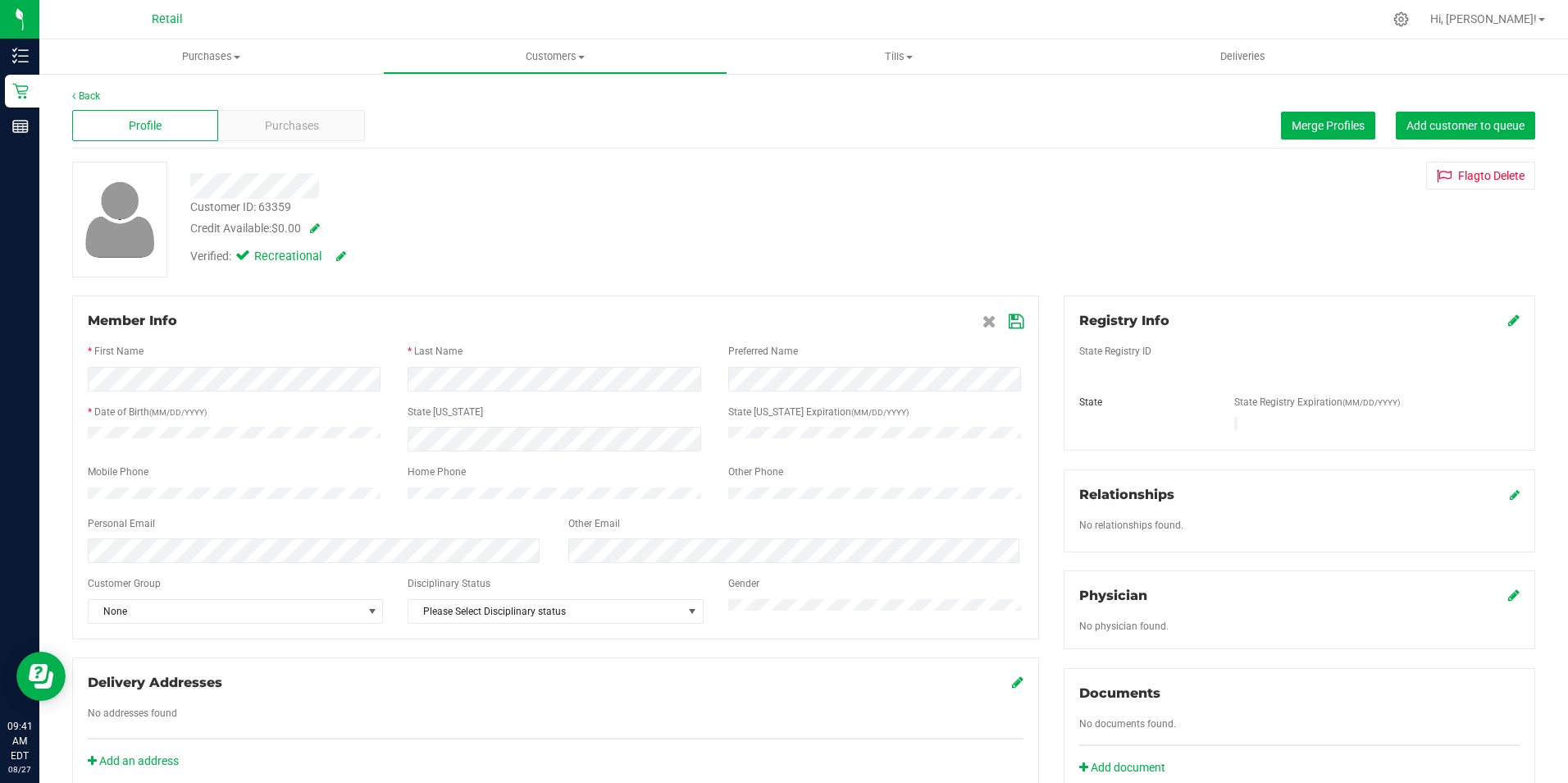
click at [1013, 322] on icon at bounding box center [1016, 321] width 15 height 13
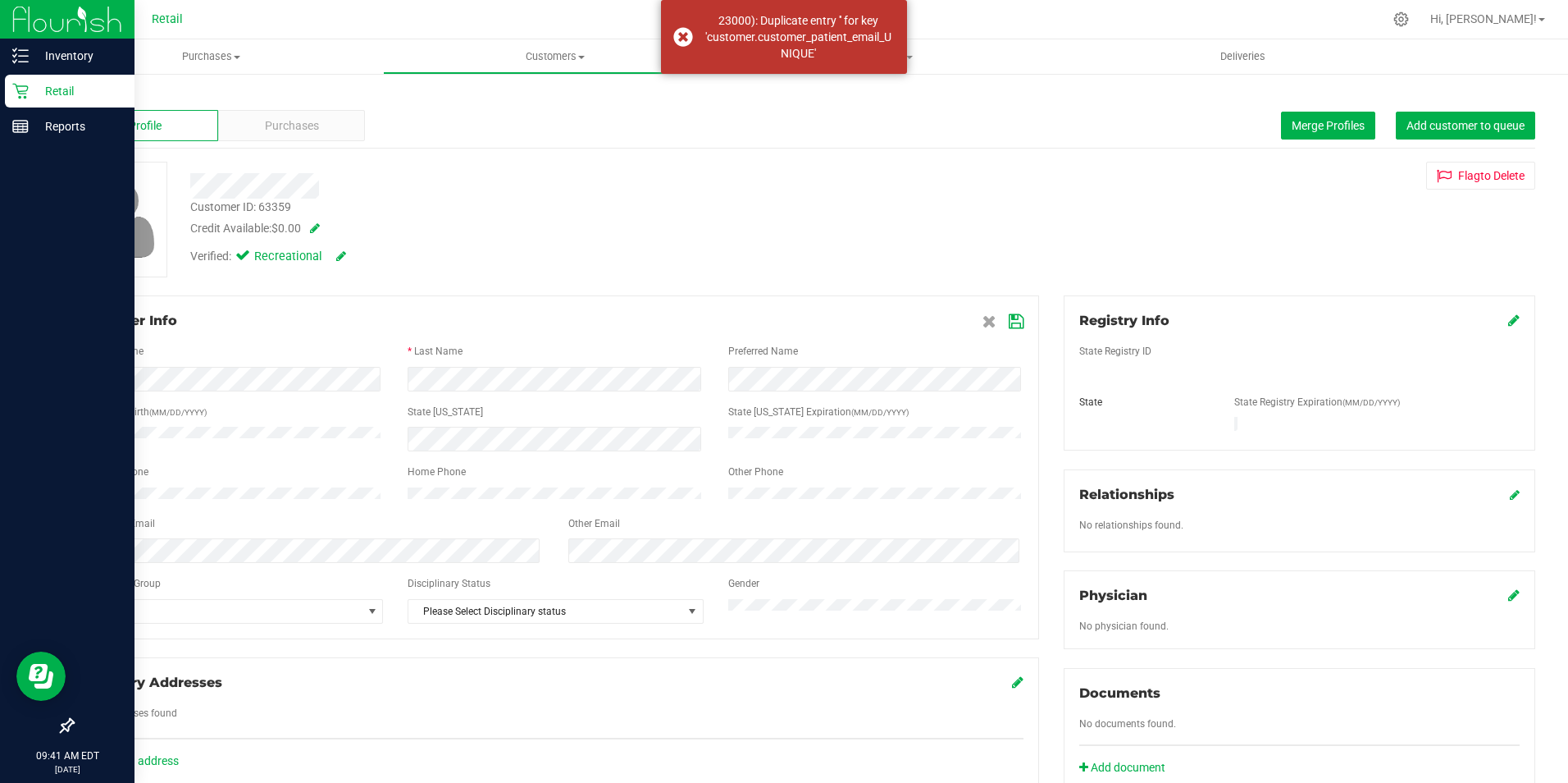
click at [36, 495] on div "Inventory Retail Reports 09:41 AM EDT [DATE] 08/27 Retail Hi, Brayam! Purchases…" at bounding box center [784, 392] width 1568 height 783
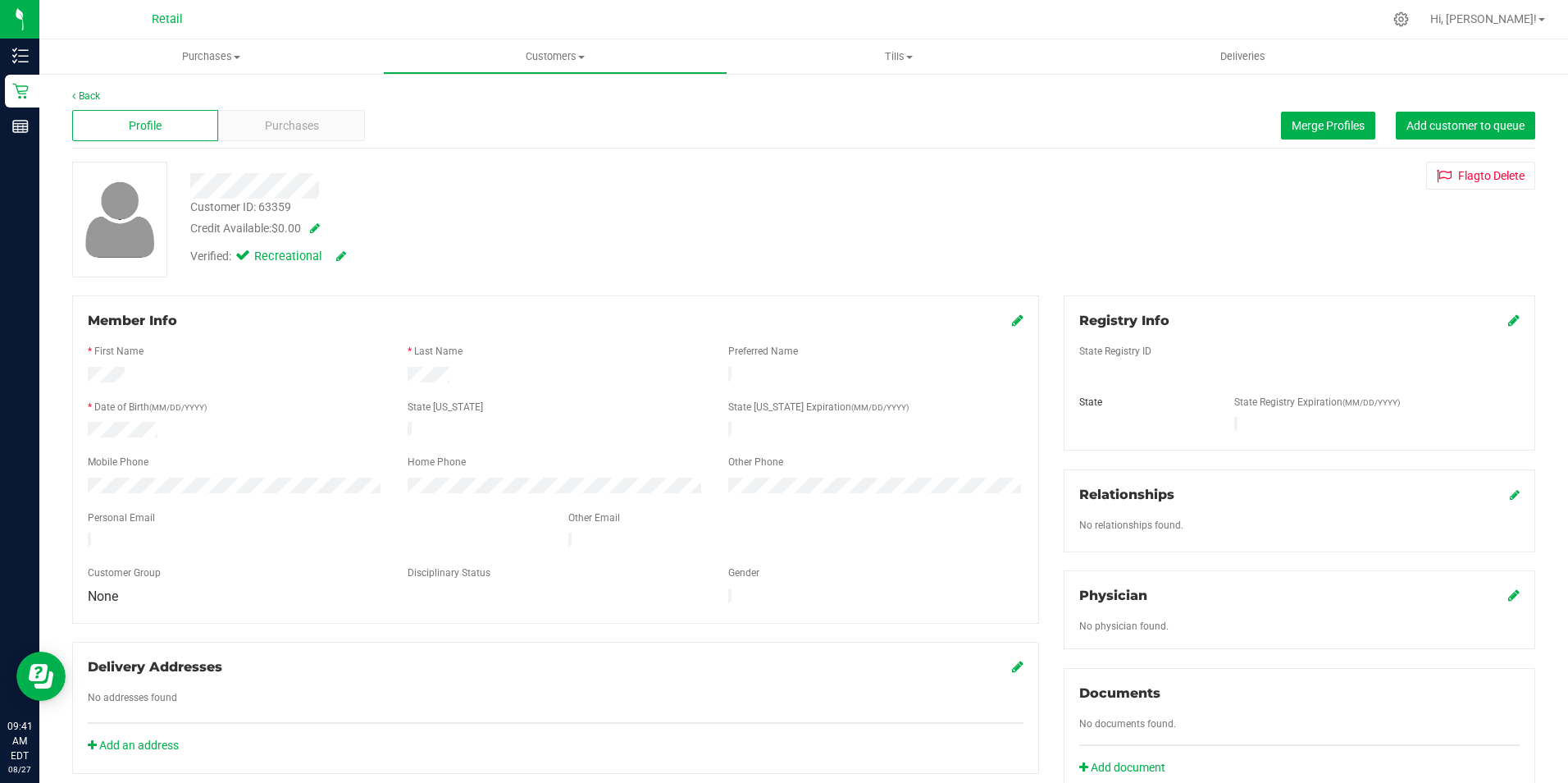
click at [1015, 321] on icon at bounding box center [1017, 320] width 11 height 13
click at [0, 504] on html "Inventory Retail Reports 09:41 AM EDT [DATE] 08/27 Retail Hi, Brayam! Purchases…" at bounding box center [784, 392] width 1568 height 783
click at [1010, 324] on icon at bounding box center [1016, 321] width 15 height 13
click at [572, 45] on uib-tab-heading "Customers All customers Add a new customer All physicians" at bounding box center [554, 57] width 342 height 33
click at [468, 98] on span "All customers" at bounding box center [442, 99] width 118 height 14
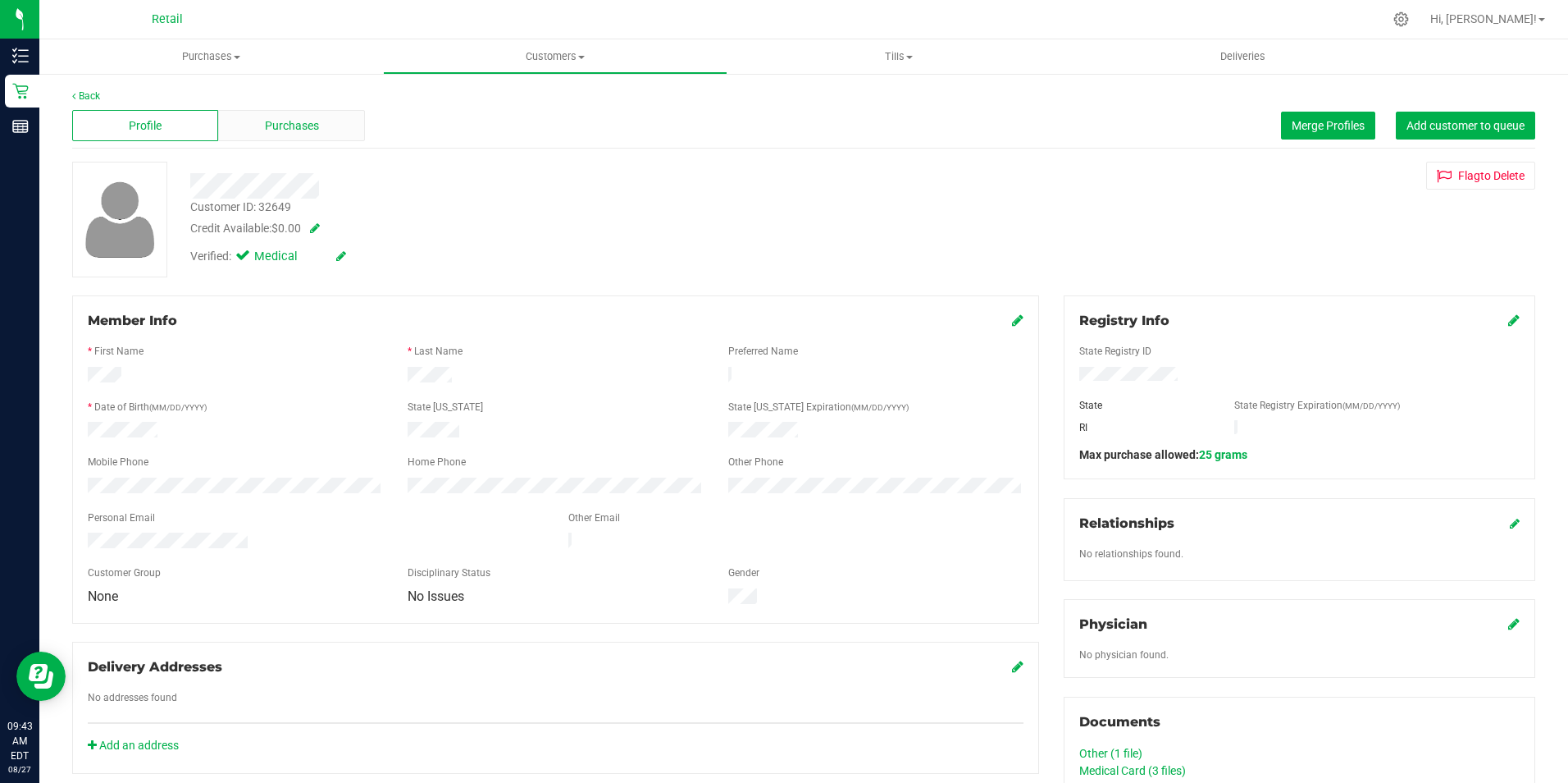
click at [280, 123] on span "Purchases" at bounding box center [291, 126] width 54 height 17
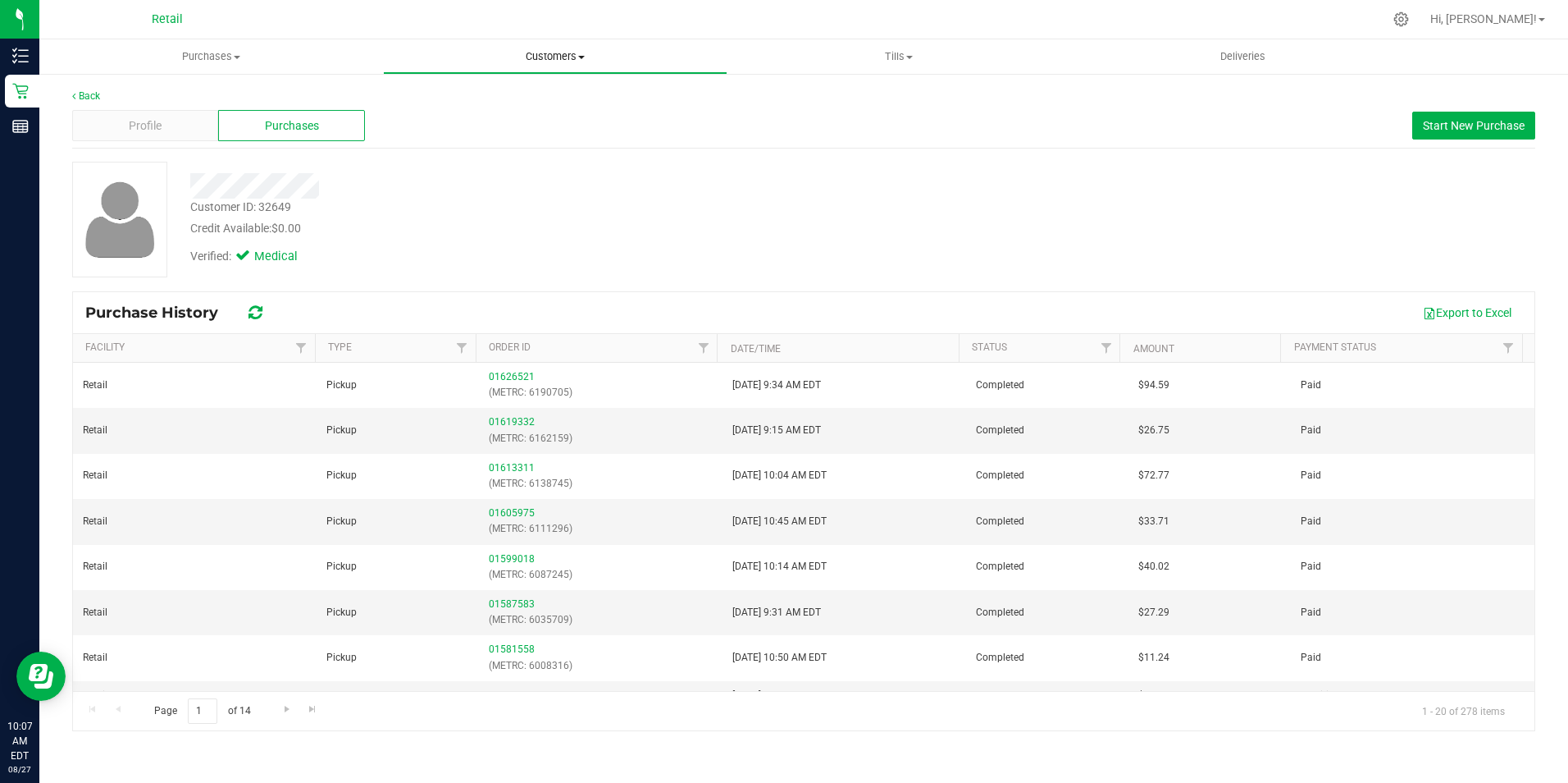
click at [560, 63] on span "Customers" at bounding box center [554, 56] width 342 height 15
click at [489, 99] on span "All customers" at bounding box center [442, 99] width 118 height 14
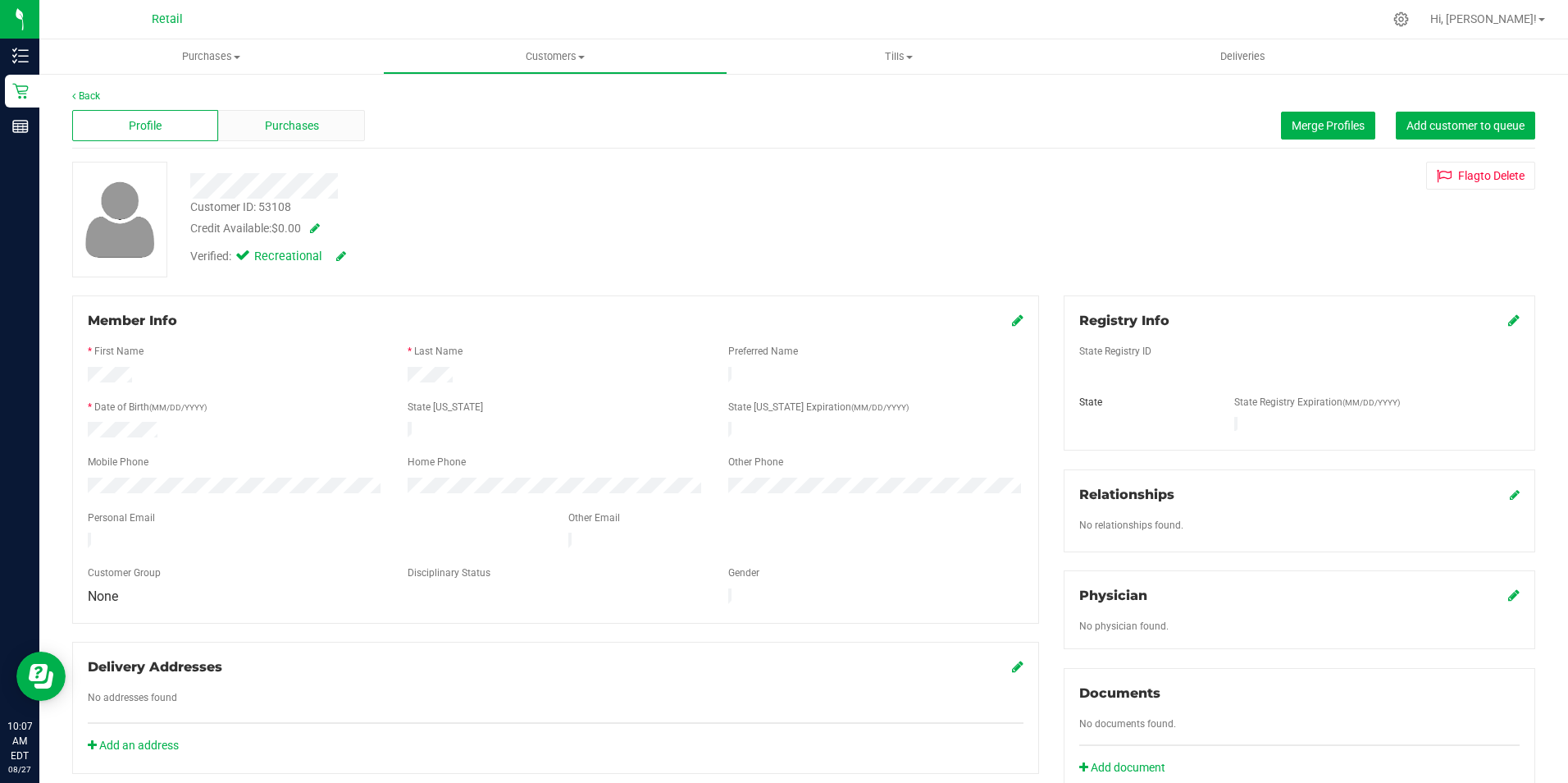
click at [289, 130] on span "Purchases" at bounding box center [291, 126] width 54 height 17
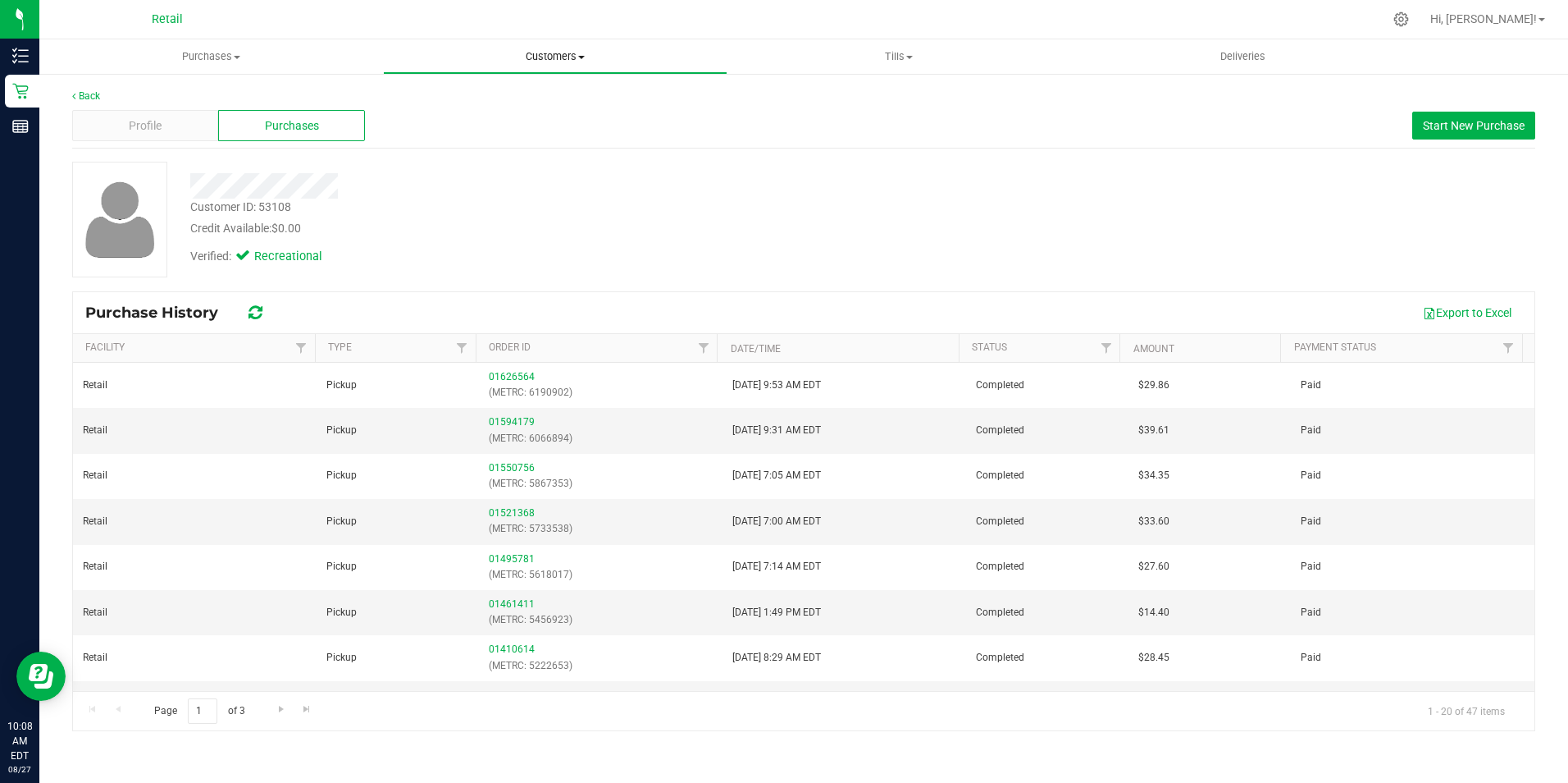
click at [545, 64] on uib-tab-heading "Customers All customers Add a new customer All physicians" at bounding box center [554, 57] width 342 height 33
click at [472, 95] on span "All customers" at bounding box center [442, 99] width 118 height 14
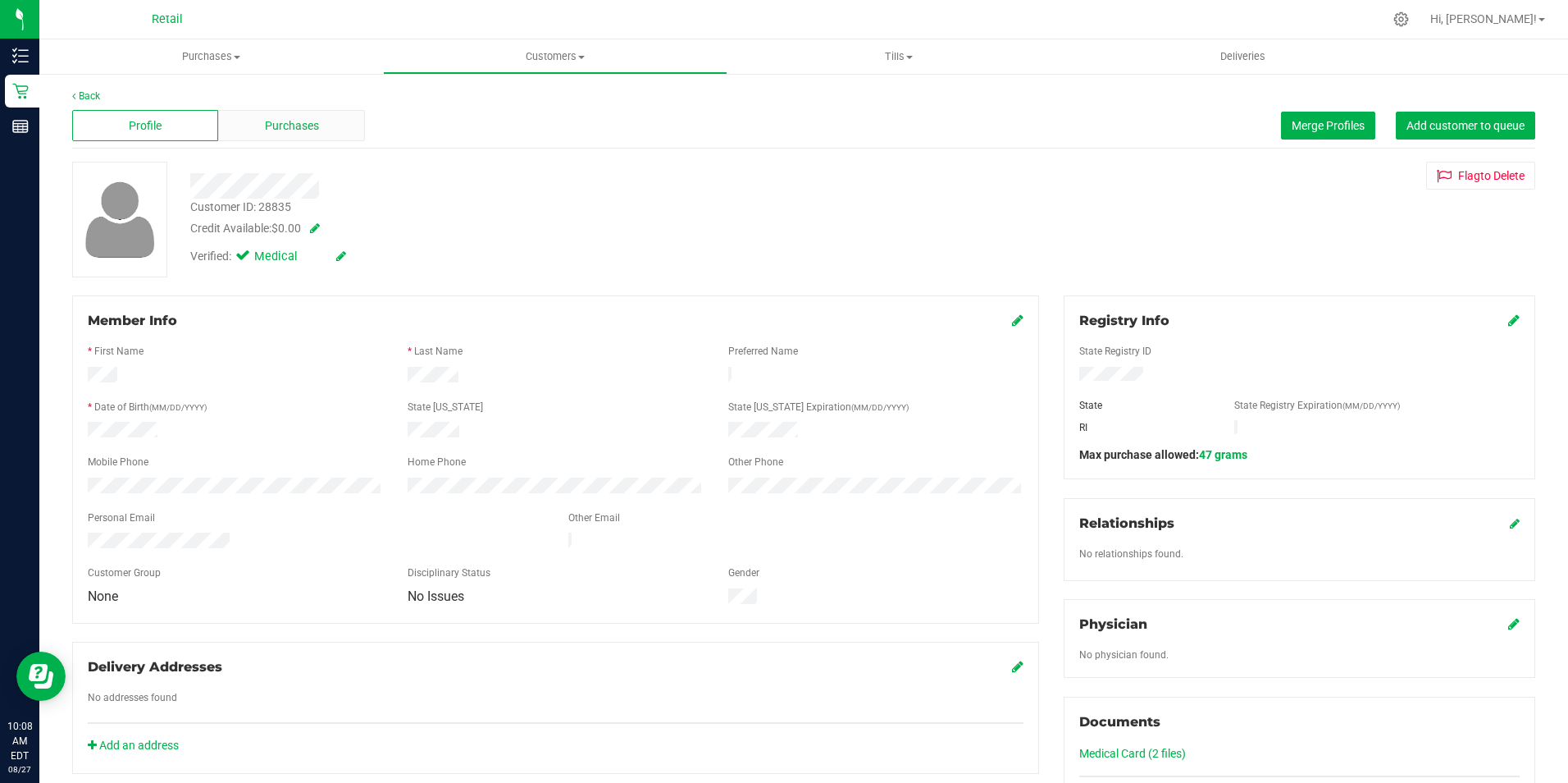
click at [289, 118] on span "Purchases" at bounding box center [291, 126] width 54 height 17
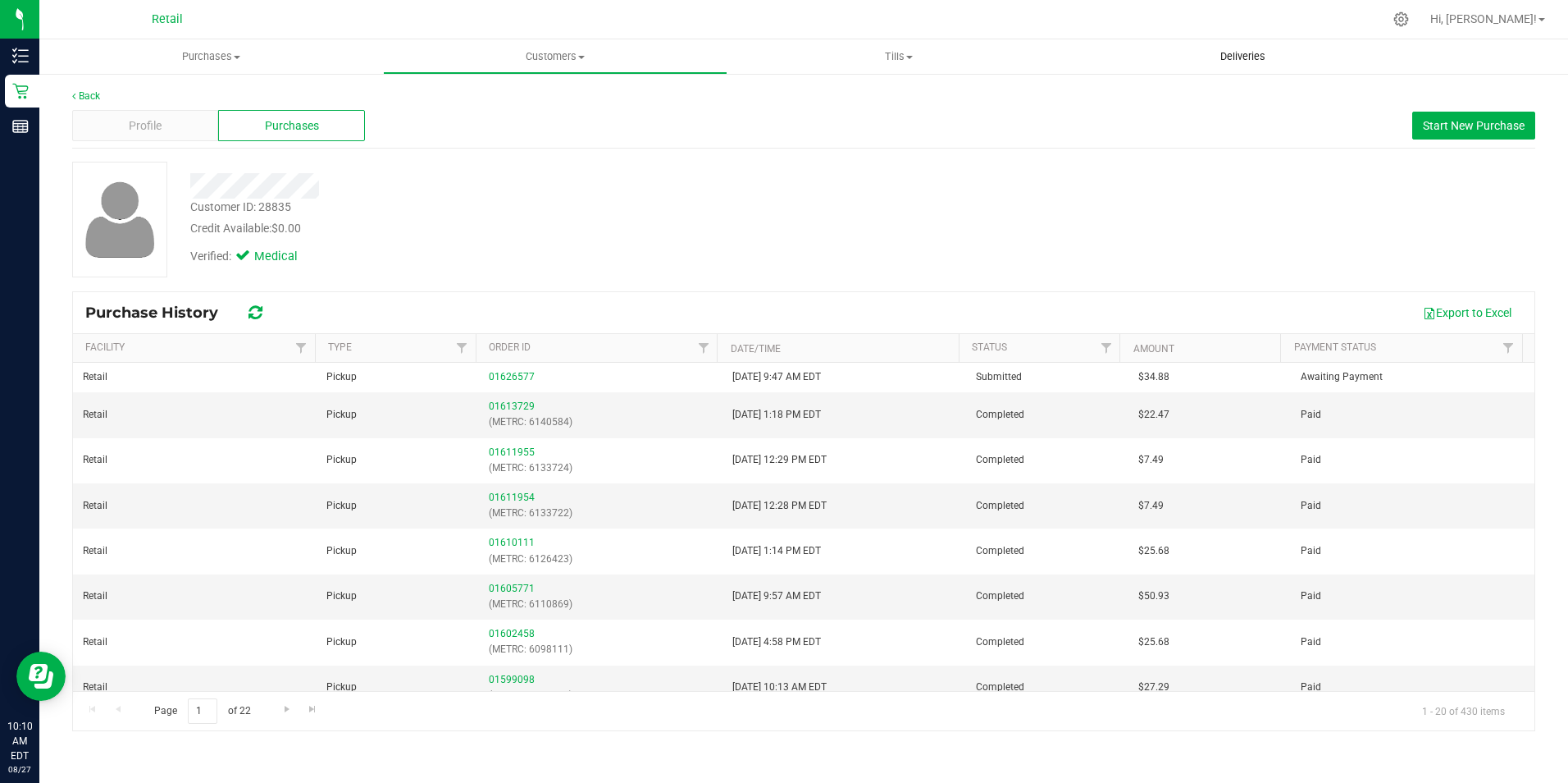
click at [1228, 52] on span "Deliveries" at bounding box center [1243, 56] width 89 height 15
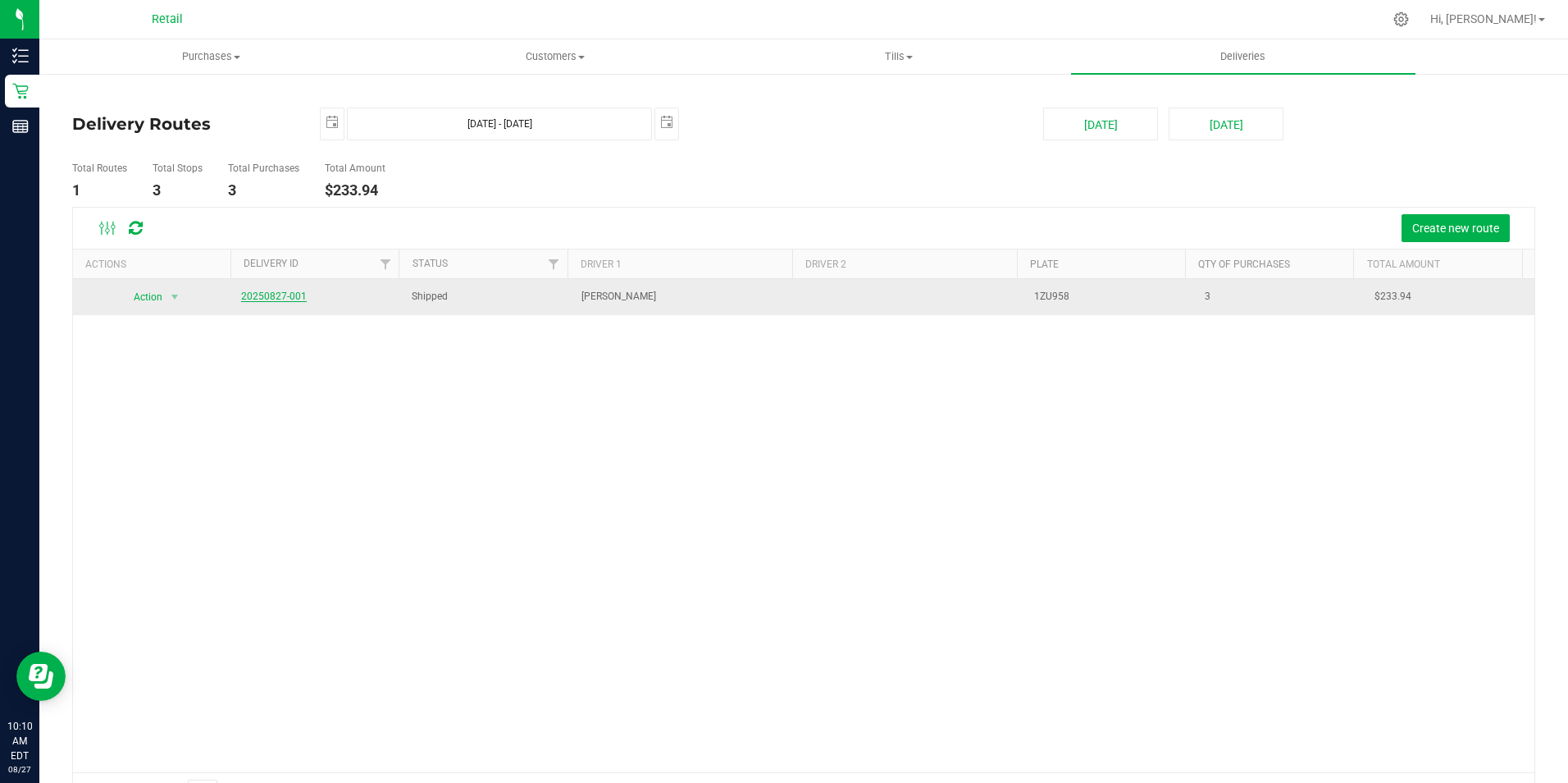
click at [264, 294] on link "20250827-001" at bounding box center [274, 296] width 66 height 11
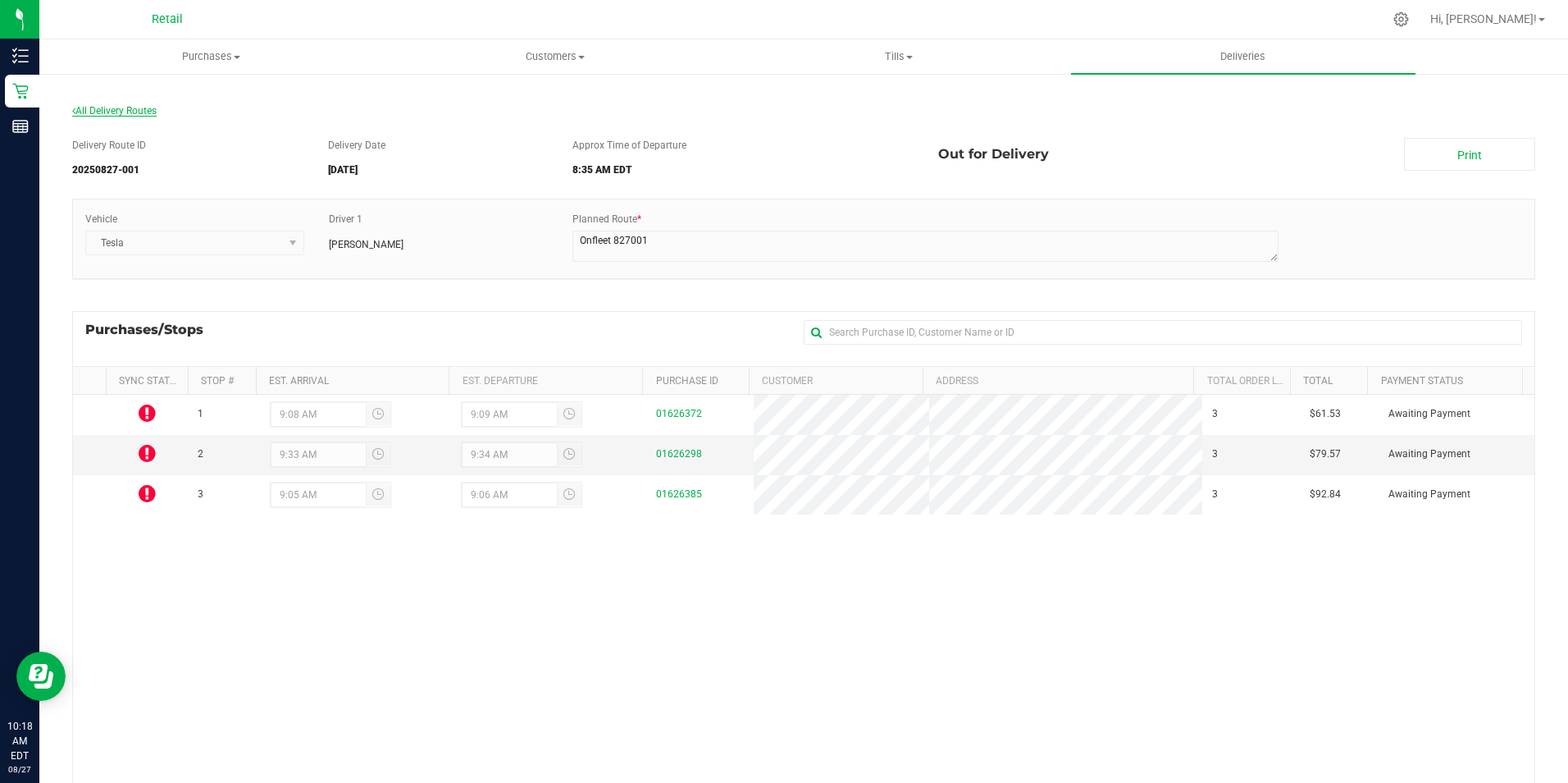
click at [106, 109] on span "All Delivery Routes" at bounding box center [114, 111] width 85 height 11
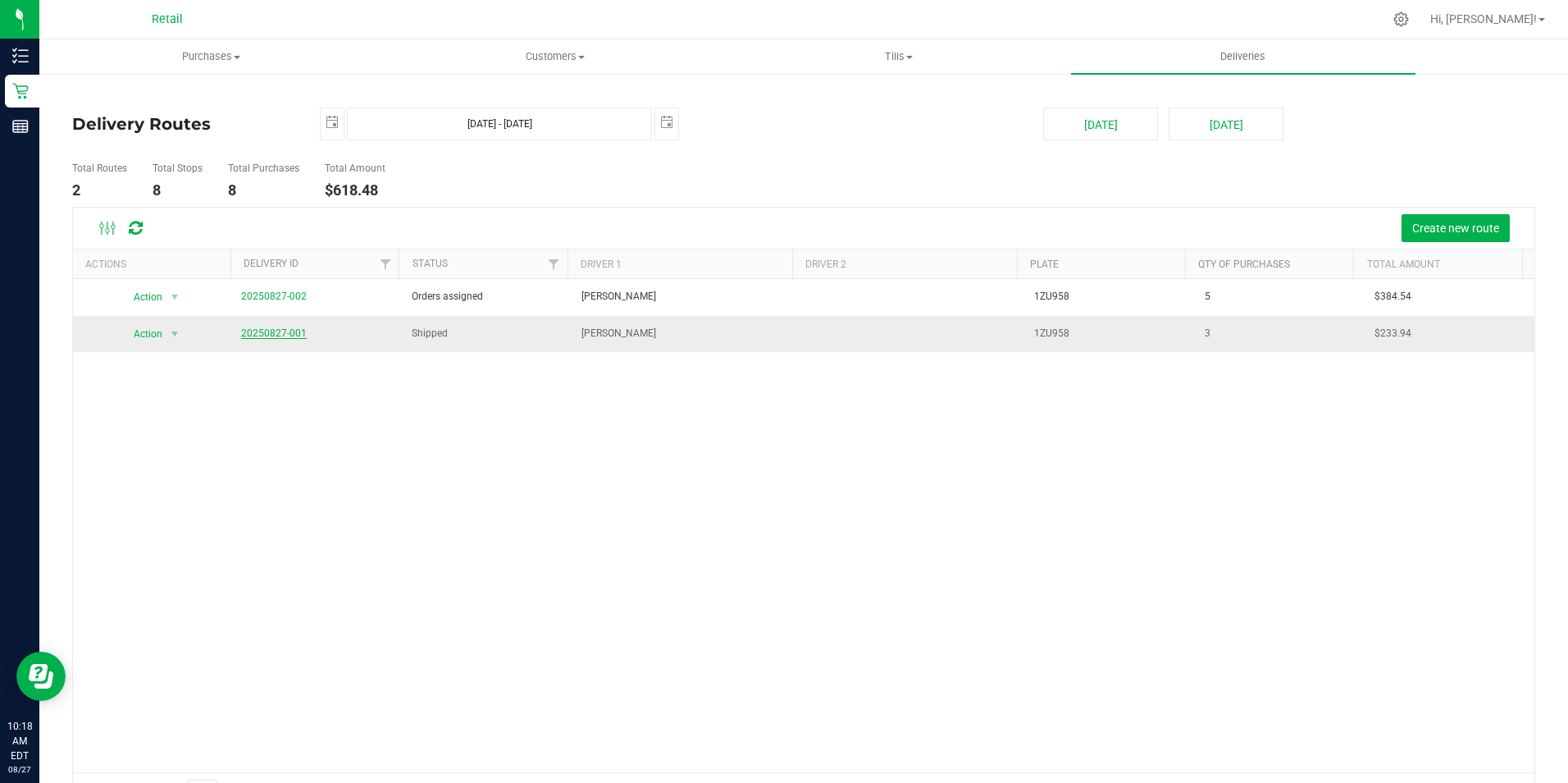
click at [274, 331] on link "20250827-001" at bounding box center [274, 332] width 66 height 11
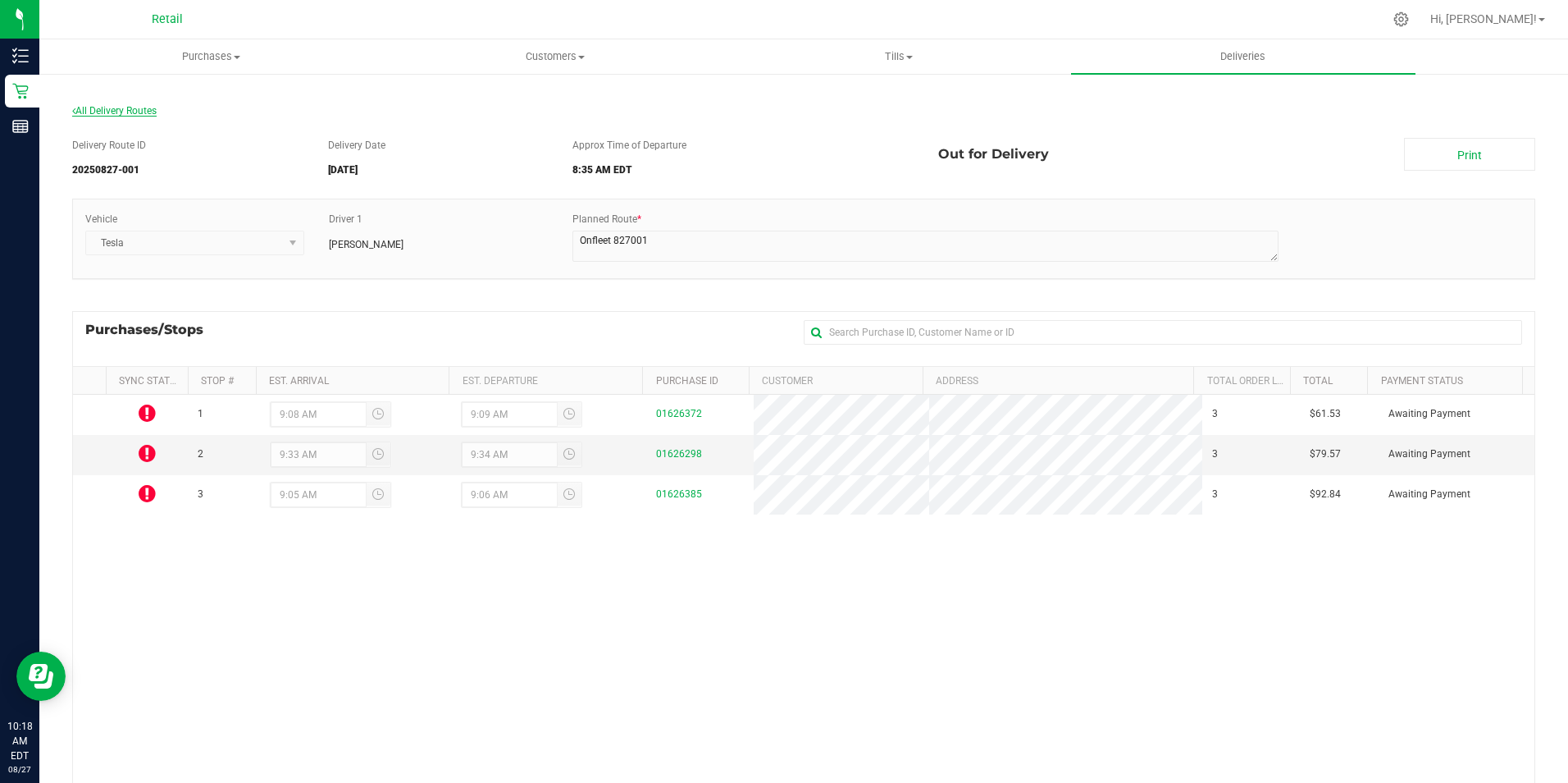
click at [115, 108] on span "All Delivery Routes" at bounding box center [114, 111] width 85 height 11
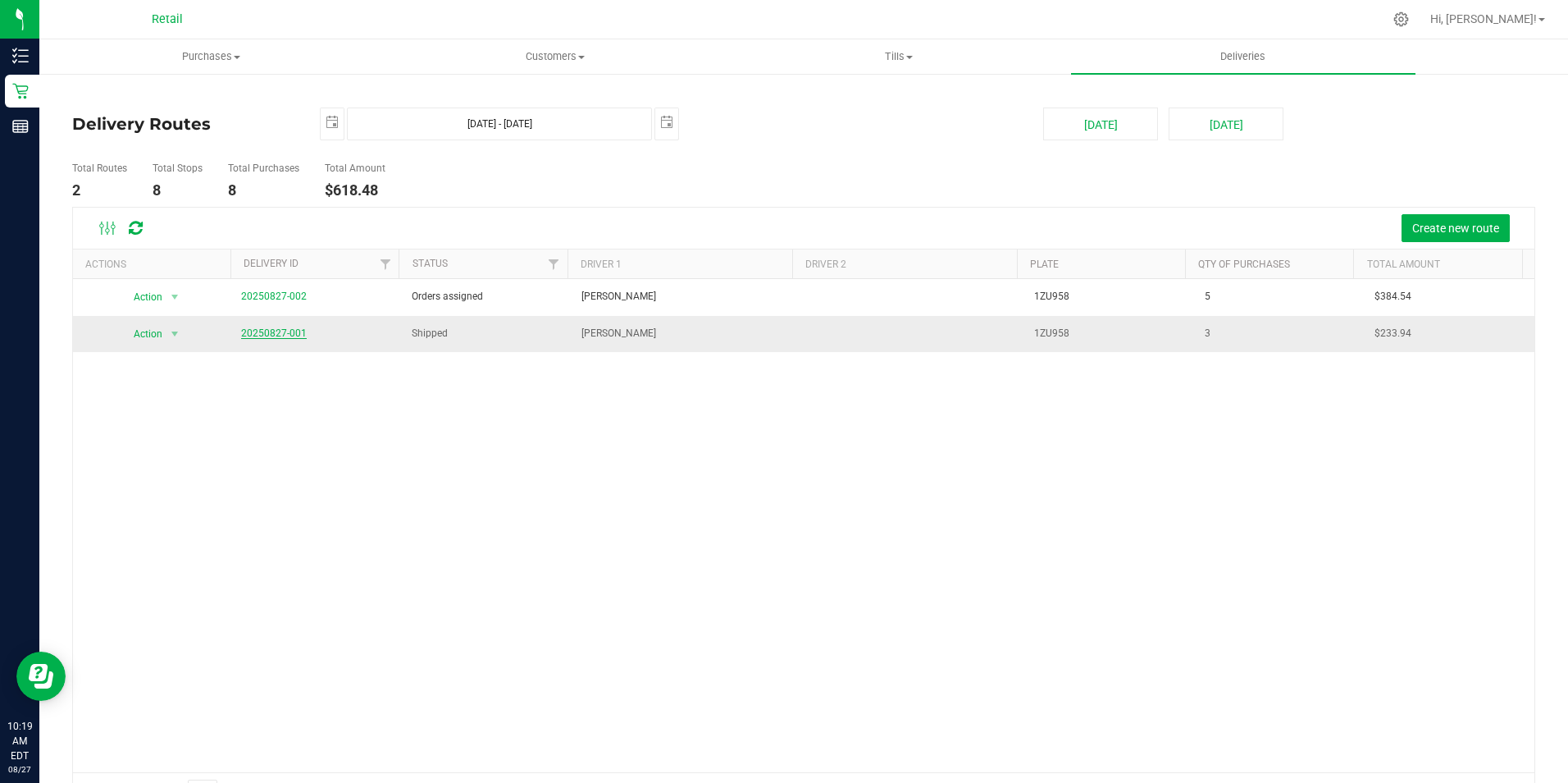
click at [285, 336] on link "20250827-001" at bounding box center [274, 332] width 66 height 11
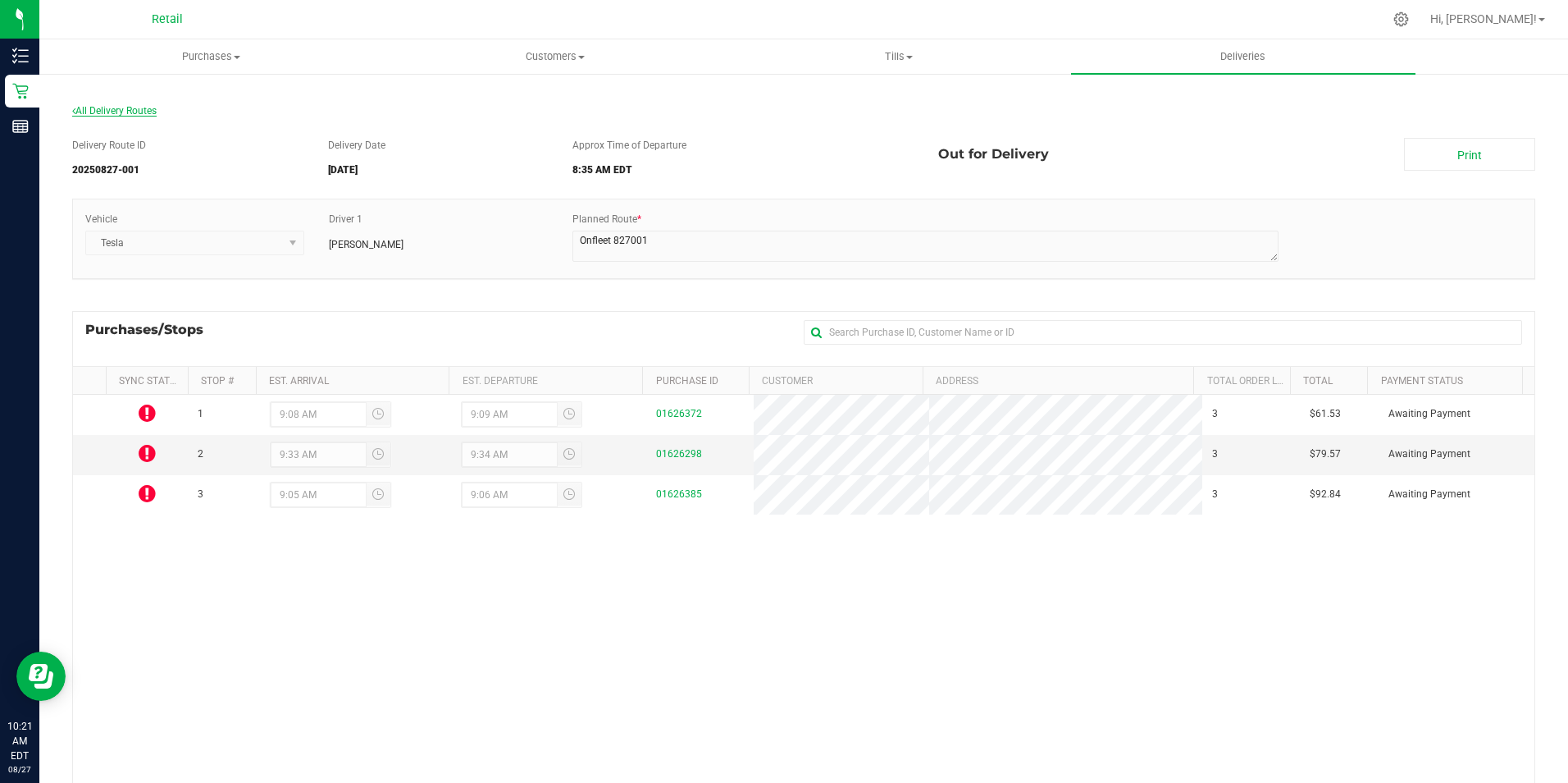
click at [134, 108] on span "All Delivery Routes" at bounding box center [114, 111] width 85 height 11
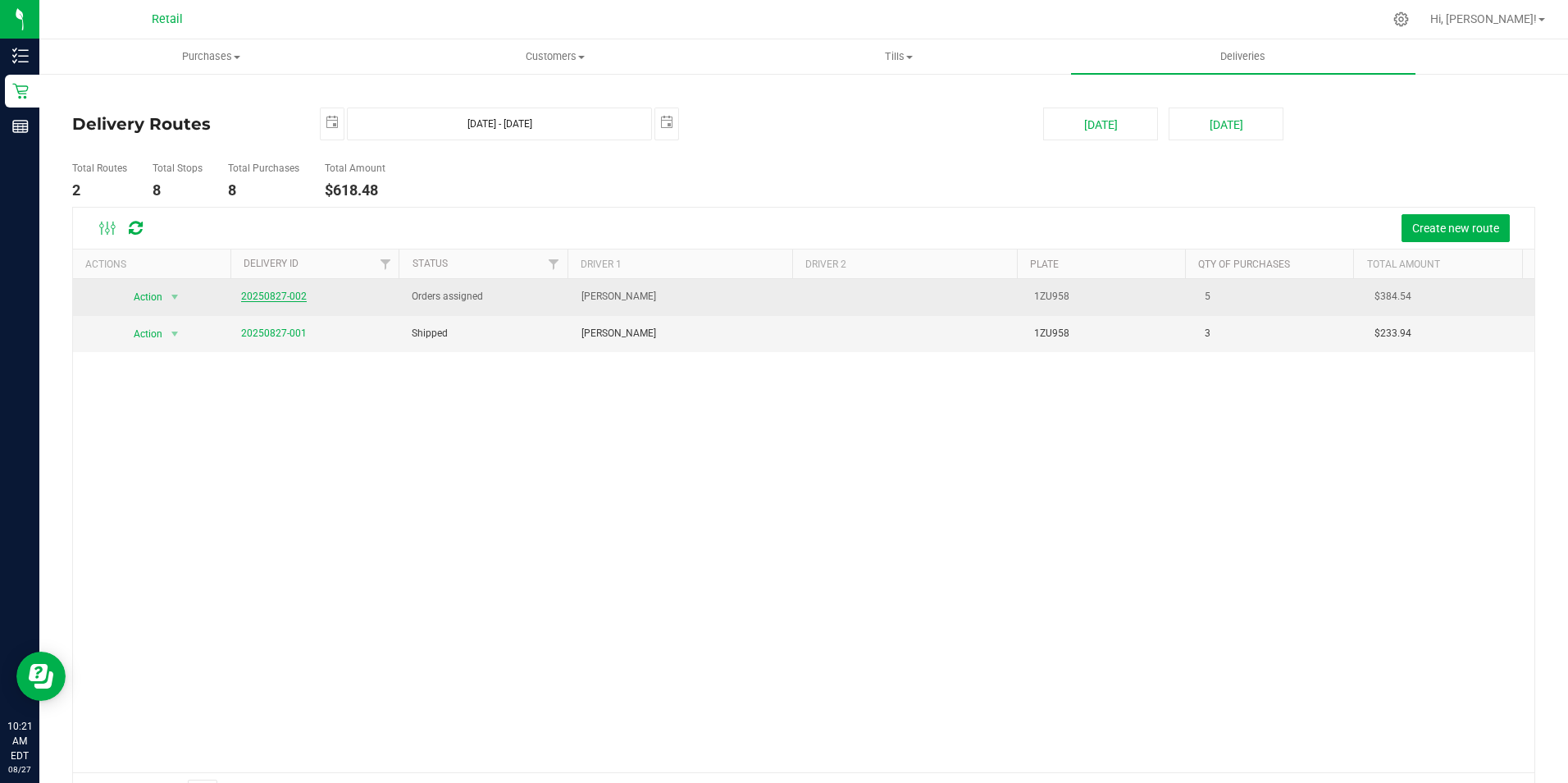
click at [278, 296] on link "20250827-002" at bounding box center [274, 296] width 66 height 11
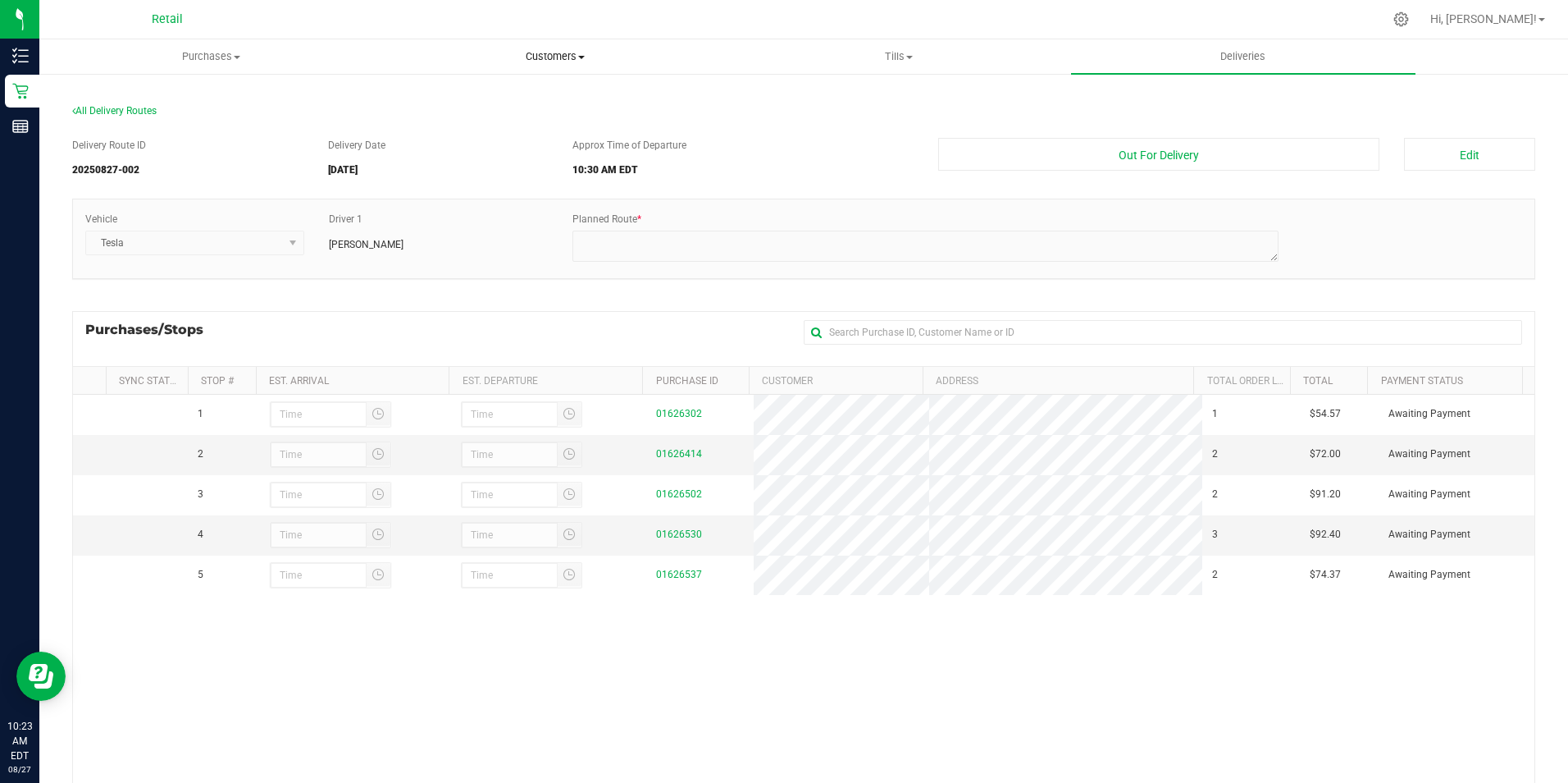
click at [564, 53] on span "Customers" at bounding box center [554, 56] width 342 height 15
click at [454, 106] on li "All customers" at bounding box center [554, 99] width 343 height 20
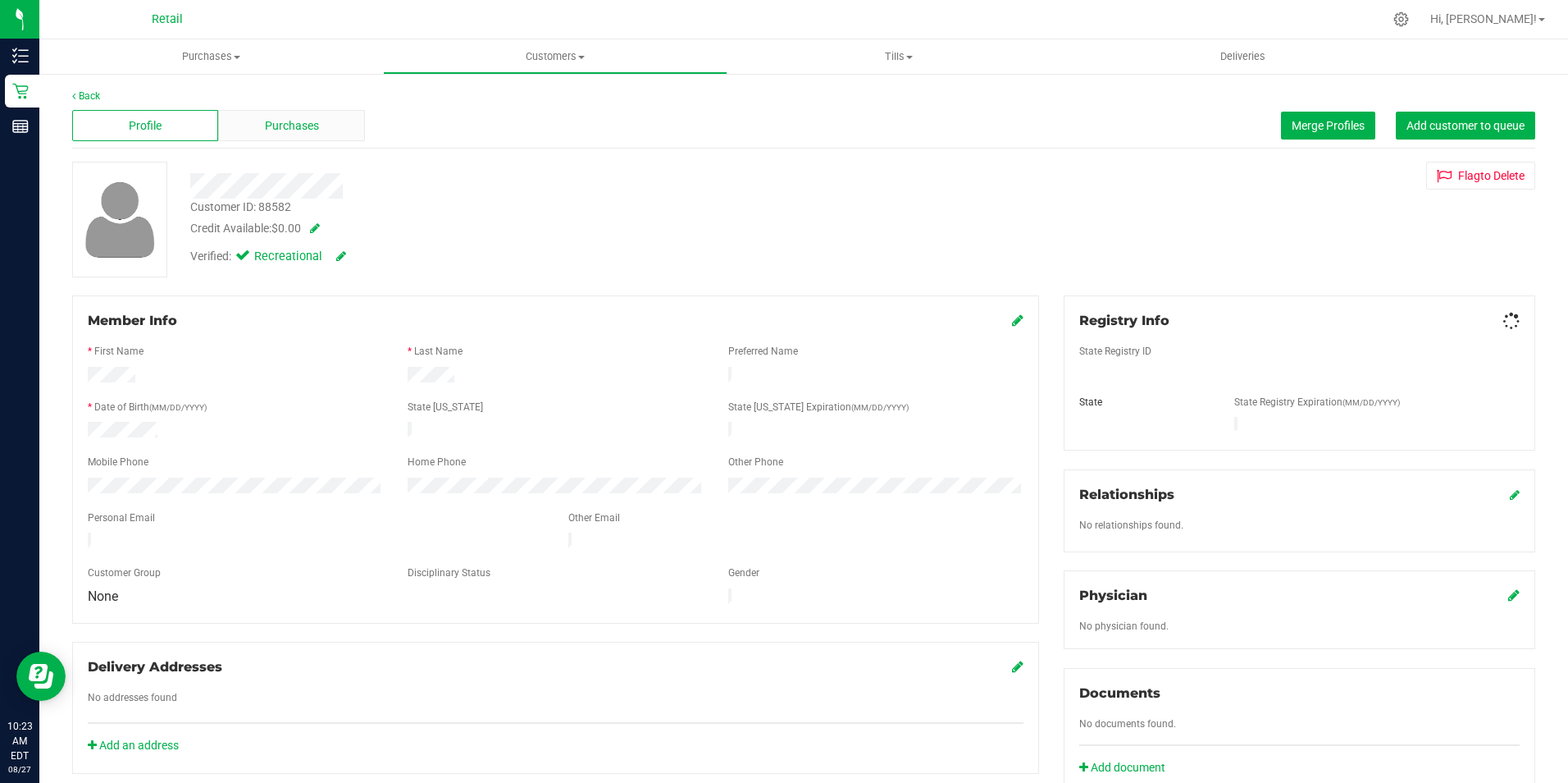
click at [285, 108] on div "Profile Purchases Merge Profiles Add customer to queue" at bounding box center [803, 126] width 1463 height 45
click at [288, 118] on span "Purchases" at bounding box center [291, 126] width 54 height 17
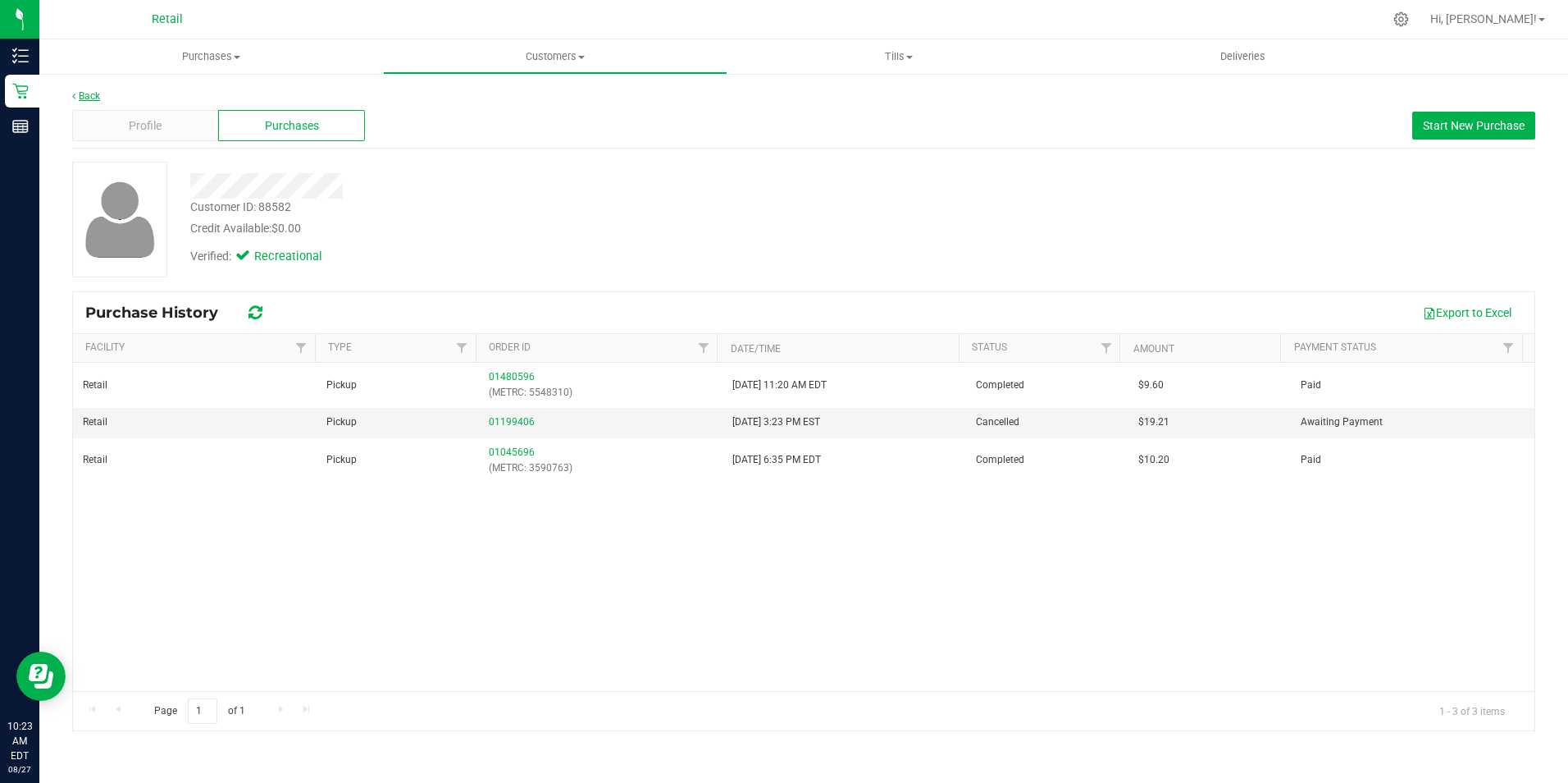
click at [82, 92] on link "Back" at bounding box center [86, 95] width 28 height 11
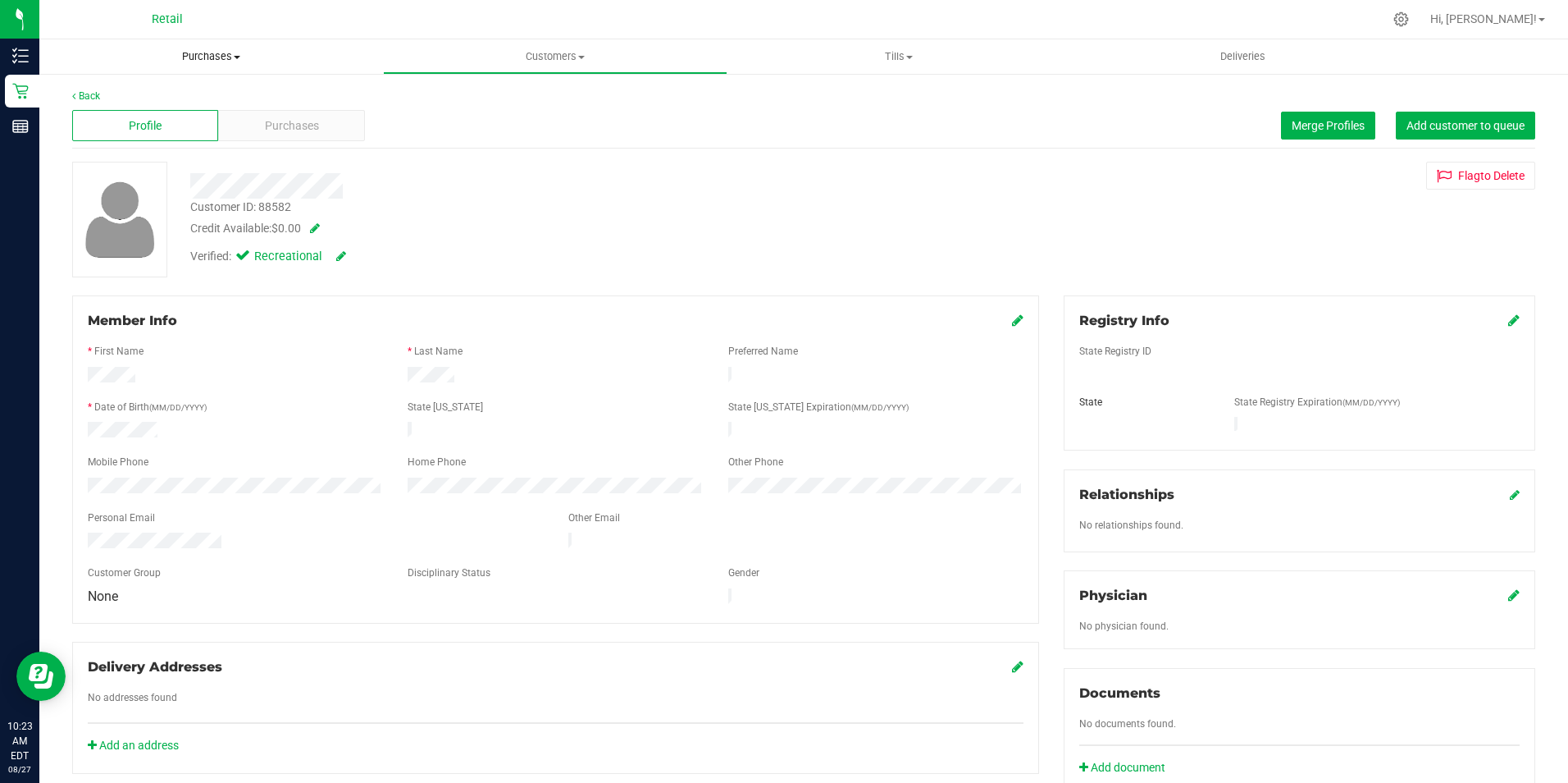
click at [223, 57] on span "Purchases" at bounding box center [211, 56] width 343 height 15
click at [173, 93] on span "Summary of purchases" at bounding box center [123, 99] width 168 height 14
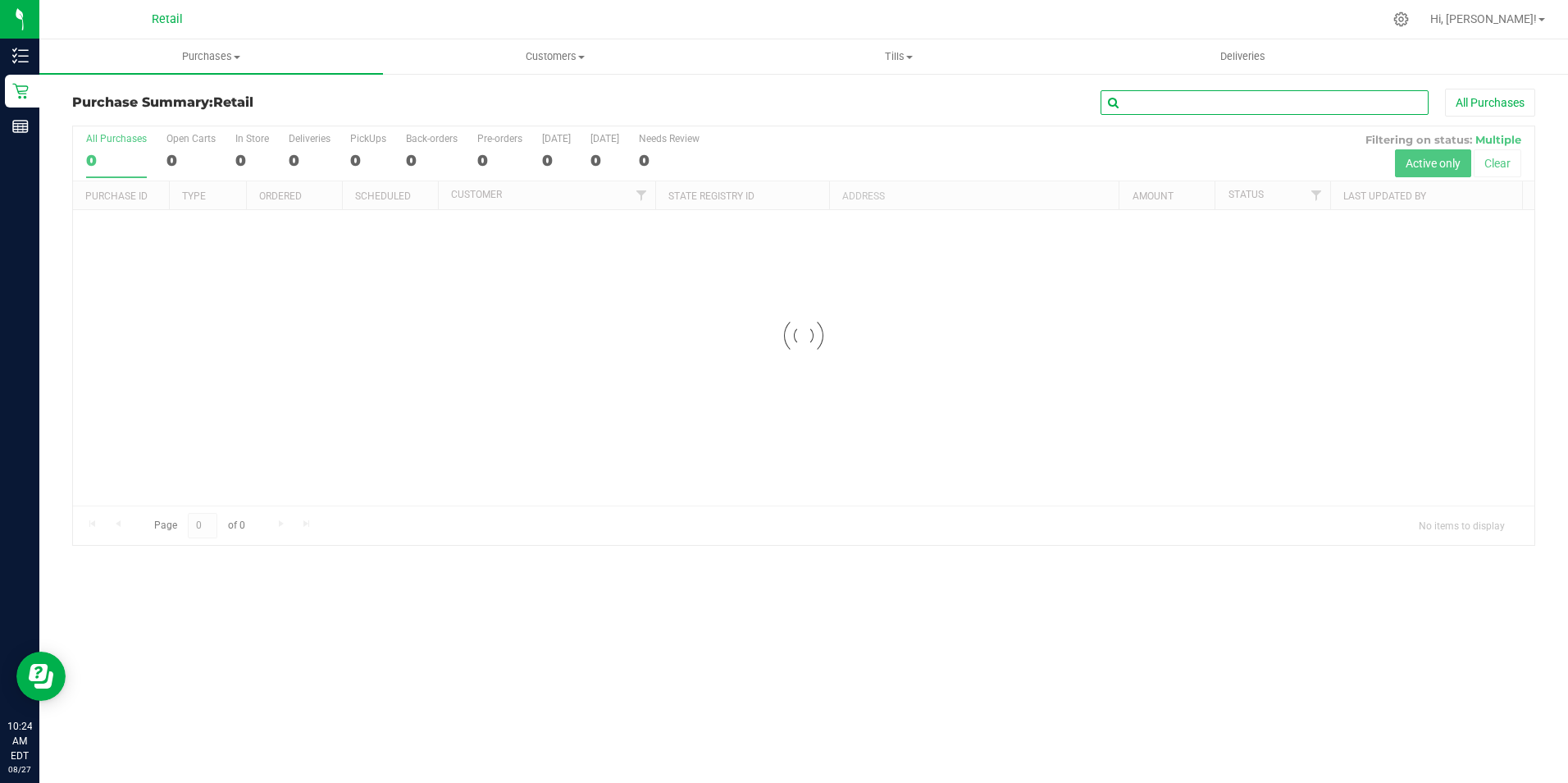
click at [1177, 99] on input "text" at bounding box center [1264, 102] width 328 height 25
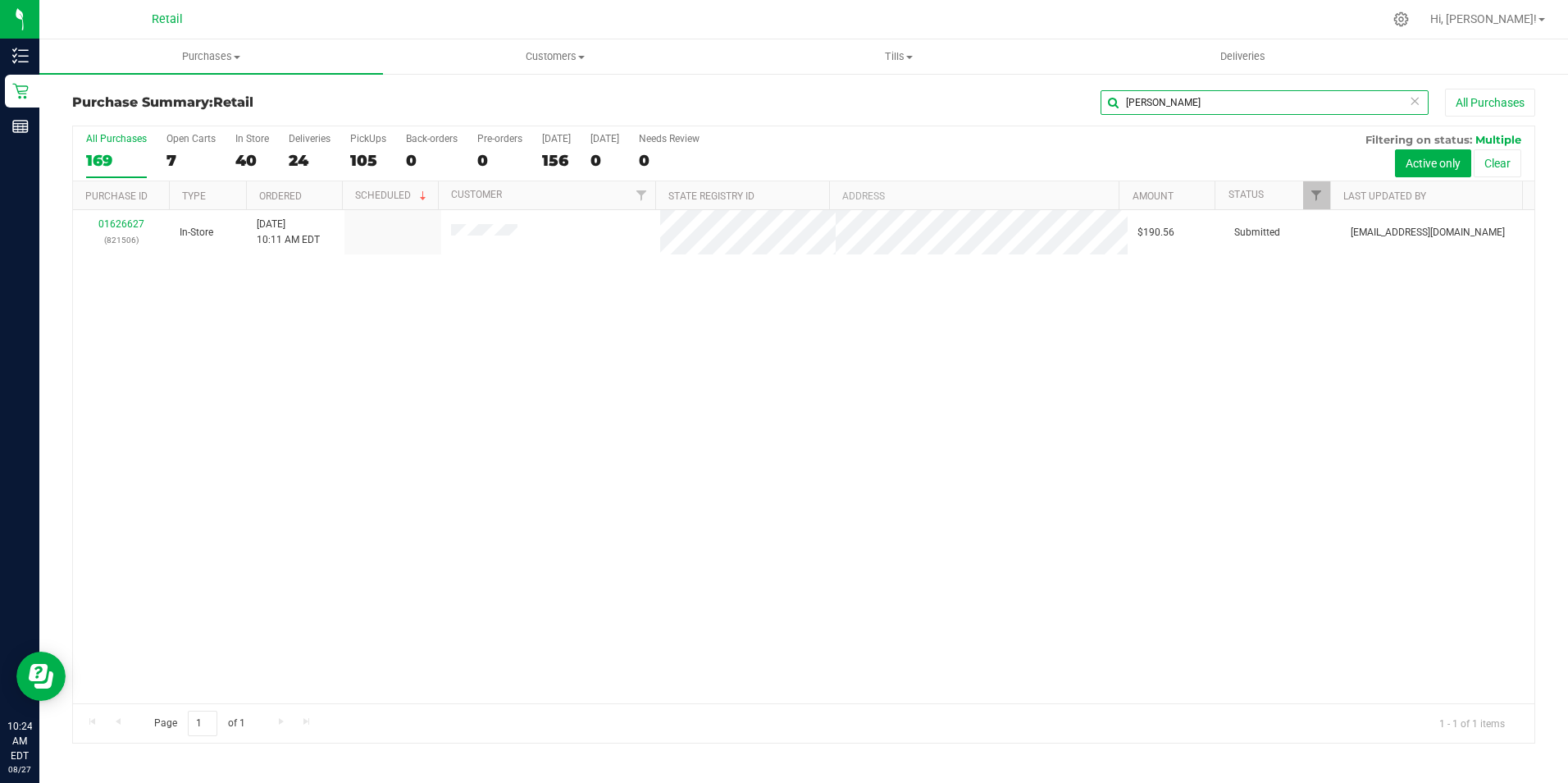
type input "gardner"
drag, startPoint x: 1189, startPoint y: 108, endPoint x: 842, endPoint y: 116, distance: 347.1
click at [842, 116] on div "gardner All Purchases" at bounding box center [1047, 102] width 975 height 28
type input "thomas"
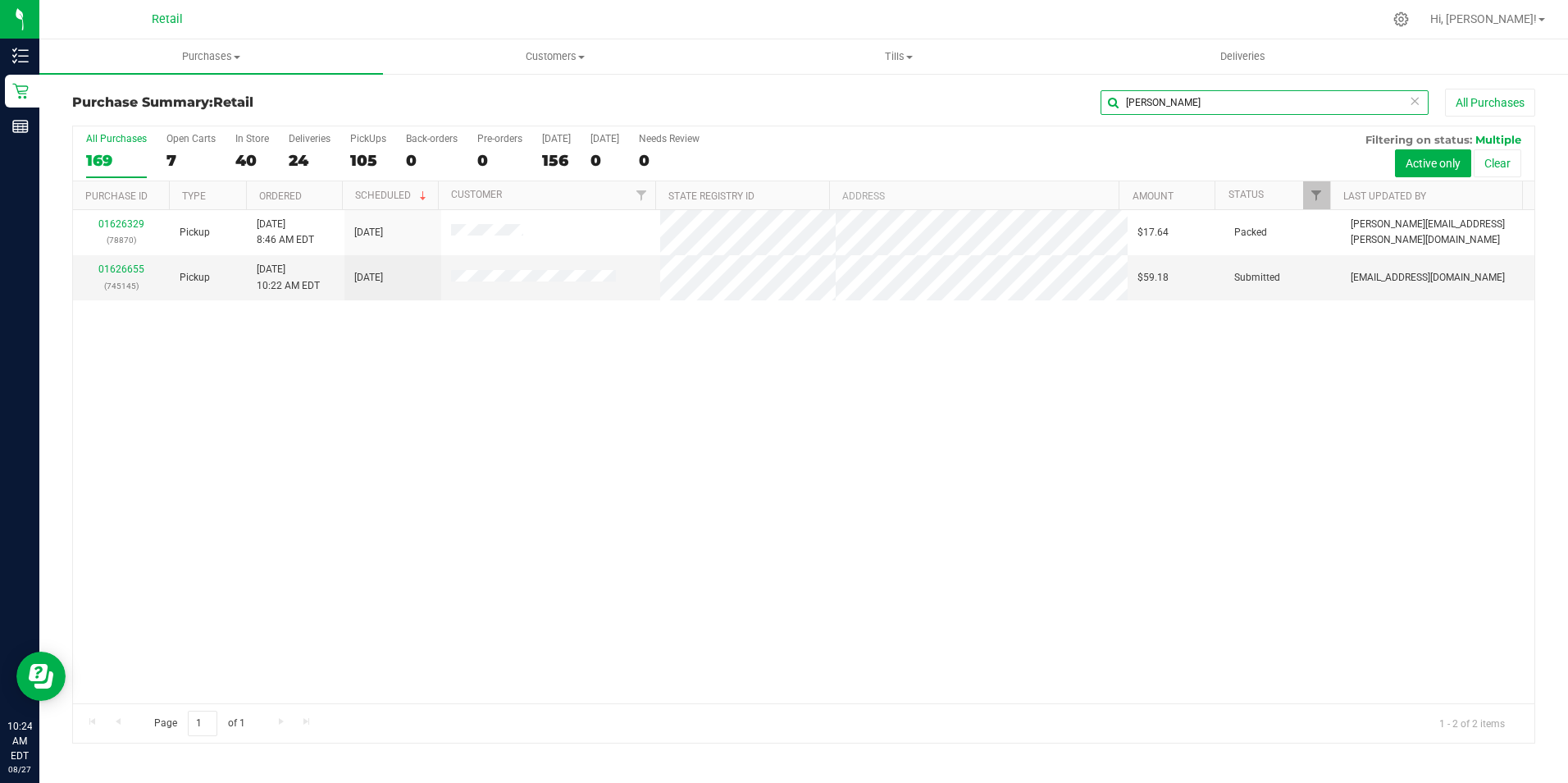
drag, startPoint x: 1174, startPoint y: 98, endPoint x: 896, endPoint y: 126, distance: 279.4
click at [915, 124] on div "Purchase Summary: Retail thomas All Purchases" at bounding box center [803, 106] width 1463 height 36
type input "t g"
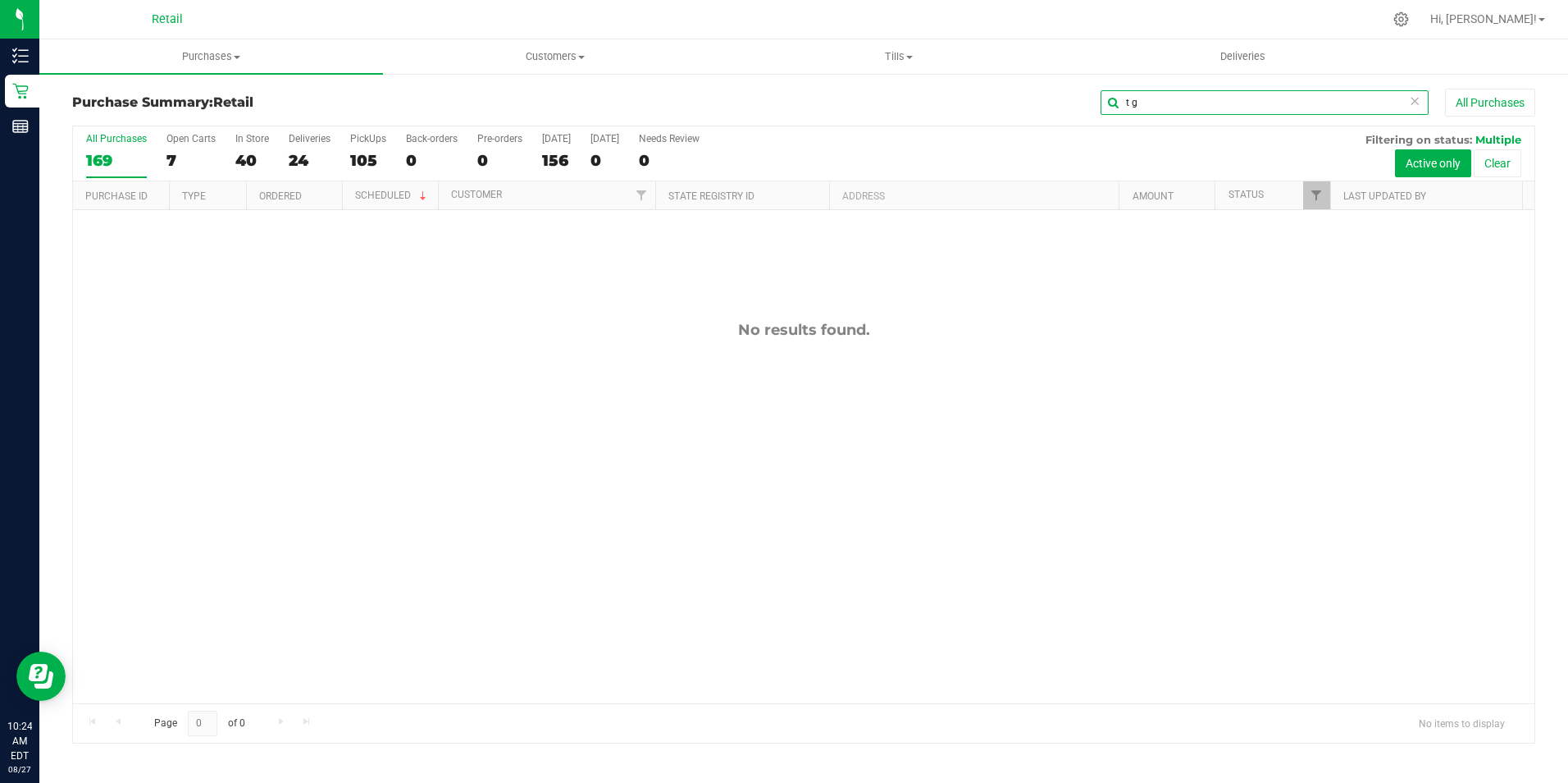
drag, startPoint x: 1172, startPoint y: 106, endPoint x: 895, endPoint y: 108, distance: 277.0
click at [895, 108] on div "t g All Purchases" at bounding box center [1047, 102] width 975 height 28
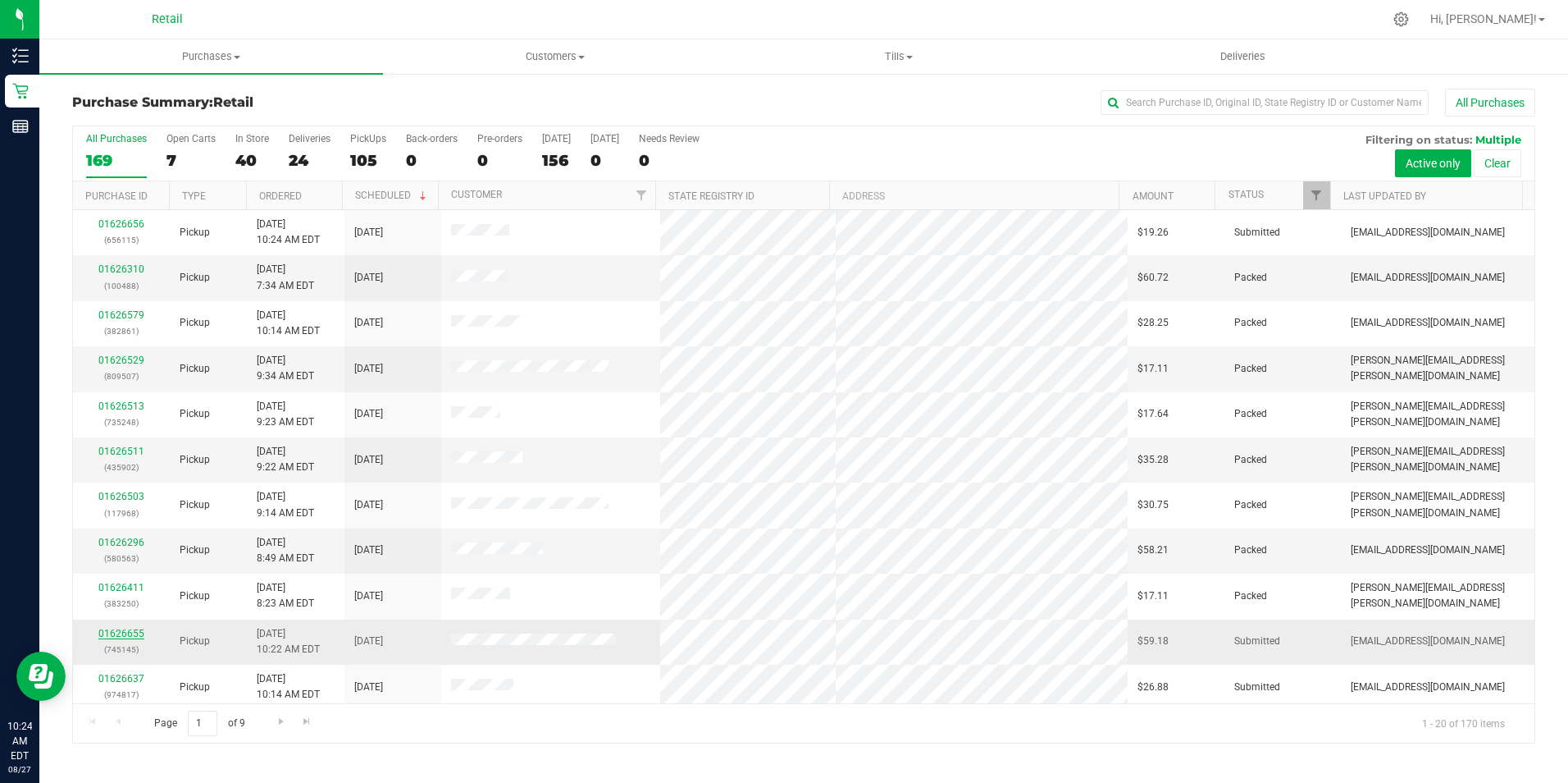
click at [121, 629] on link "01626655" at bounding box center [122, 633] width 46 height 11
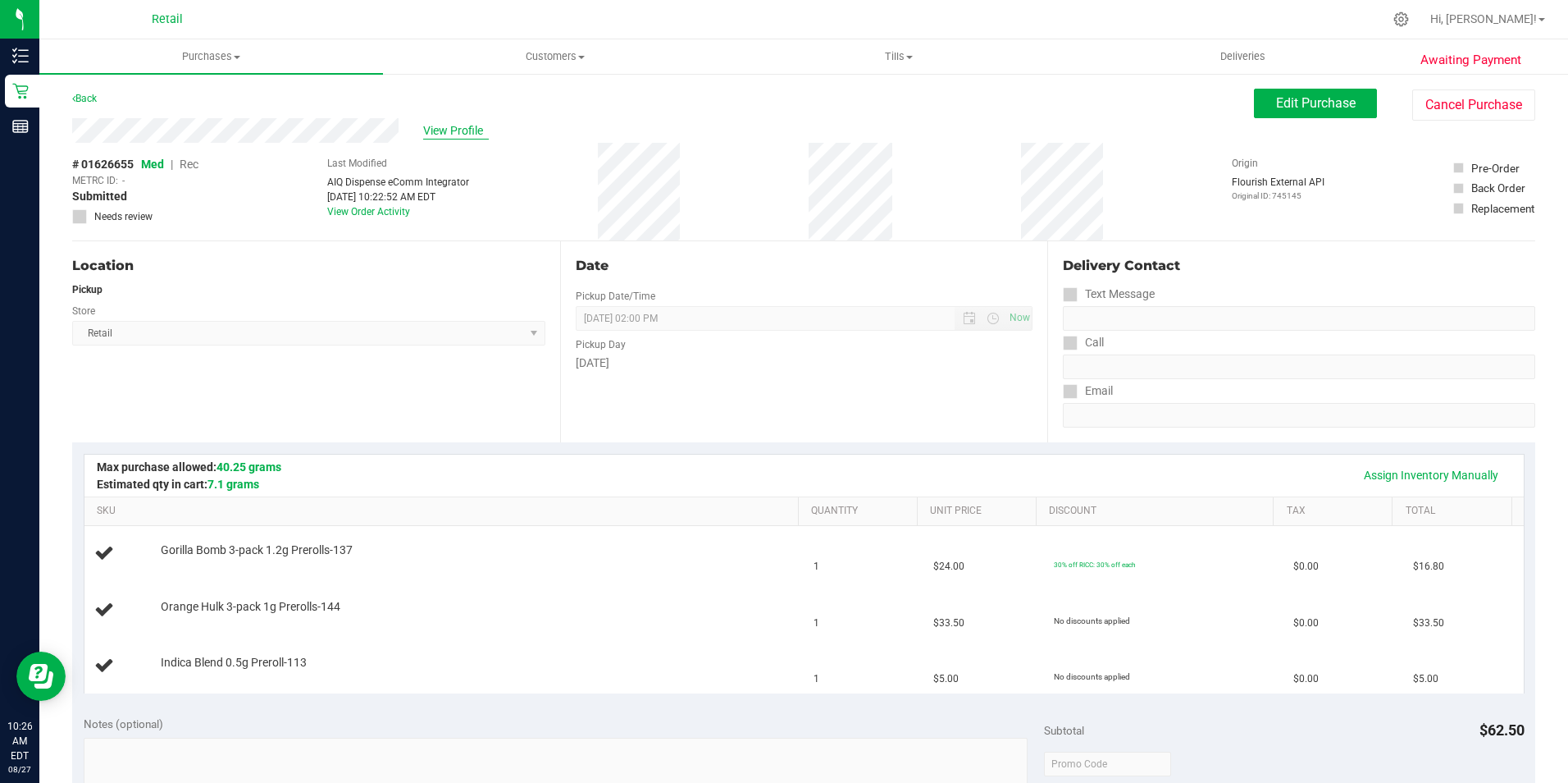
click at [473, 133] on span "View Profile" at bounding box center [456, 131] width 66 height 17
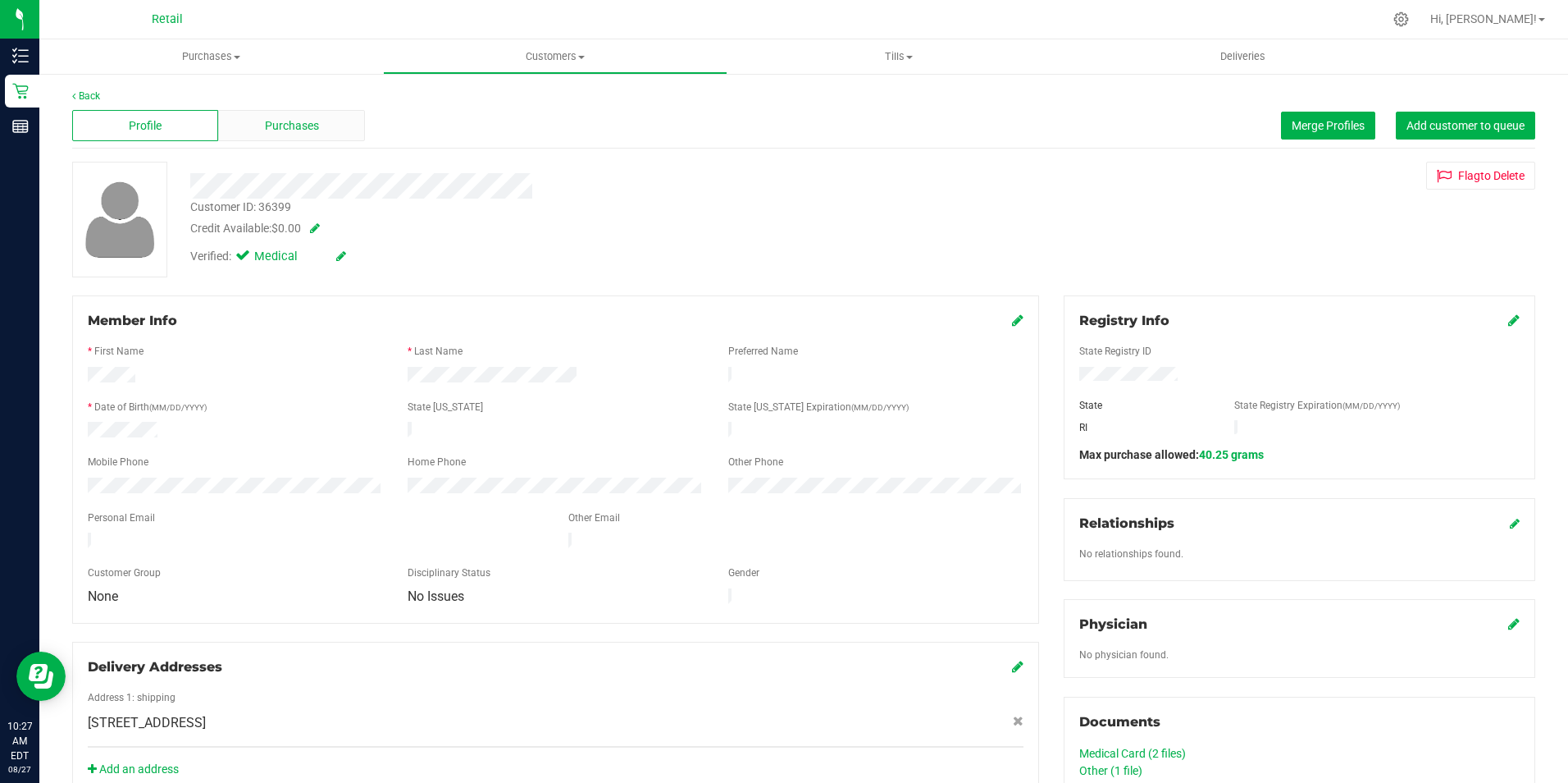
click at [339, 132] on div "Purchases" at bounding box center [291, 125] width 146 height 31
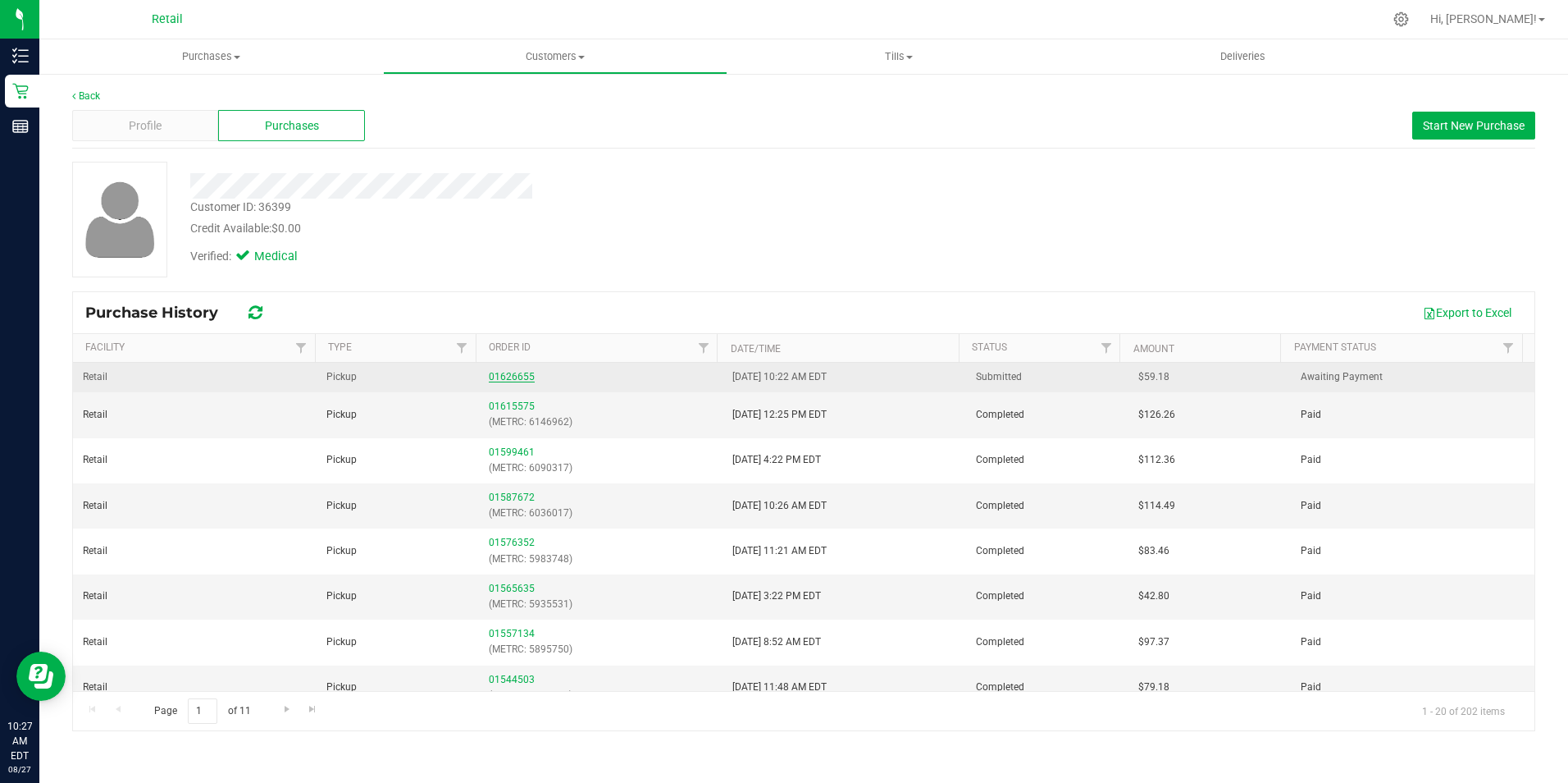
click at [518, 375] on link "01626655" at bounding box center [512, 376] width 46 height 11
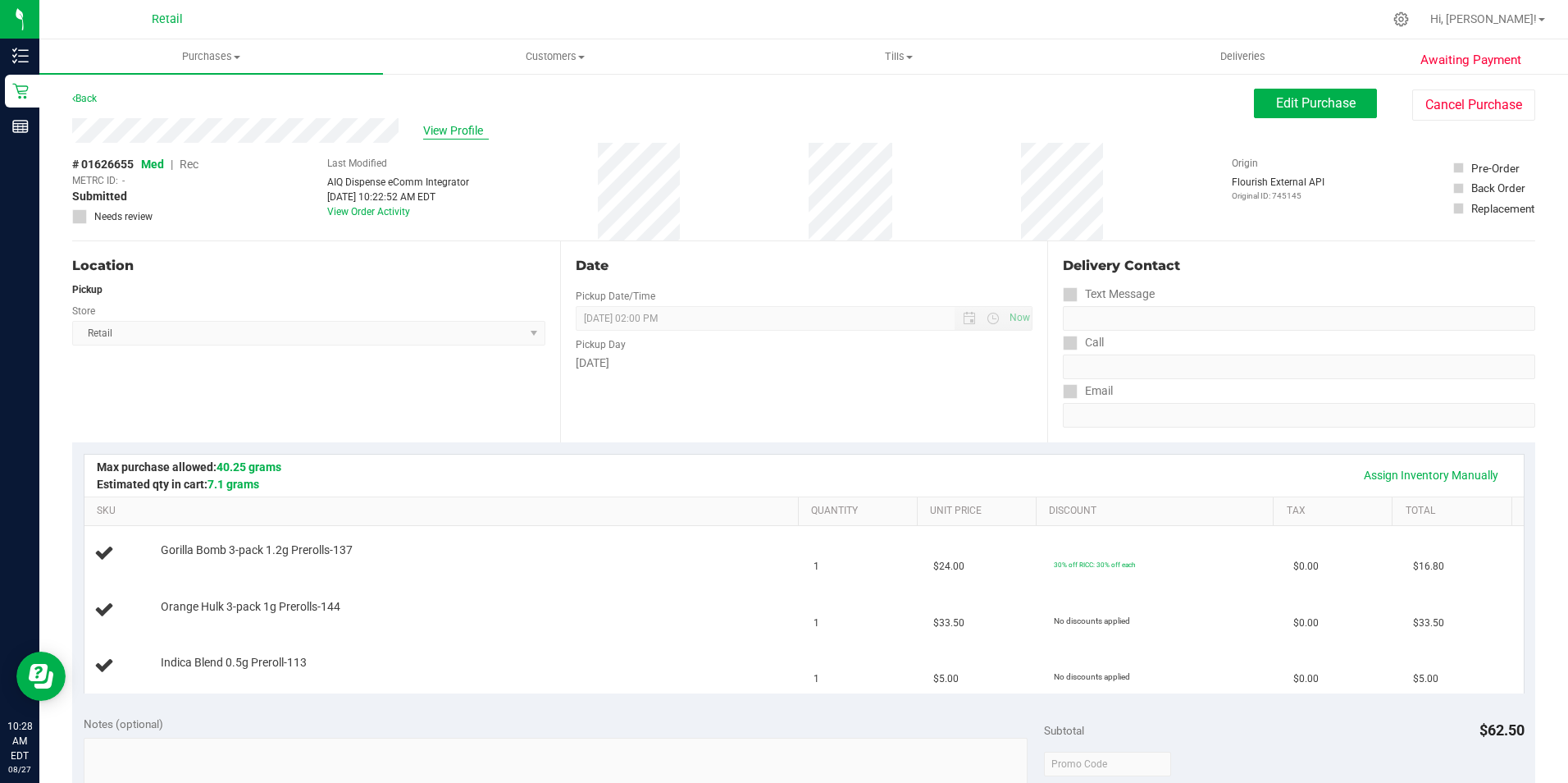
click at [468, 132] on span "View Profile" at bounding box center [456, 131] width 66 height 17
